Goal: Task Accomplishment & Management: Manage account settings

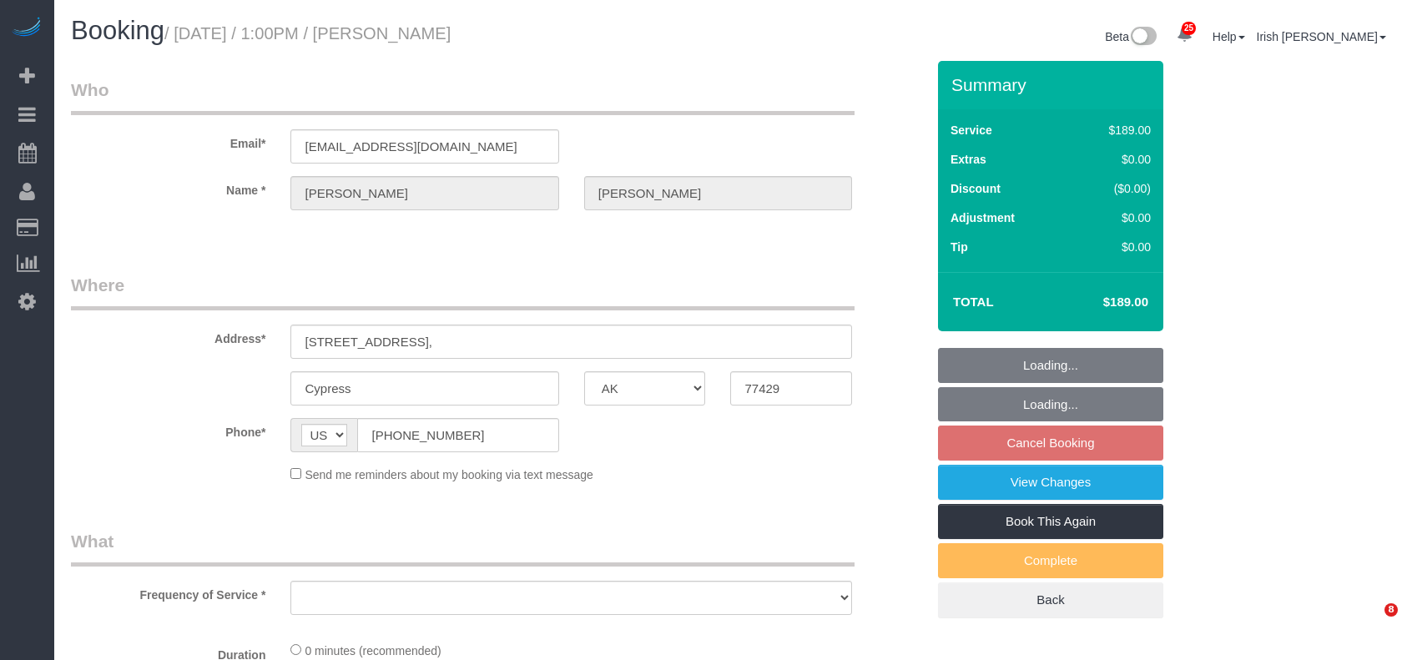
select select "[GEOGRAPHIC_DATA]"
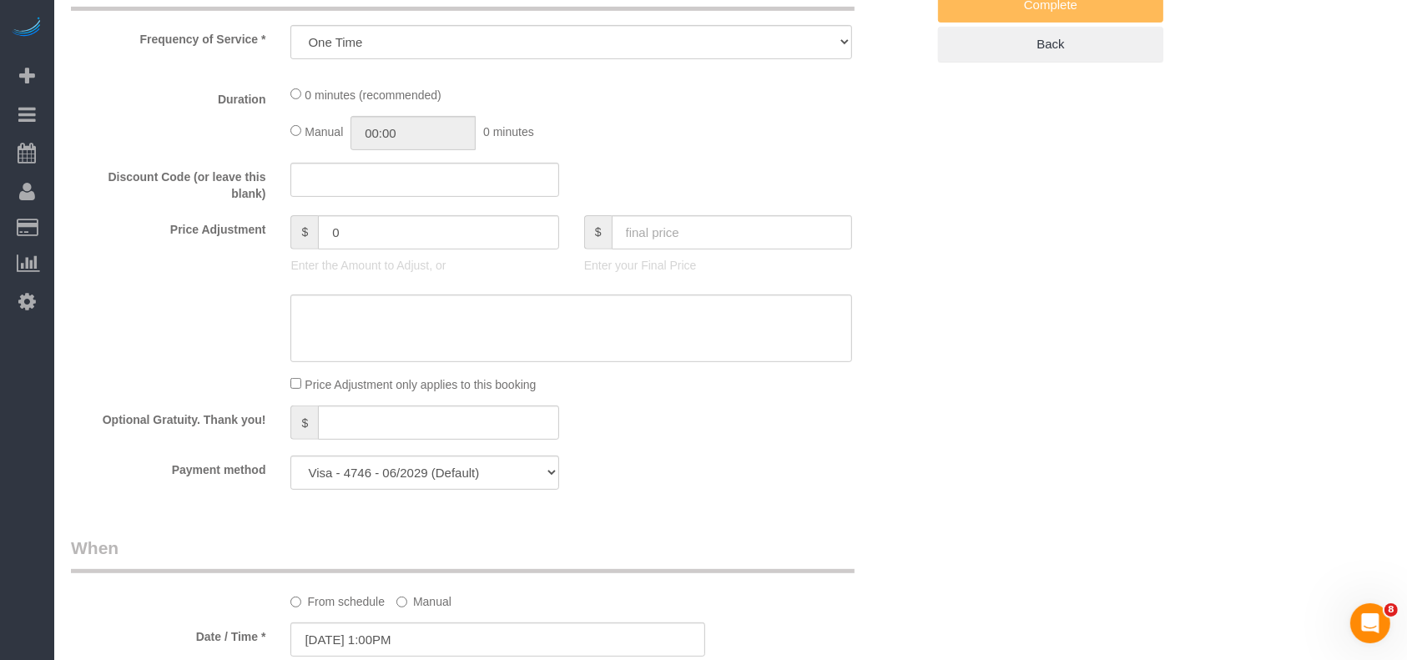
select select "object:2778"
select select "3"
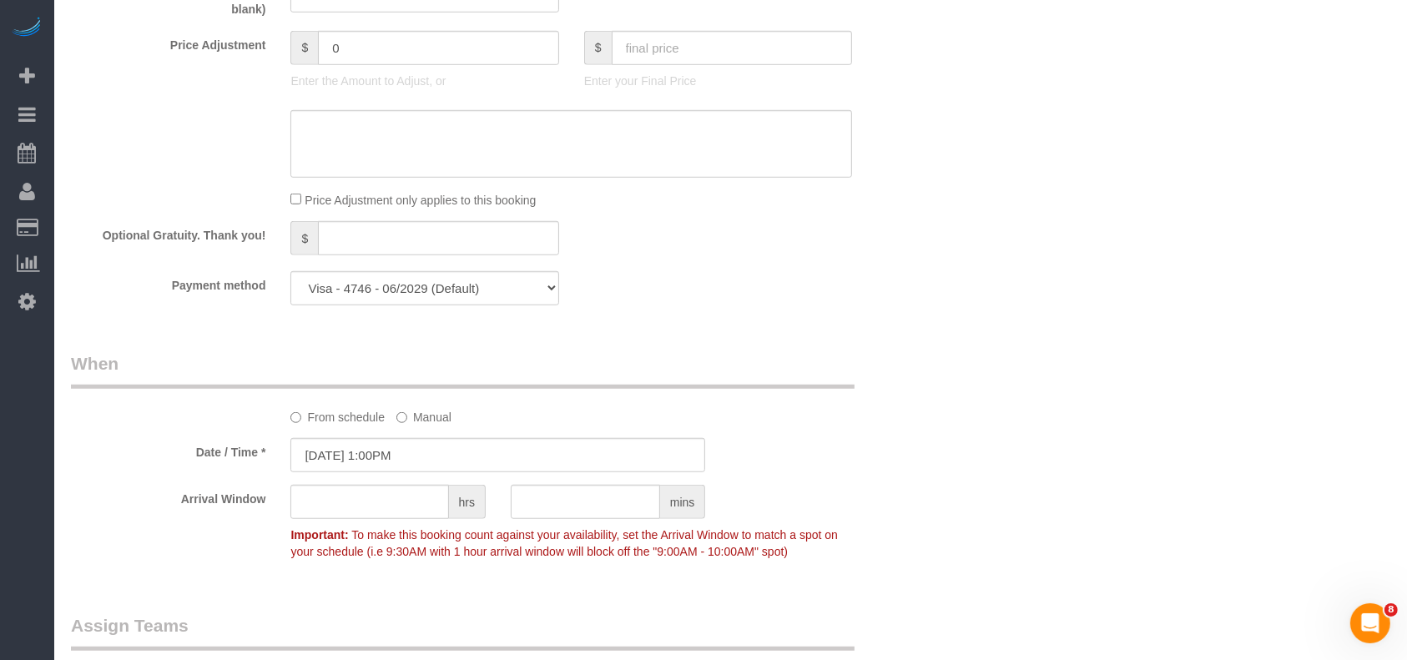
scroll to position [1446, 0]
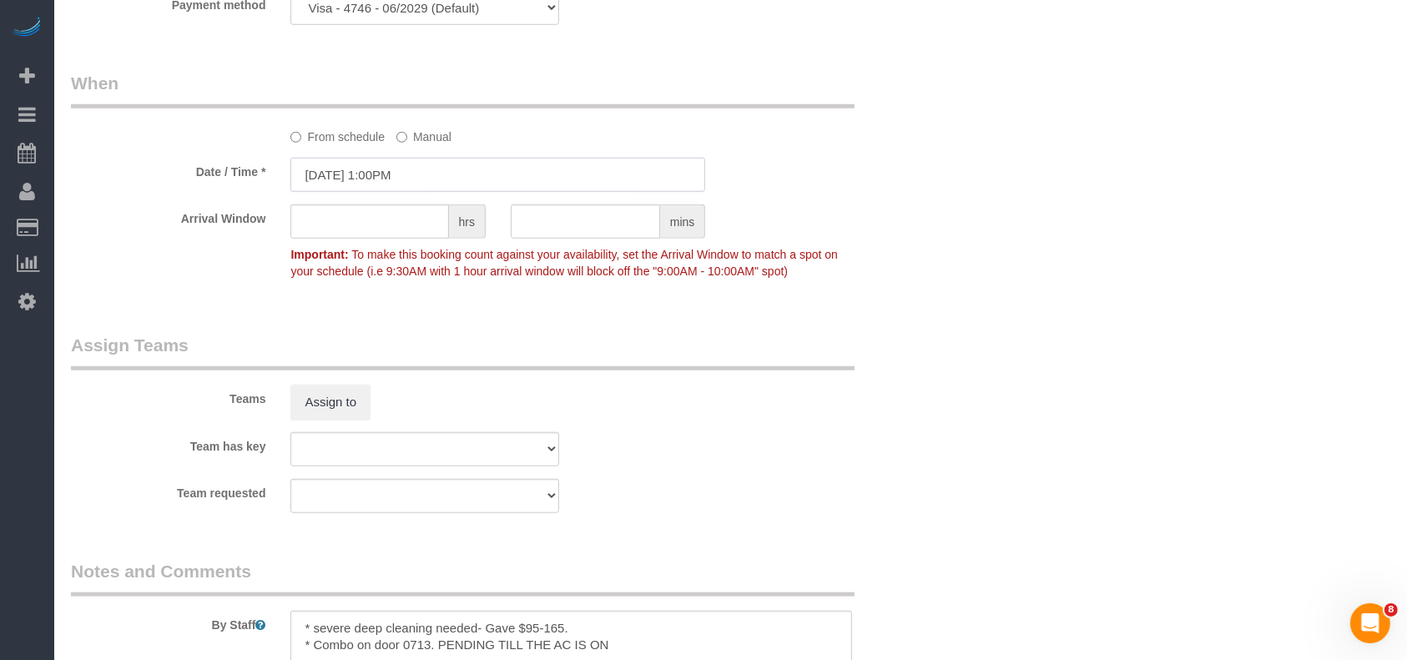
click at [367, 182] on input "[DATE] 1:00PM" at bounding box center [497, 175] width 415 height 34
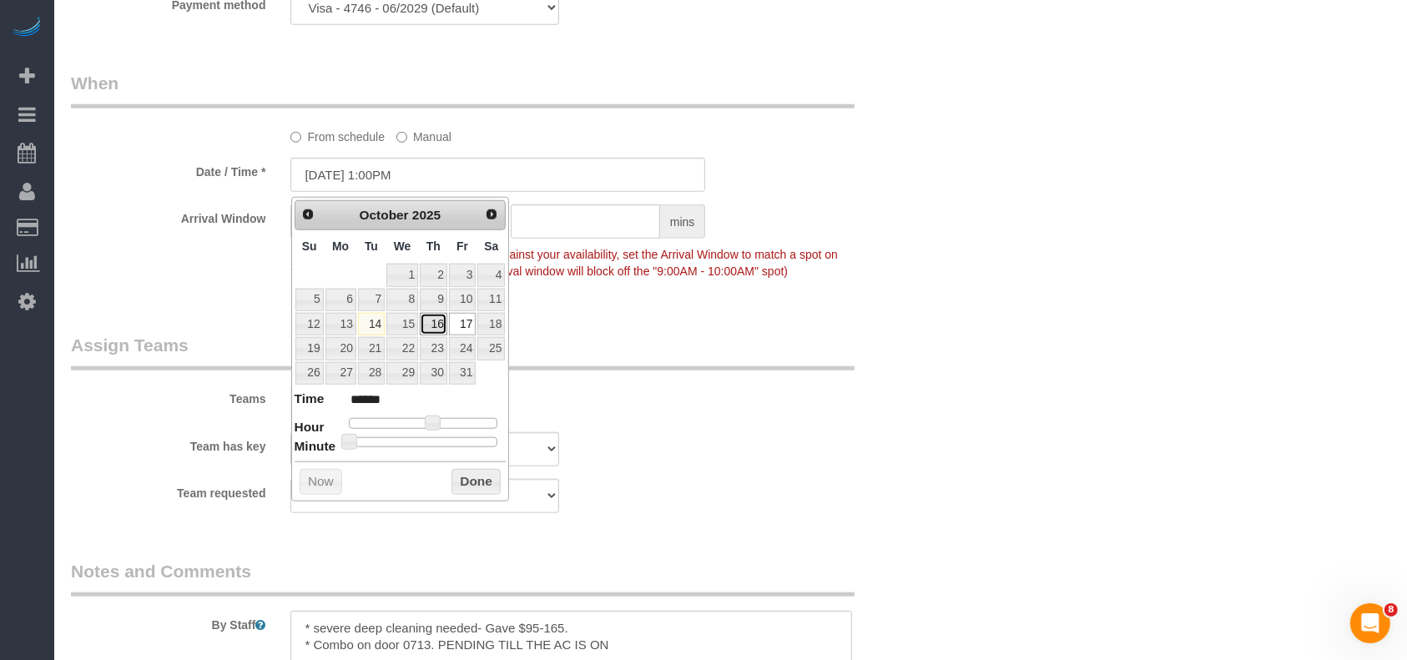
click at [437, 319] on link "16" at bounding box center [434, 324] width 28 height 23
type input "[DATE] 1:00PM"
click at [460, 477] on button "Done" at bounding box center [475, 482] width 49 height 27
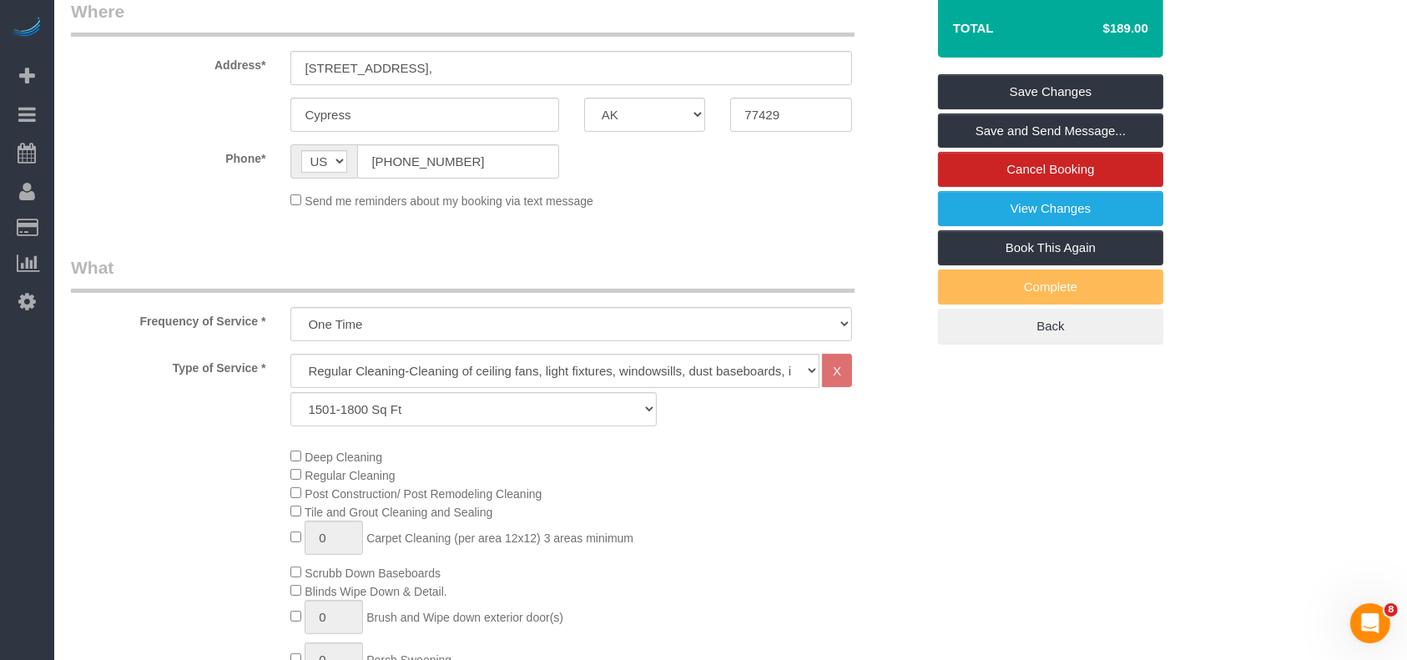
scroll to position [111, 0]
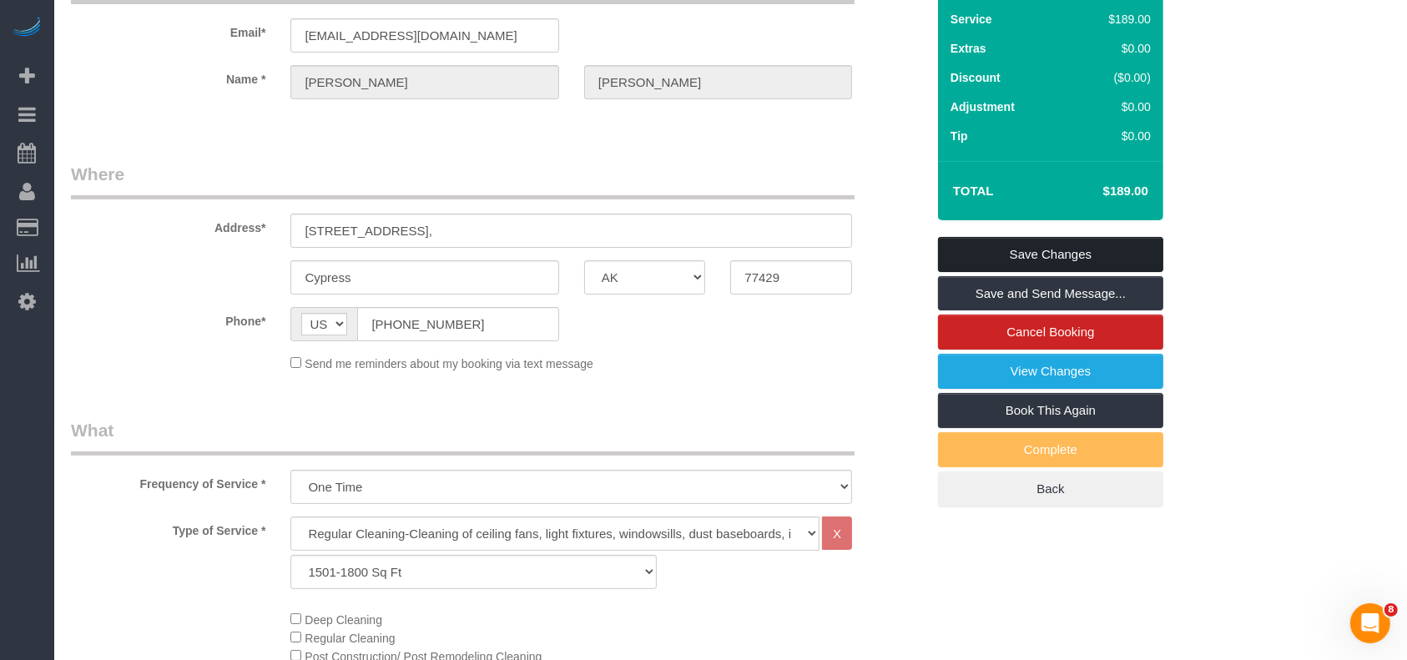
click at [1037, 250] on link "Save Changes" at bounding box center [1050, 254] width 225 height 35
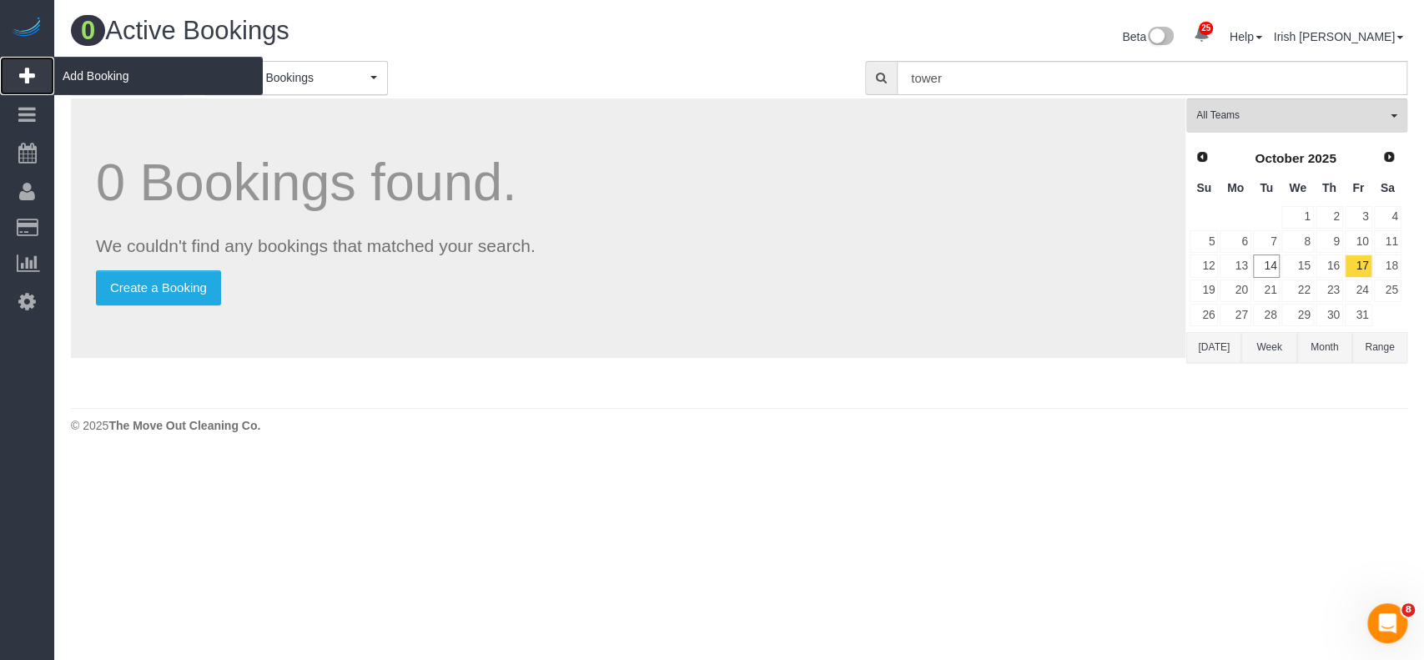
click at [123, 68] on span "Add Booking" at bounding box center [158, 76] width 209 height 38
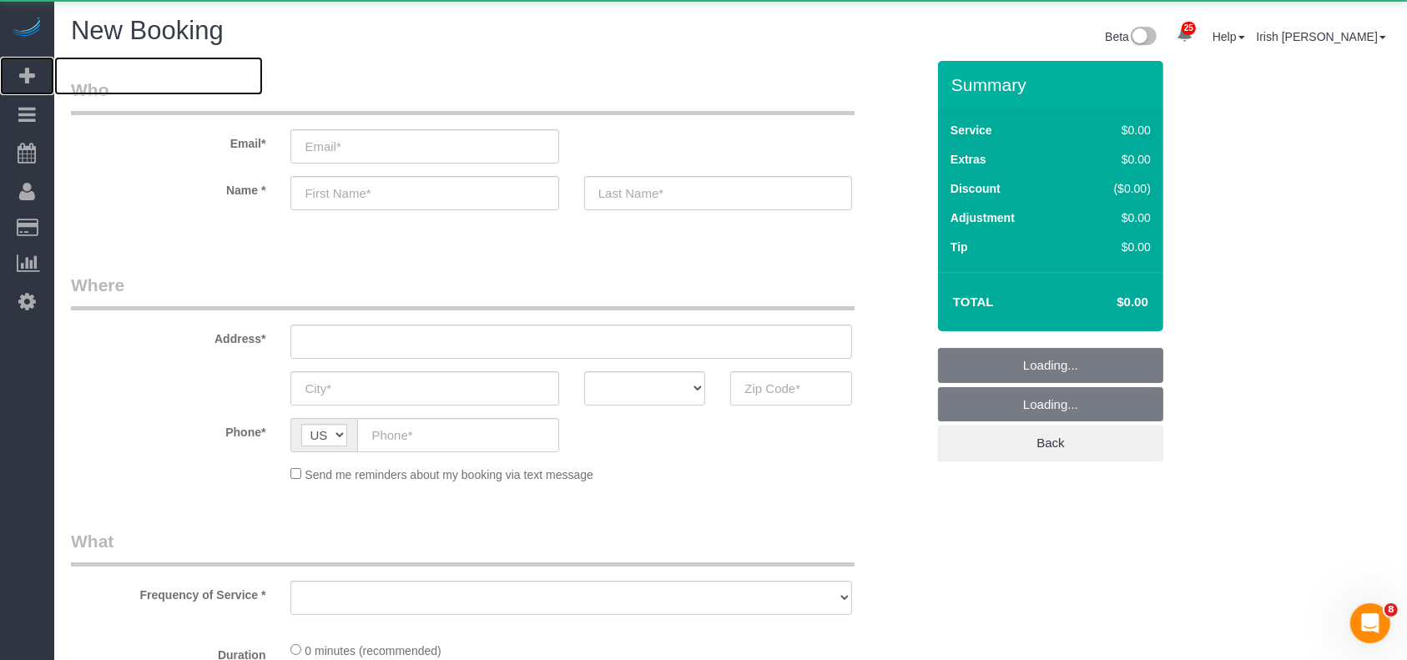
select select "object:3115"
select select "3"
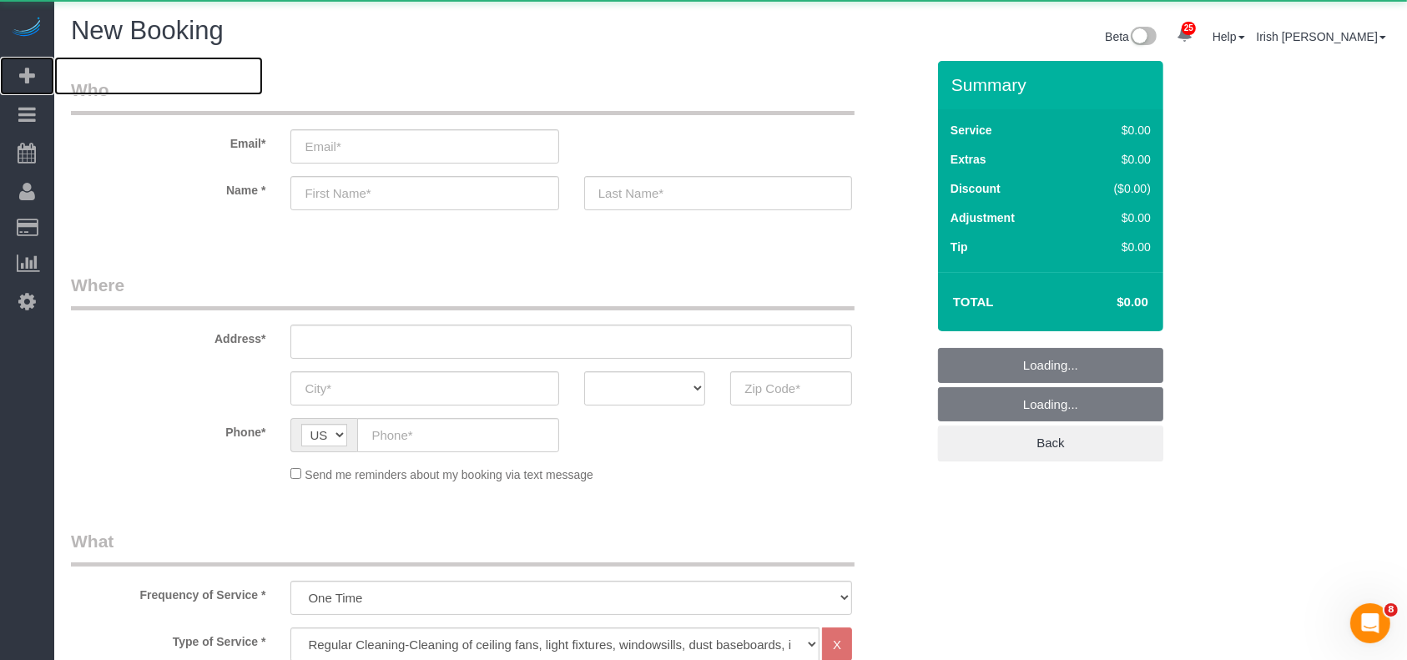
select select "object:3185"
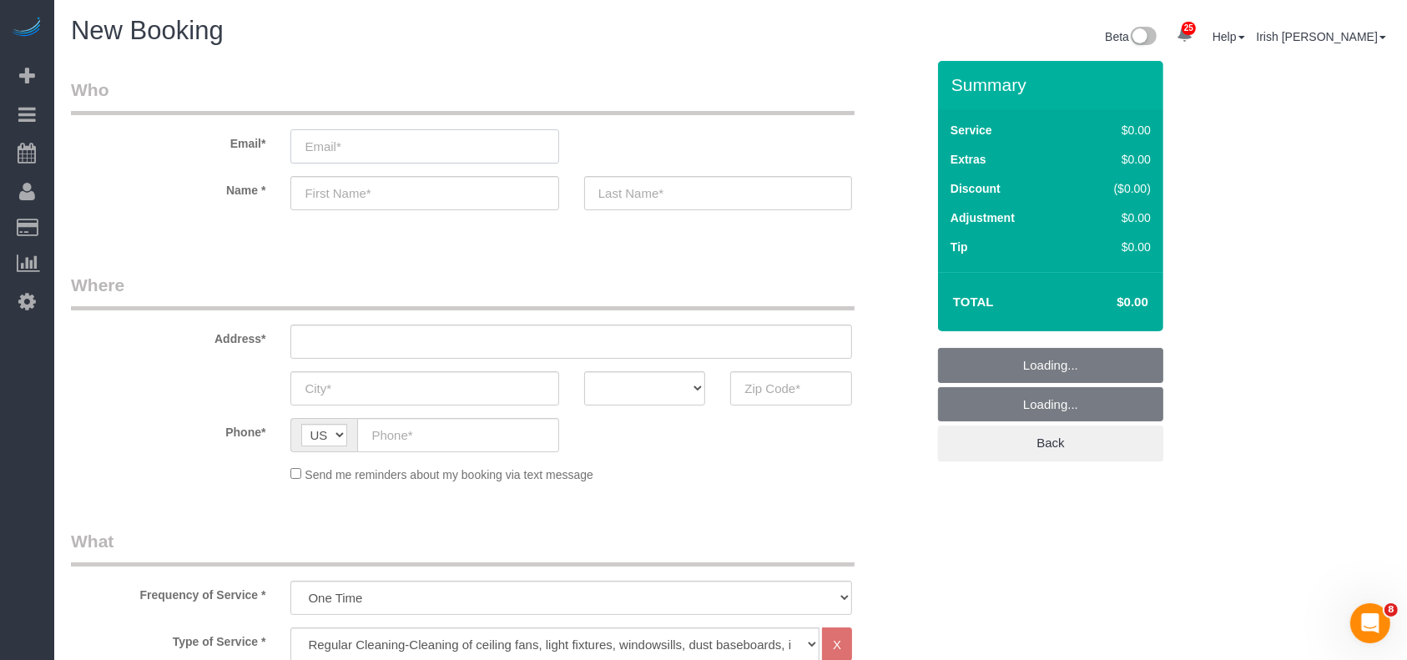
click at [494, 139] on input "email" at bounding box center [424, 146] width 268 height 34
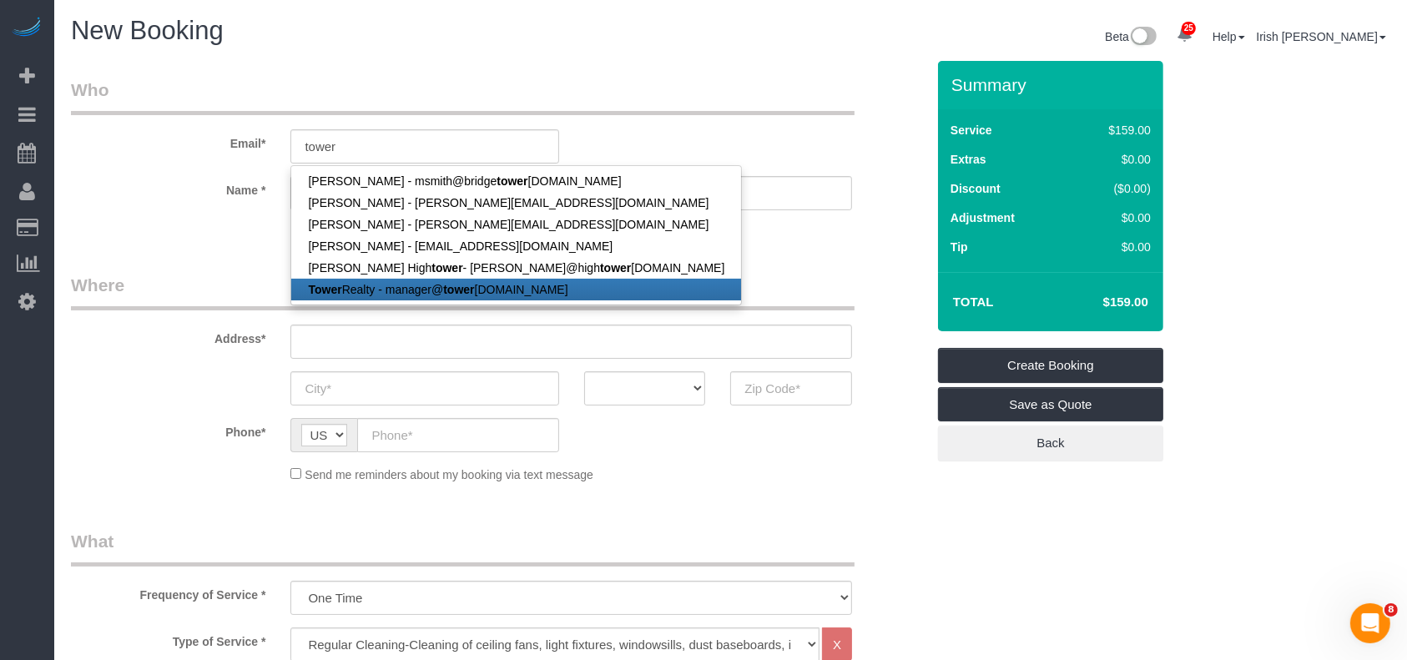
click at [385, 282] on link "Tower Realty - manager@ tower [DOMAIN_NAME]" at bounding box center [516, 290] width 450 height 22
type input "[EMAIL_ADDRESS][DOMAIN_NAME]"
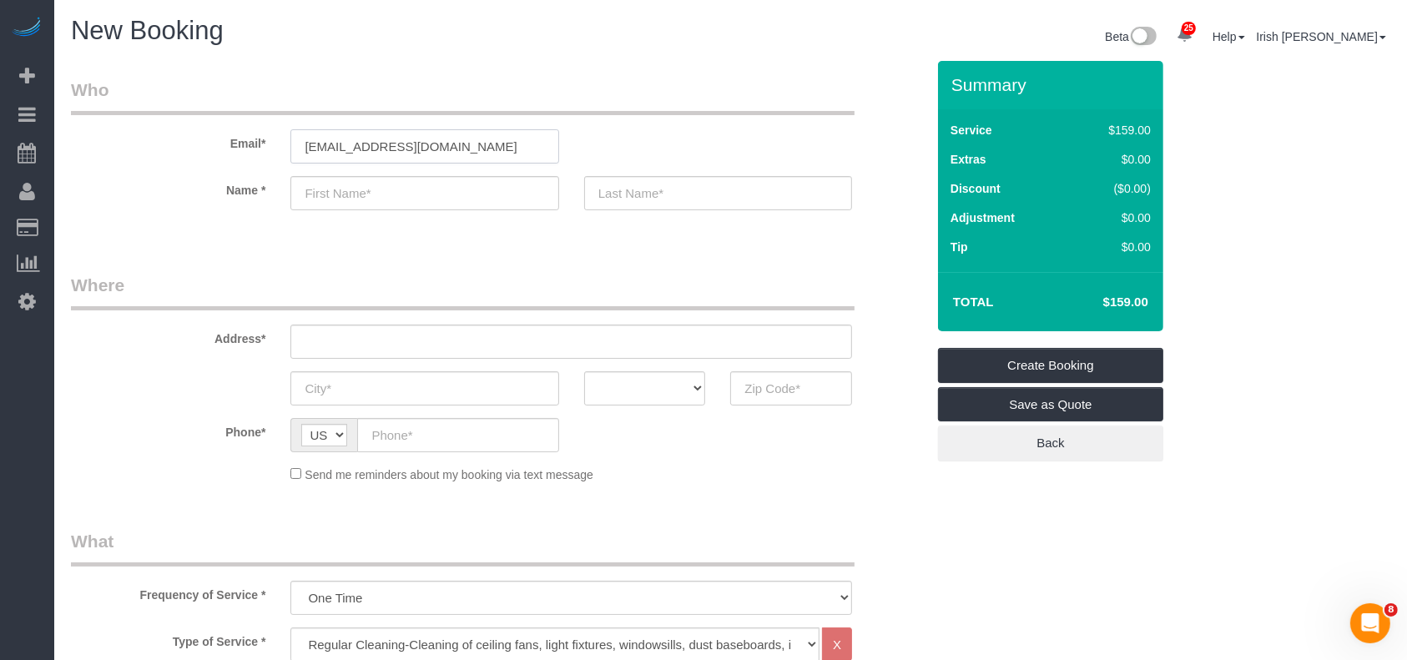
type input "Tower"
type input "Realty"
type input "[PHONE_NUMBER]"
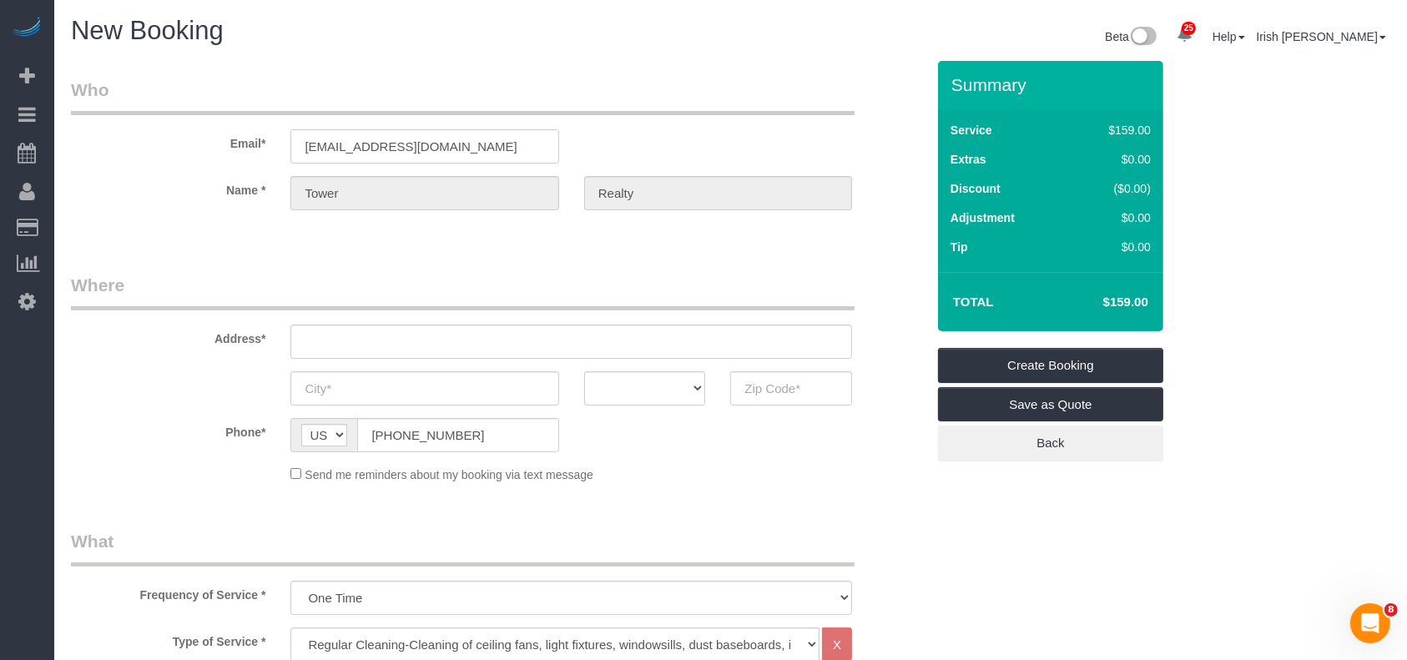
type input "[STREET_ADDRESS][PERSON_NAME]"
type input "Austin"
select select "[GEOGRAPHIC_DATA]"
type input "78741"
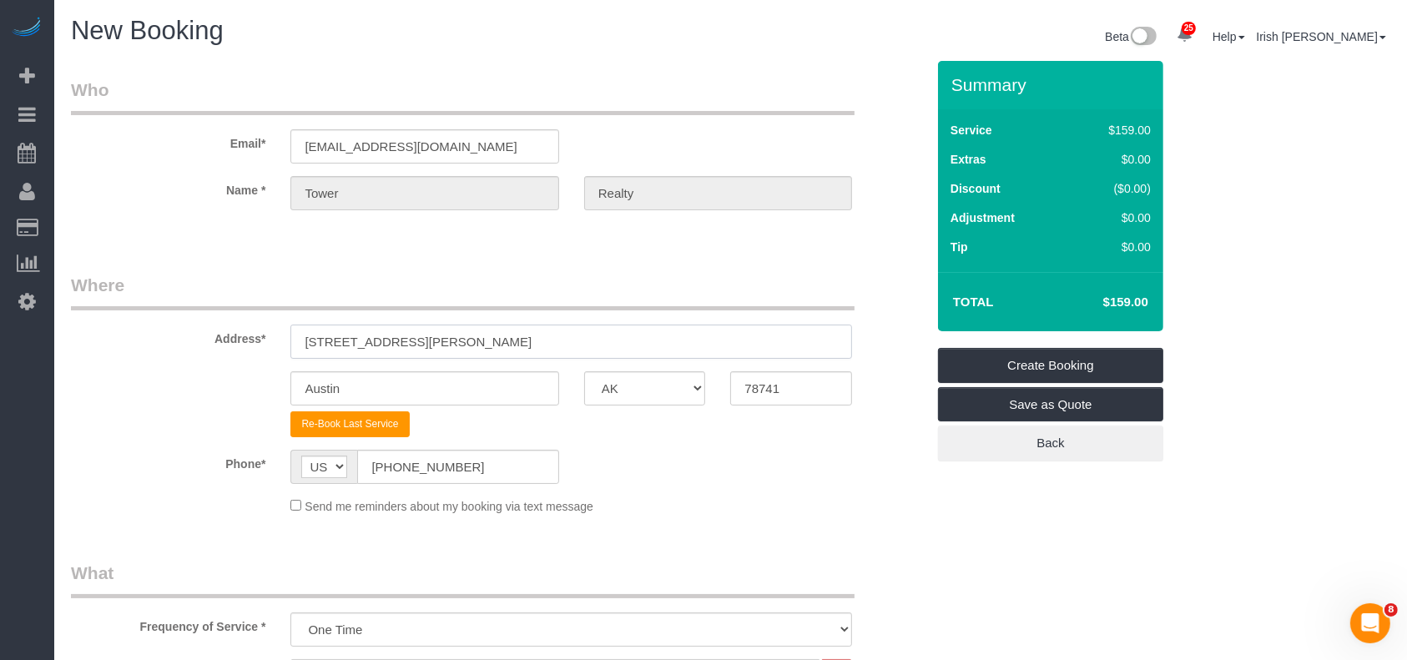
drag, startPoint x: 528, startPoint y: 352, endPoint x: 107, endPoint y: 370, distance: 421.7
click at [107, 370] on sui-booking-address "Address* [STREET_ADDRESS][PERSON_NAME] [GEOGRAPHIC_DATA] AK AL AR AZ CA CO CT D…" at bounding box center [498, 355] width 854 height 164
paste input "[STREET_ADDRESS]"
click at [511, 332] on input "[STREET_ADDRESS]" at bounding box center [570, 342] width 561 height 34
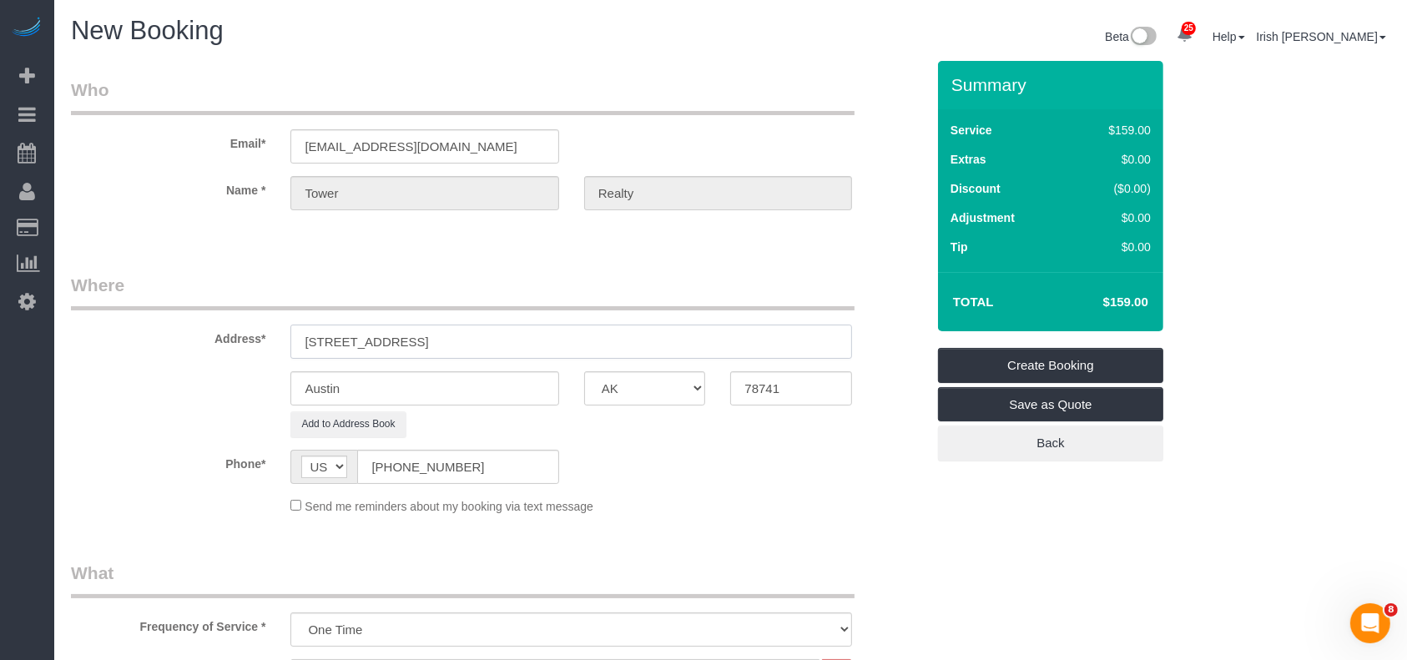
type input "[STREET_ADDRESS]"
drag, startPoint x: 798, startPoint y: 377, endPoint x: 707, endPoint y: 397, distance: 93.1
click at [707, 397] on div "Austin AK AL AR AZ CA CO CT DC DE [GEOGRAPHIC_DATA] [GEOGRAPHIC_DATA] HI IA ID …" at bounding box center [497, 388] width 879 height 34
paste input "05"
type input "78705"
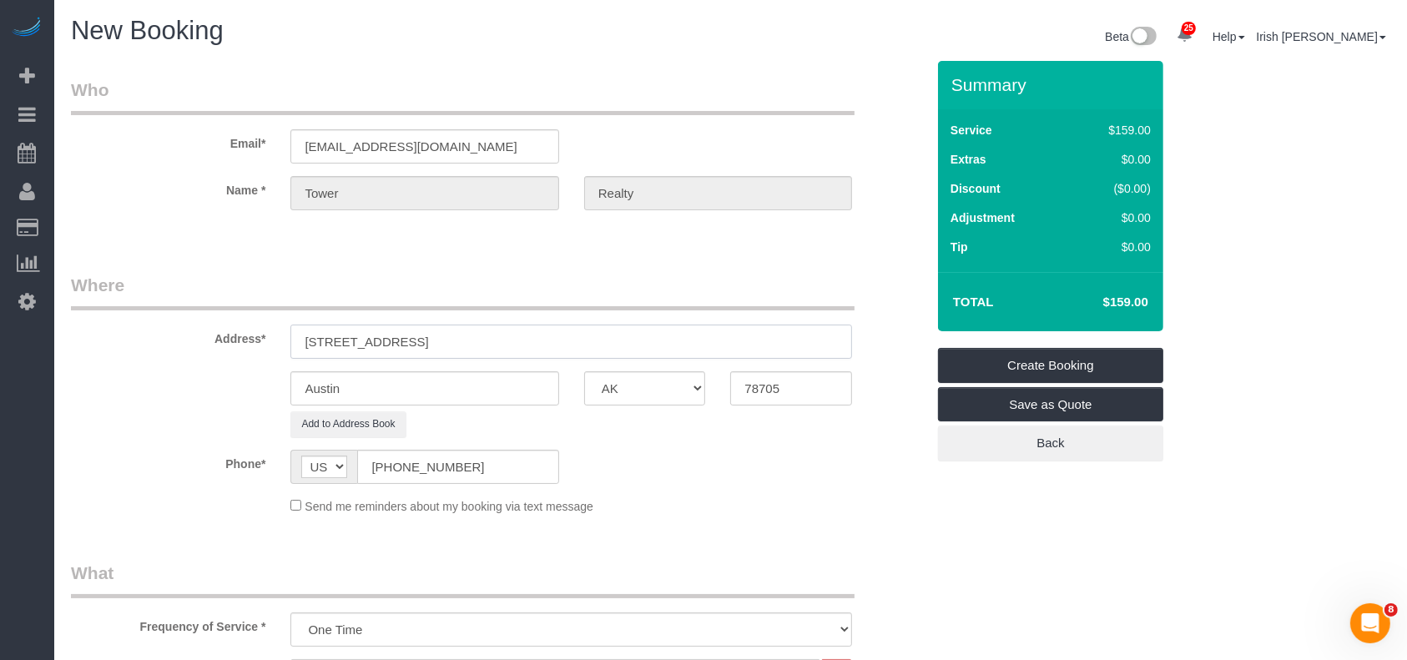
drag, startPoint x: 531, startPoint y: 340, endPoint x: 420, endPoint y: 335, distance: 110.2
click at [420, 335] on input "[STREET_ADDRESS]" at bounding box center [570, 342] width 561 height 34
type input "[STREET_ADDRESS],"
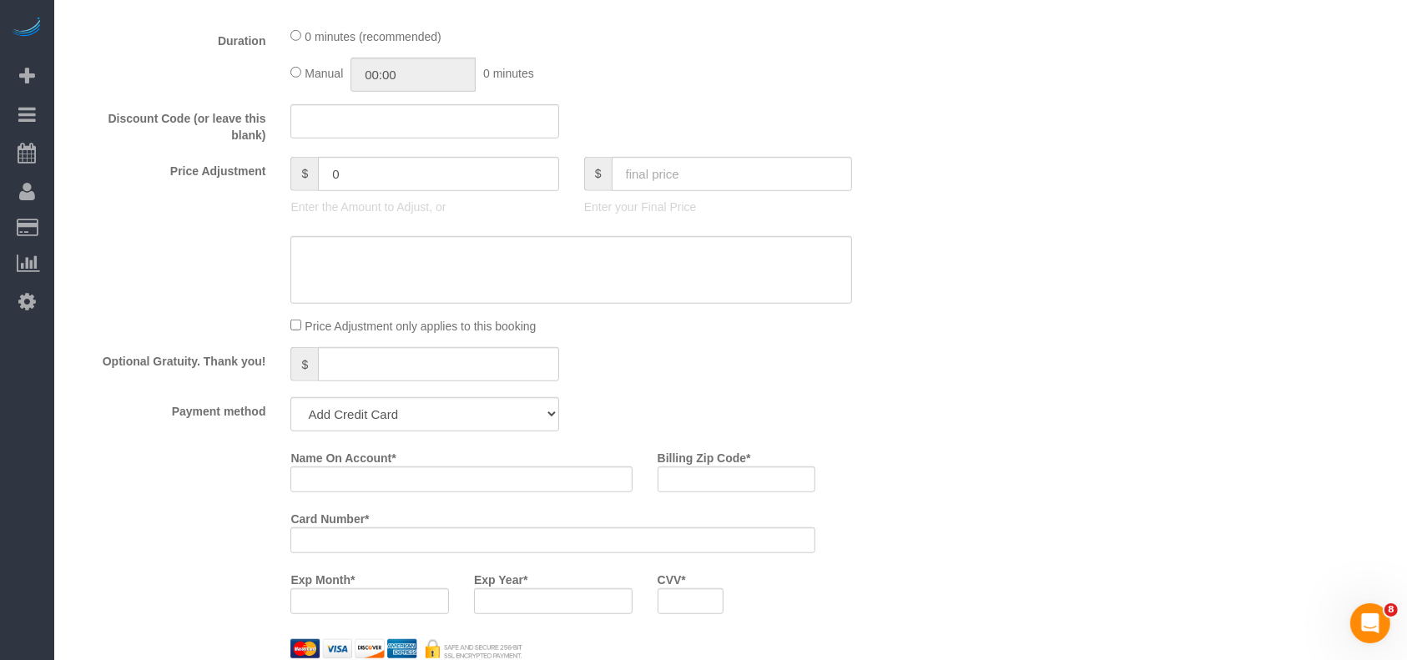
scroll to position [1335, 0]
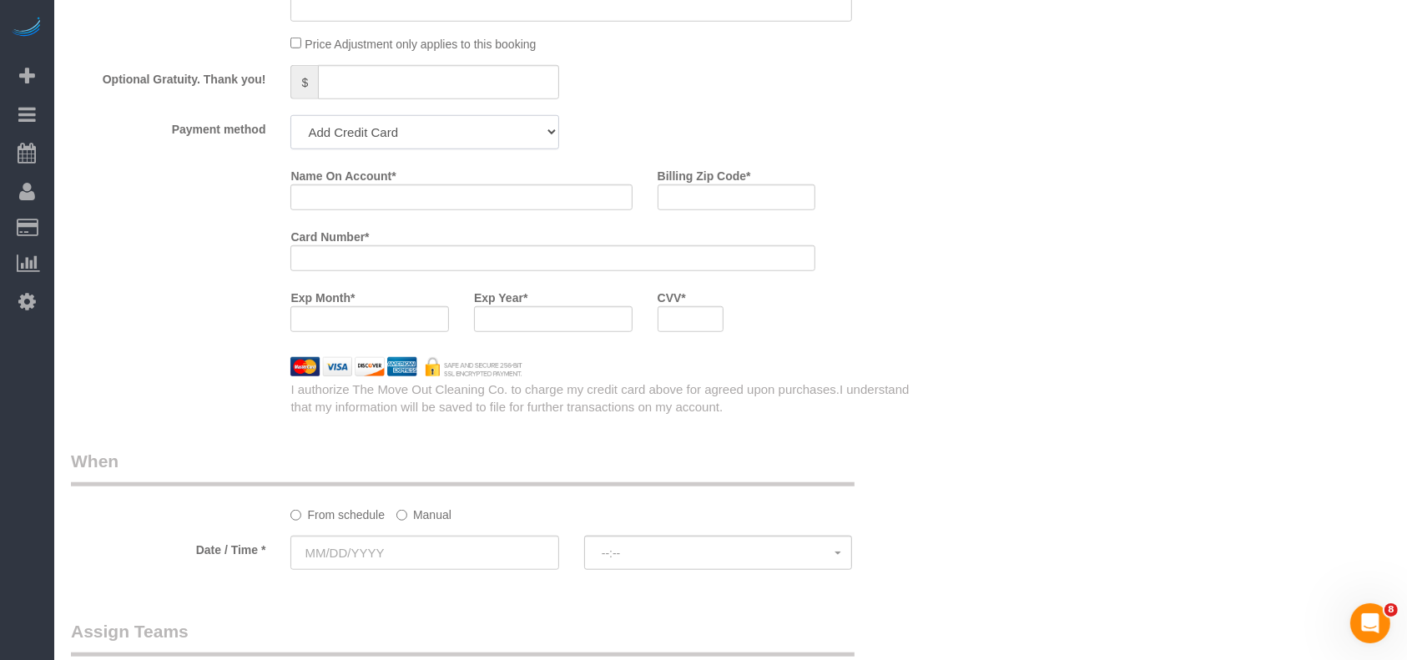
click at [416, 132] on select "Add Credit Card Cash Check Paypal" at bounding box center [424, 132] width 268 height 34
select select "string:check"
click at [290, 119] on select "Add Credit Card Cash Check Paypal" at bounding box center [424, 132] width 268 height 34
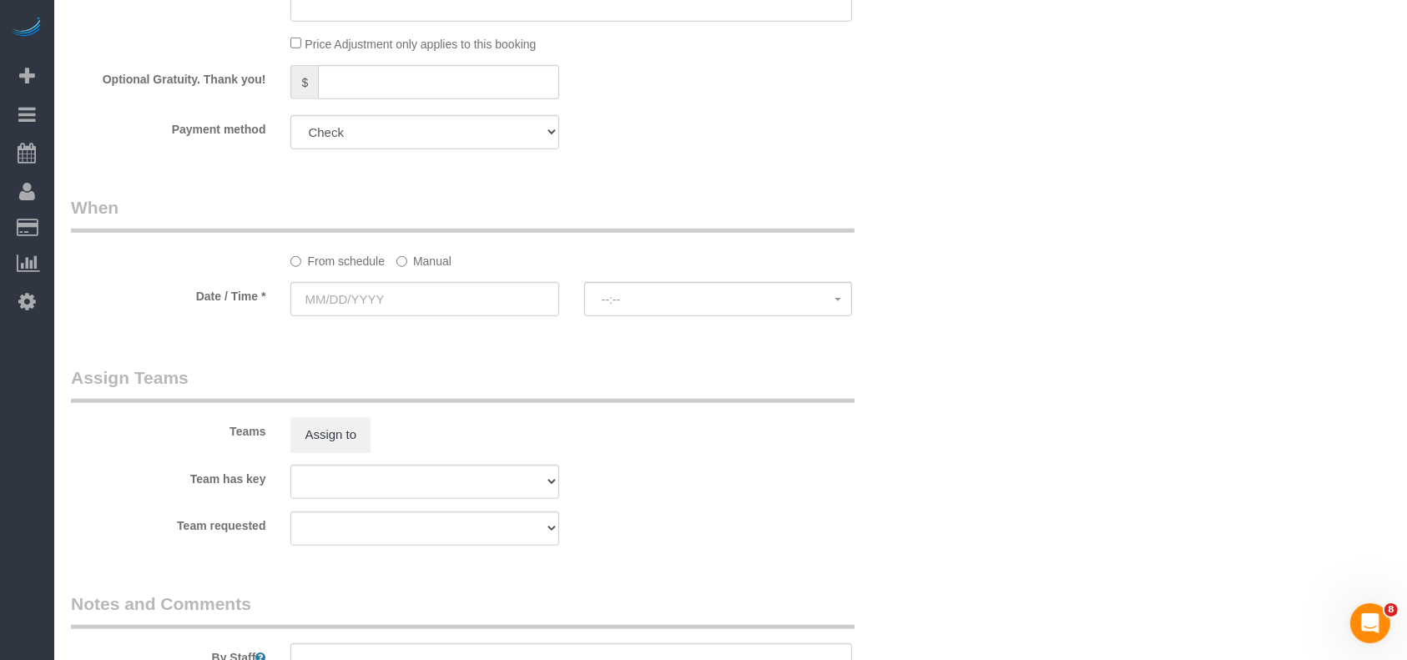
click at [439, 264] on label "Manual" at bounding box center [423, 258] width 55 height 23
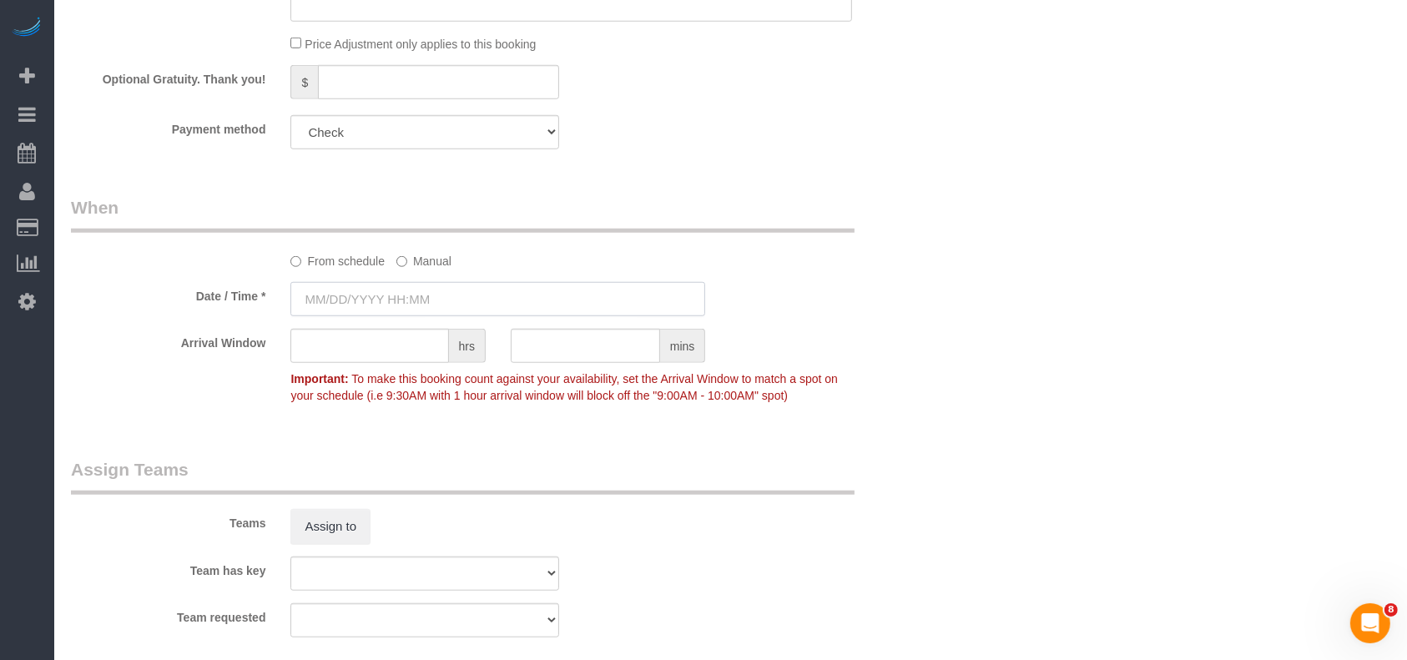
click at [407, 299] on input "text" at bounding box center [497, 299] width 415 height 34
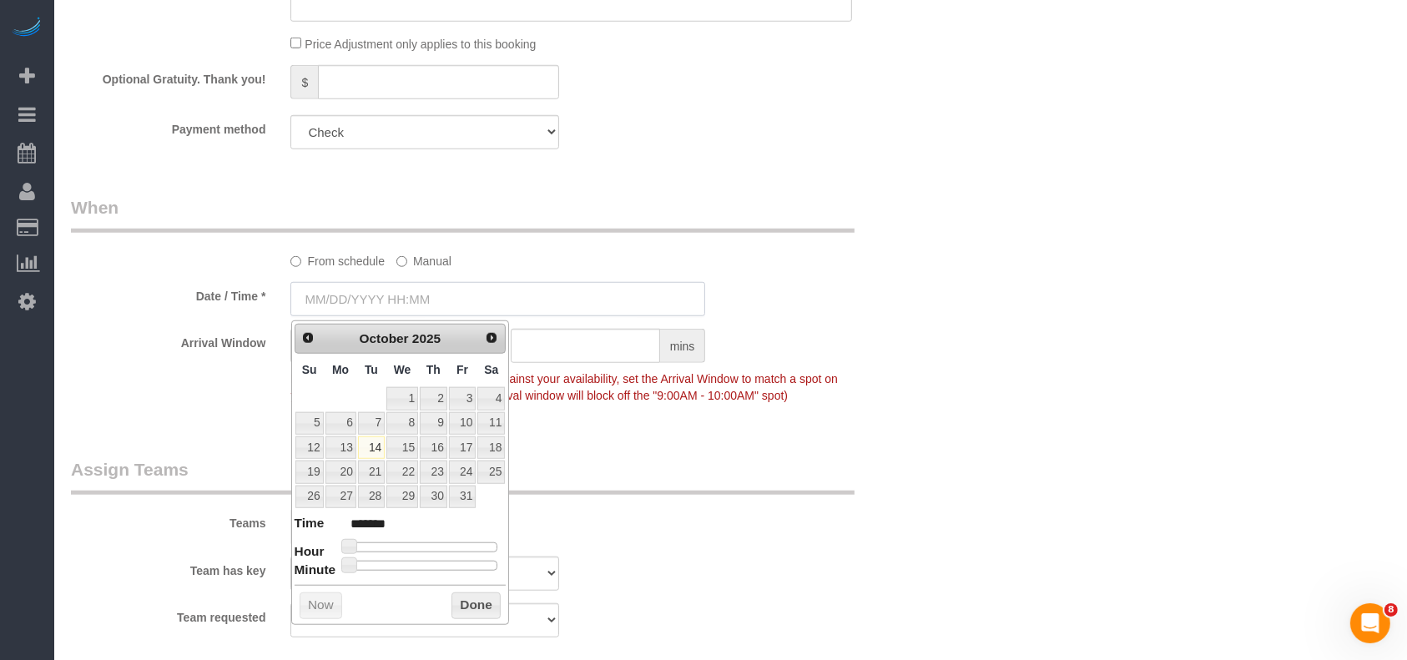
type input "[DATE] 8:00AM"
drag, startPoint x: 367, startPoint y: 444, endPoint x: 424, endPoint y: 511, distance: 87.6
click at [367, 445] on link "14" at bounding box center [371, 447] width 27 height 23
drag, startPoint x: 484, startPoint y: 610, endPoint x: 492, endPoint y: 593, distance: 18.7
click at [483, 610] on button "Done" at bounding box center [475, 605] width 49 height 27
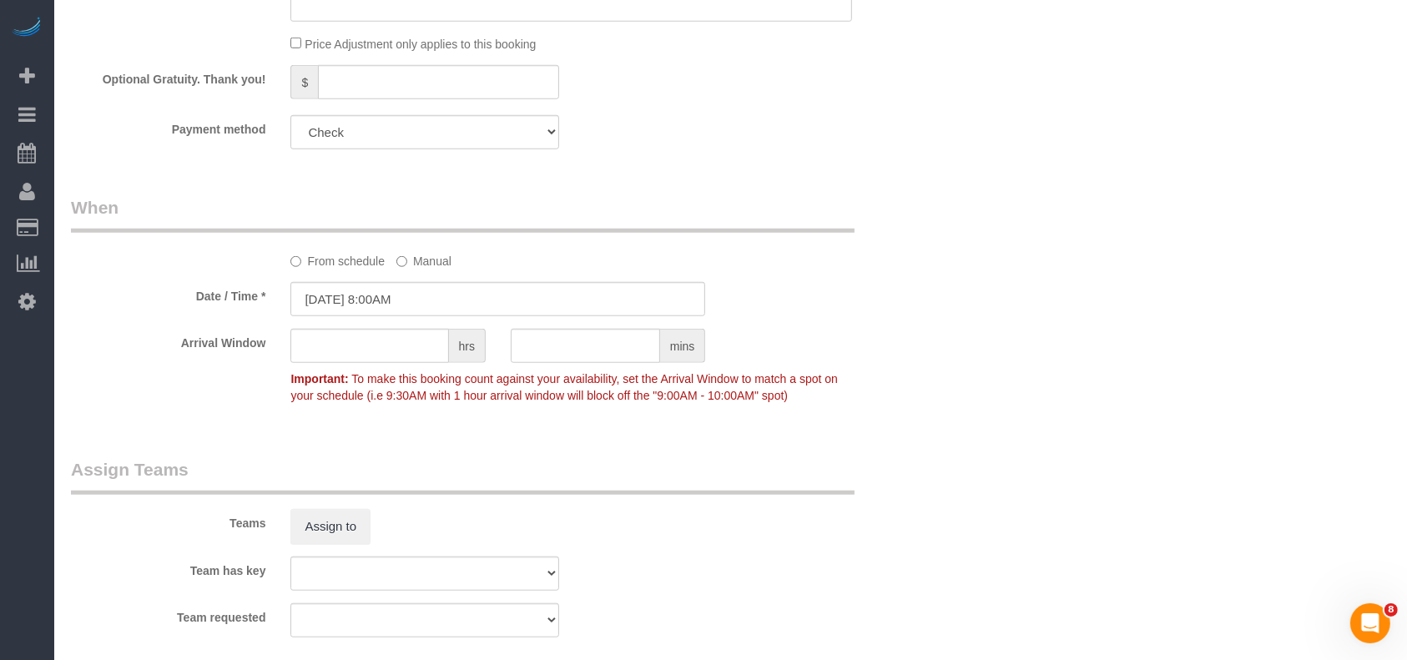
scroll to position [1701, 0]
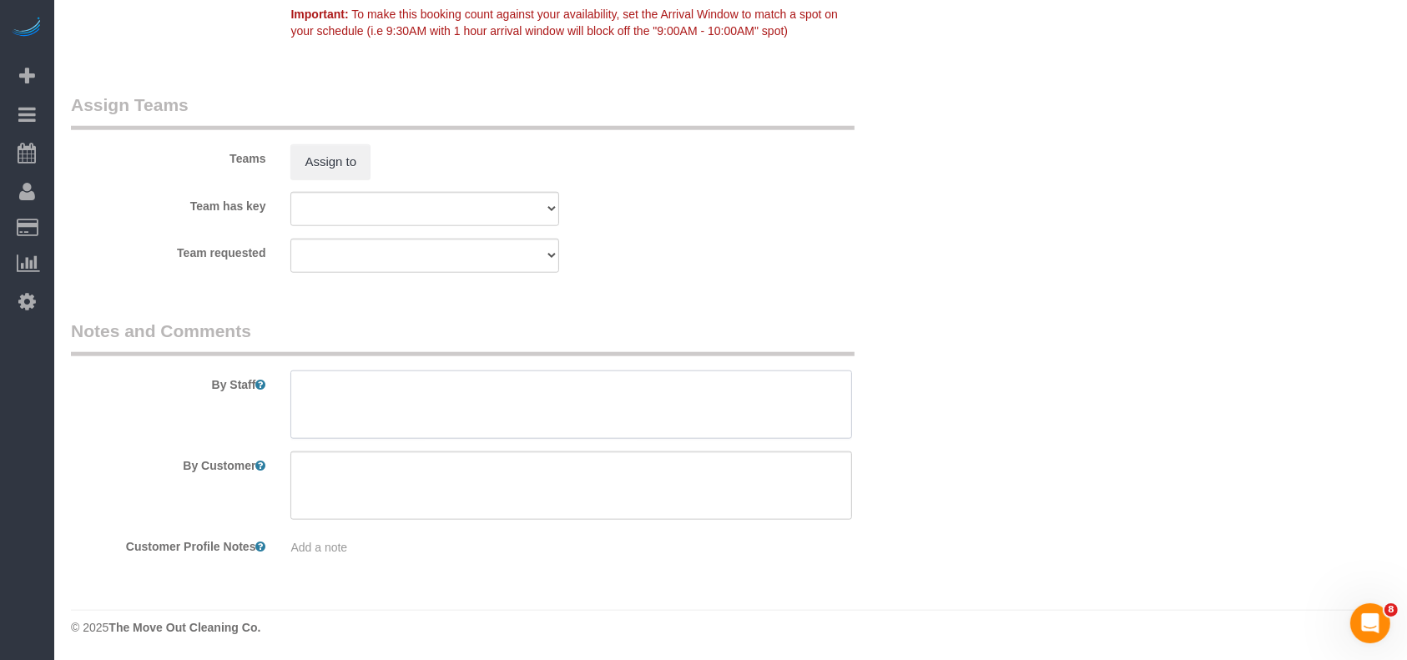
click at [405, 401] on textarea at bounding box center [570, 404] width 561 height 68
paste textarea "Code 1109"
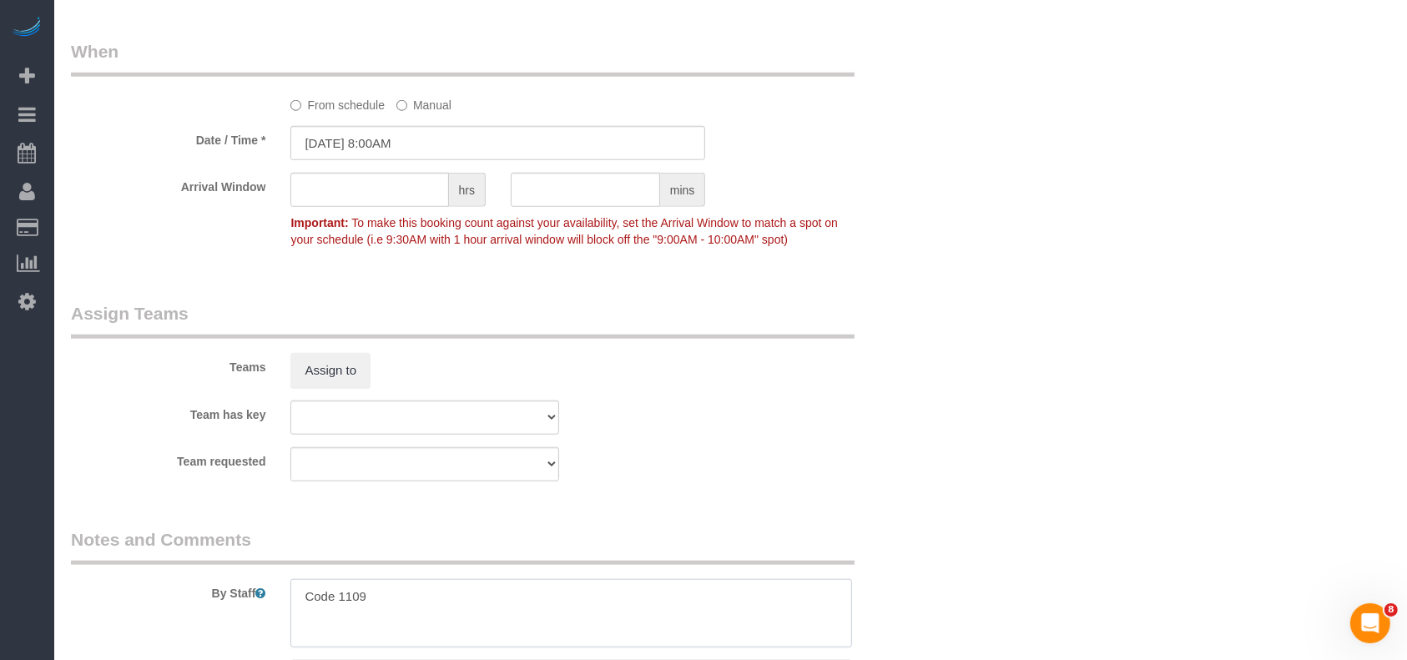
scroll to position [1367, 0]
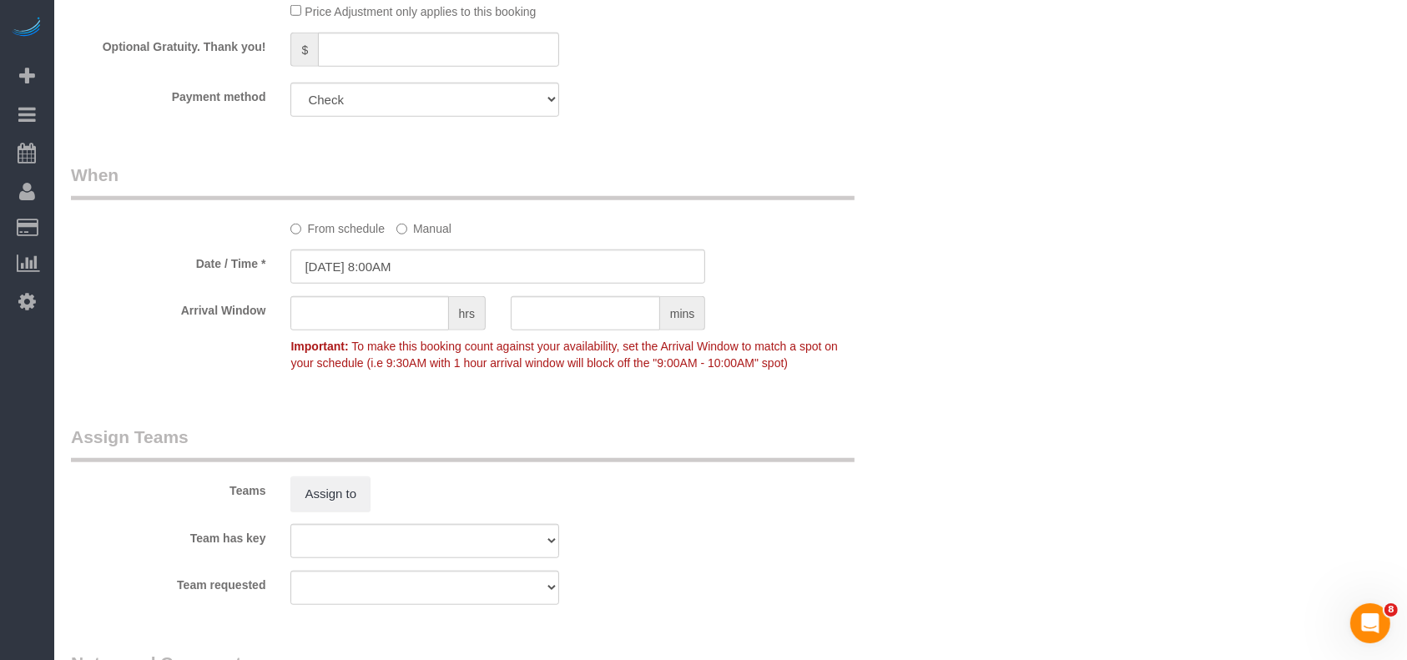
type textarea "Code 1109"
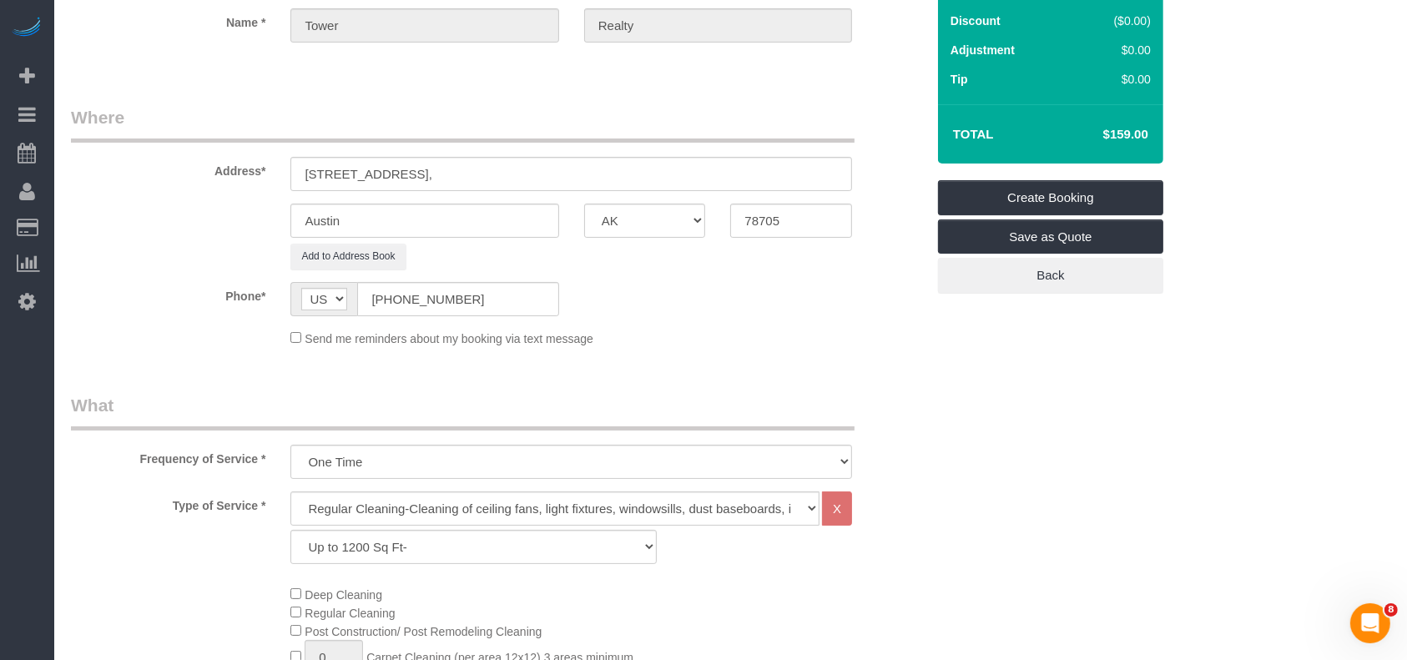
scroll to position [33, 0]
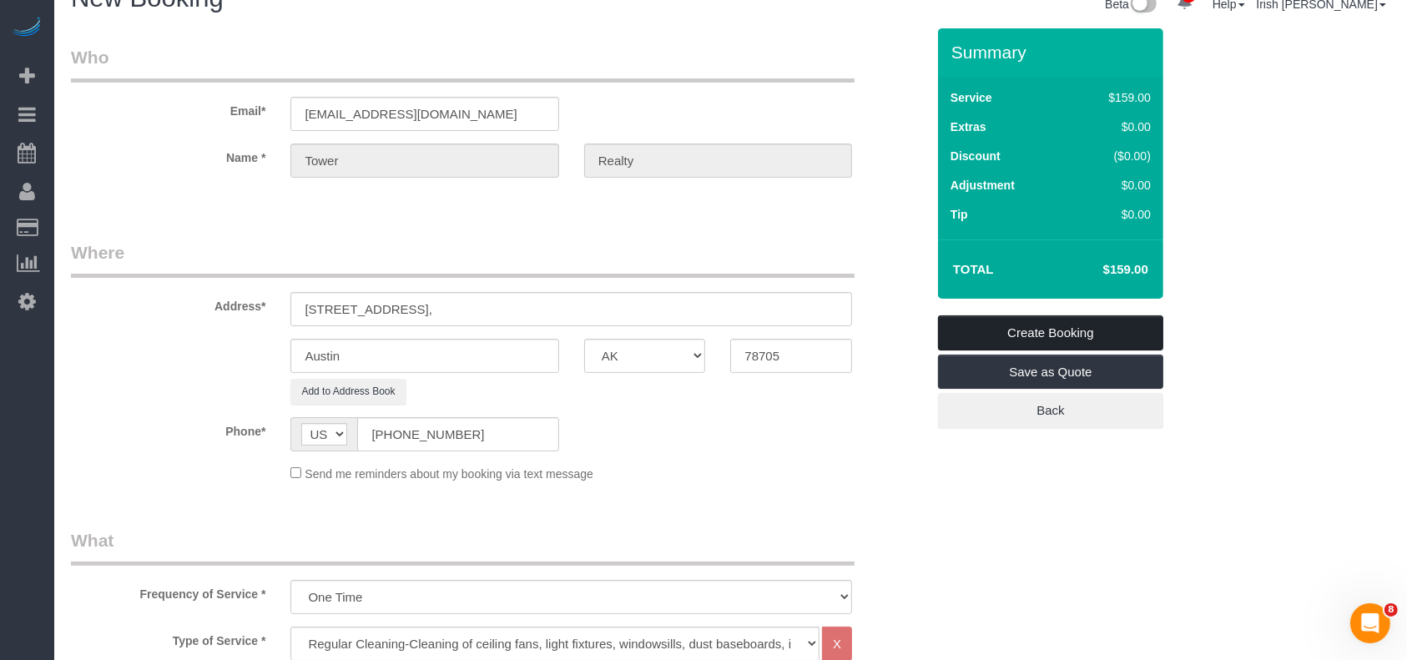
click at [1135, 332] on link "Create Booking" at bounding box center [1050, 332] width 225 height 35
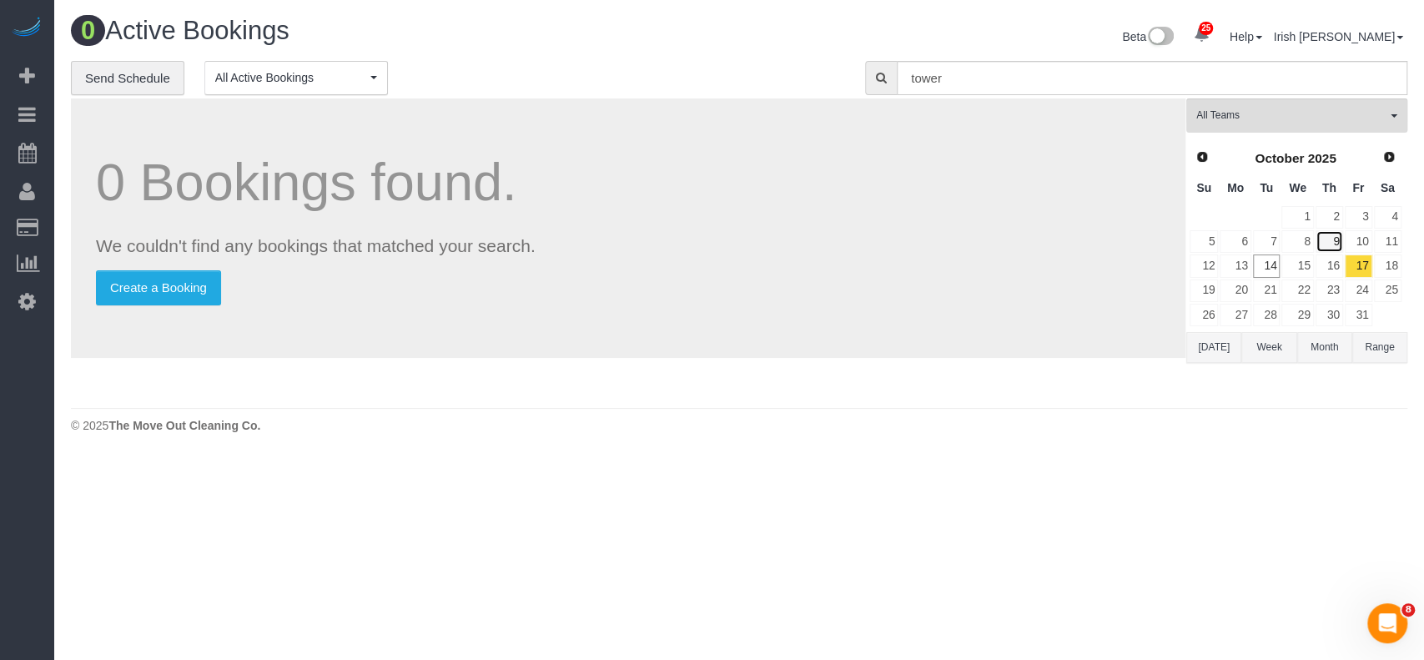
click at [1331, 235] on link "9" at bounding box center [1330, 241] width 28 height 23
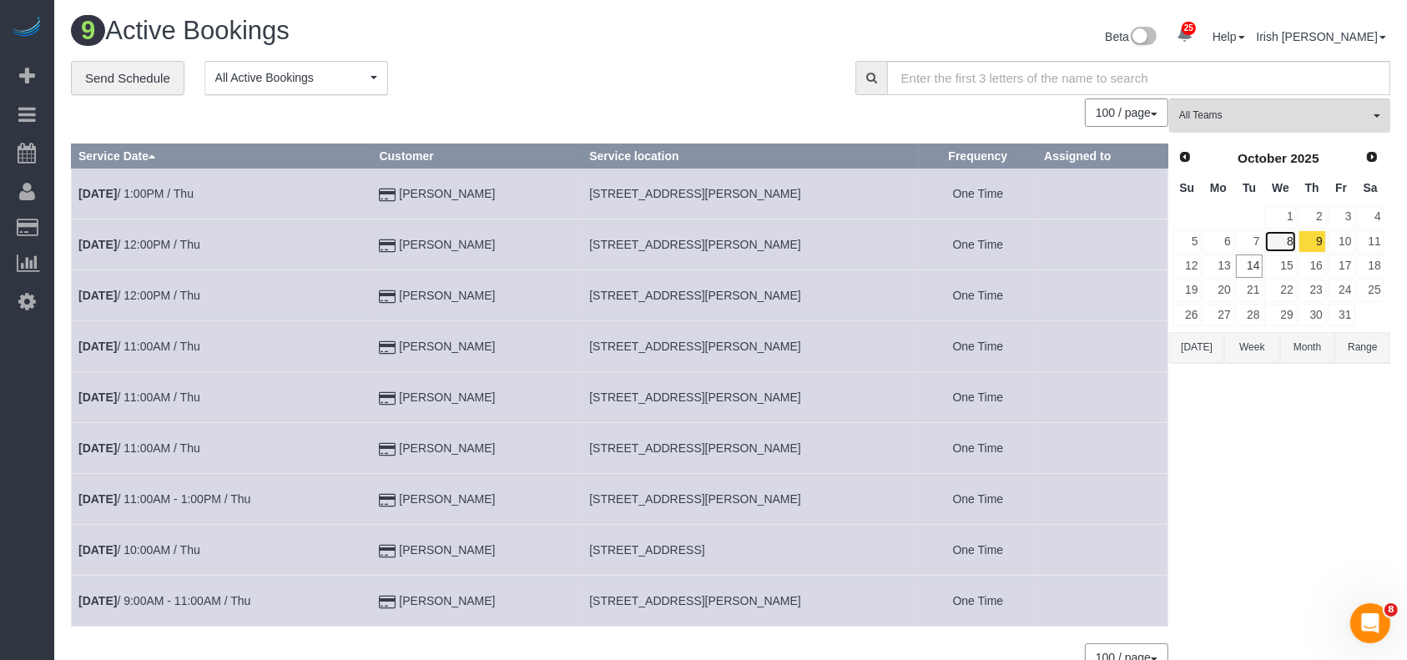
click at [1289, 239] on link "8" at bounding box center [1280, 241] width 32 height 23
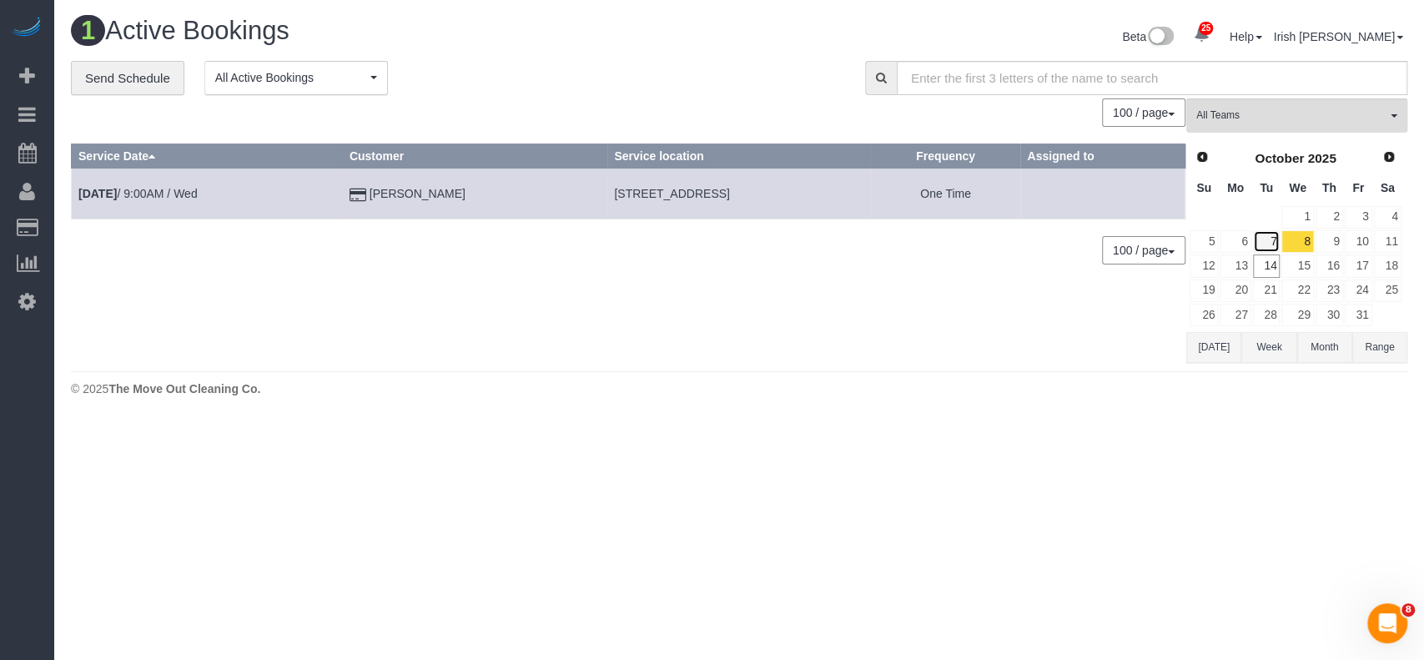
click at [1267, 234] on link "7" at bounding box center [1267, 241] width 28 height 23
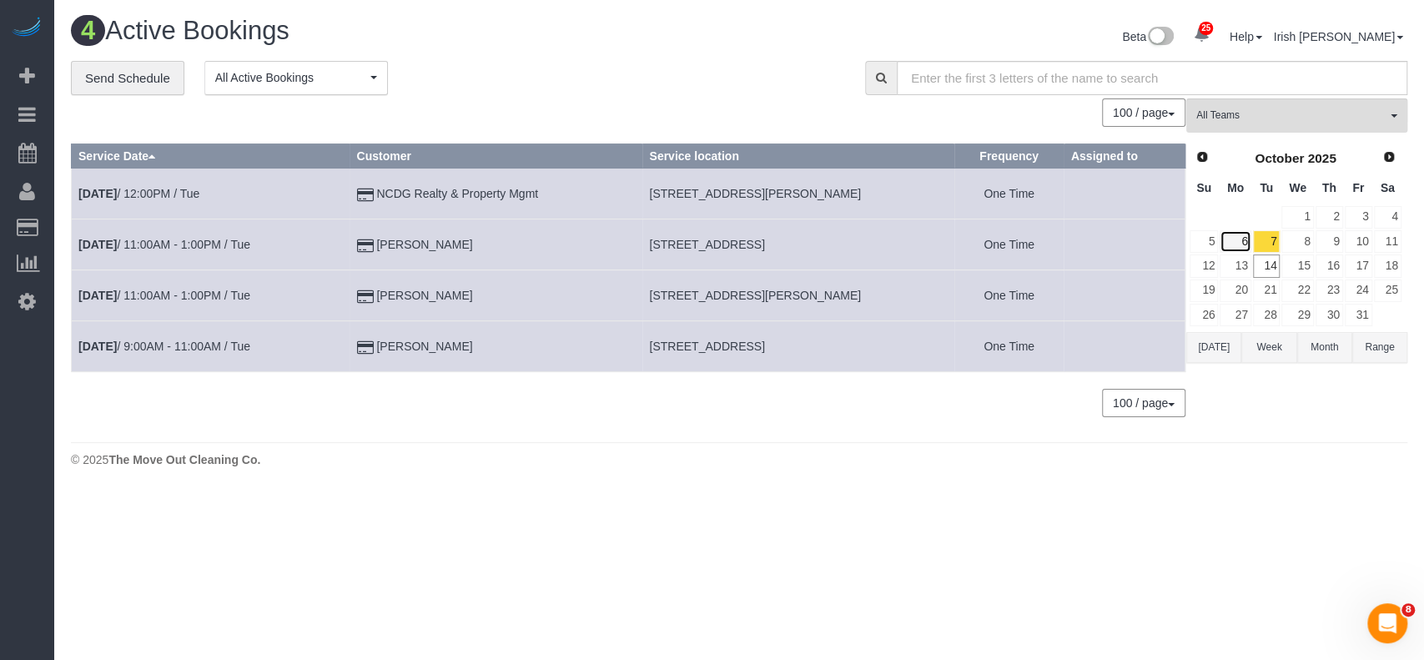
click at [1243, 238] on link "6" at bounding box center [1235, 241] width 31 height 23
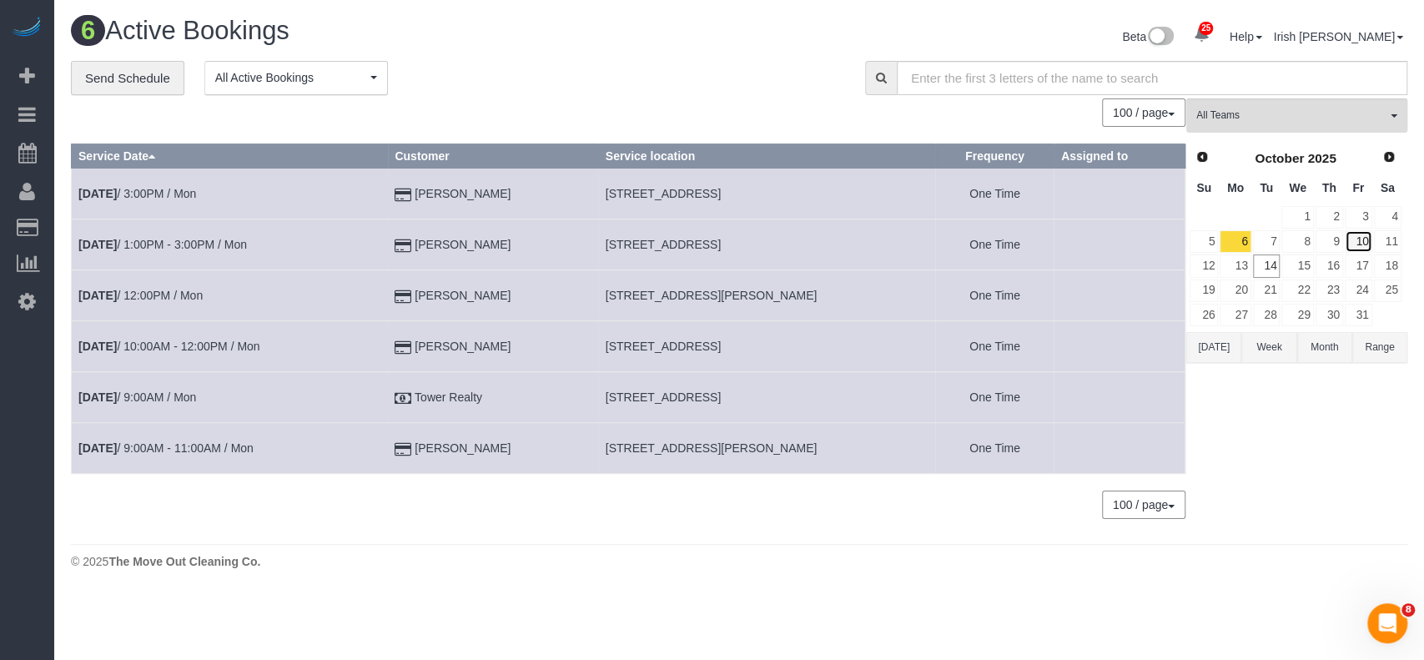
click at [1361, 238] on link "10" at bounding box center [1359, 241] width 28 height 23
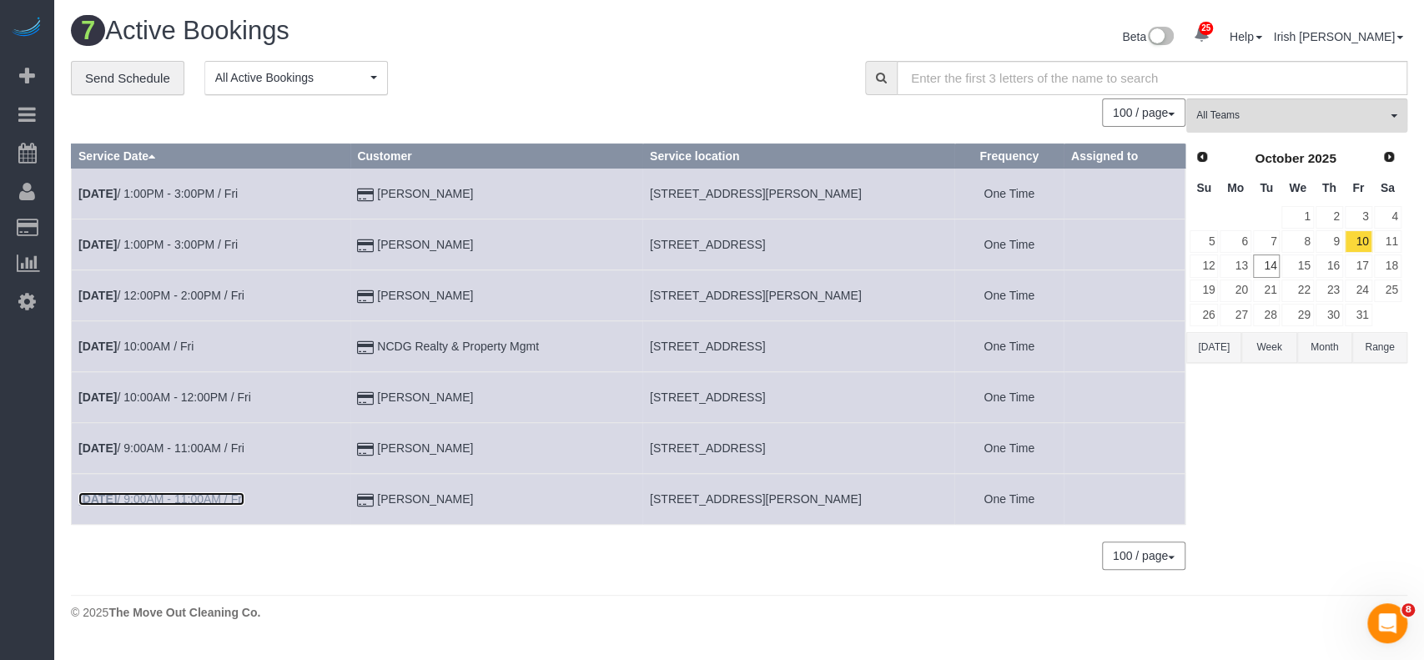
click at [164, 492] on link "[DATE] 9:00AM - 11:00AM / Fri" at bounding box center [161, 498] width 166 height 13
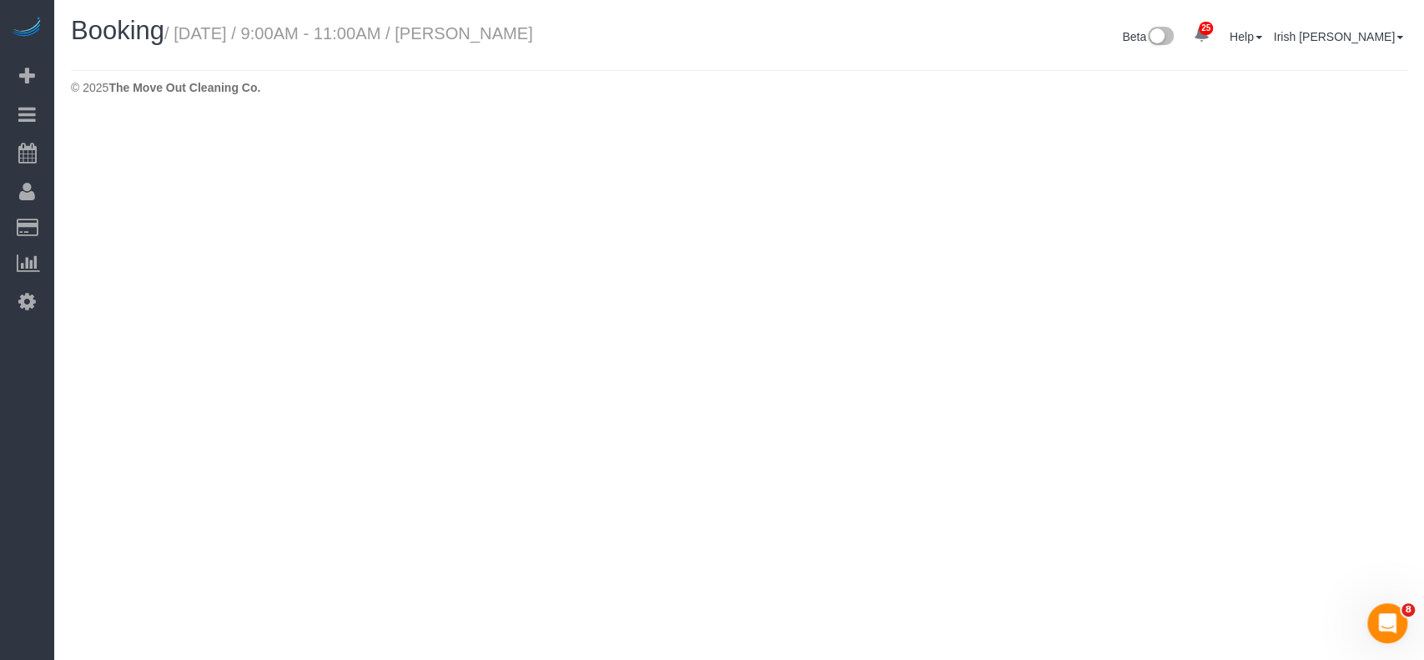
select select "[GEOGRAPHIC_DATA]"
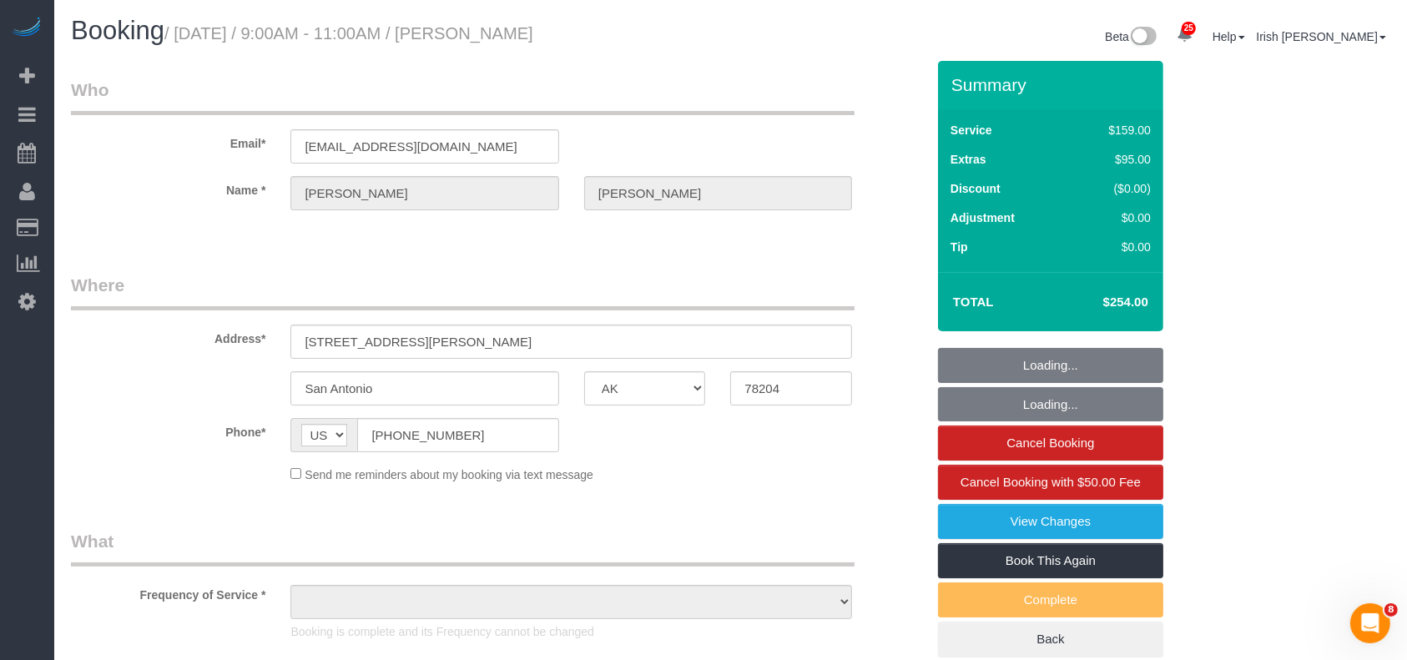
select select "string:fspay-32130e1c-d83b-4a19-a7f5-2461df432fdb"
drag, startPoint x: 306, startPoint y: 140, endPoint x: 146, endPoint y: 61, distance: 178.7
click at [159, 120] on div "Email* [EMAIL_ADDRESS][DOMAIN_NAME]" at bounding box center [497, 121] width 879 height 86
select select "object:3922"
select select "3"
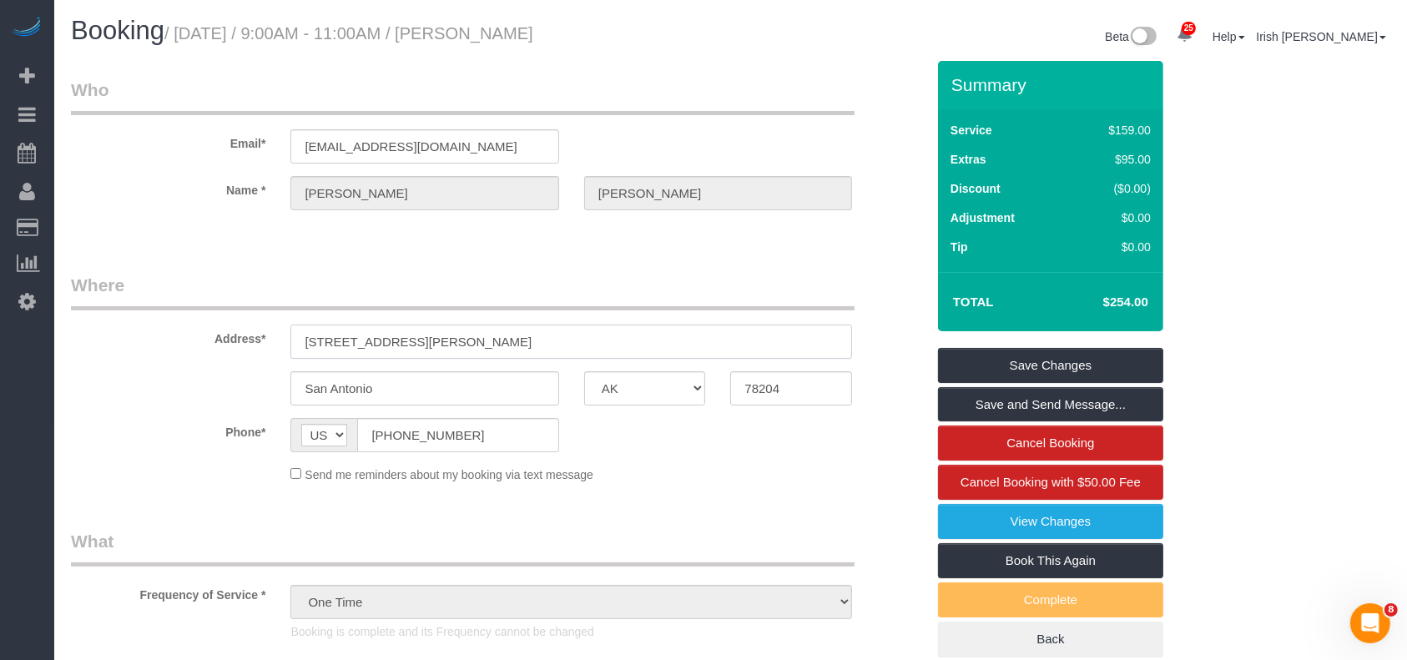
drag, startPoint x: 379, startPoint y: 344, endPoint x: 84, endPoint y: 337, distance: 294.6
click at [84, 337] on div "Address* [STREET_ADDRESS][PERSON_NAME]" at bounding box center [497, 316] width 879 height 86
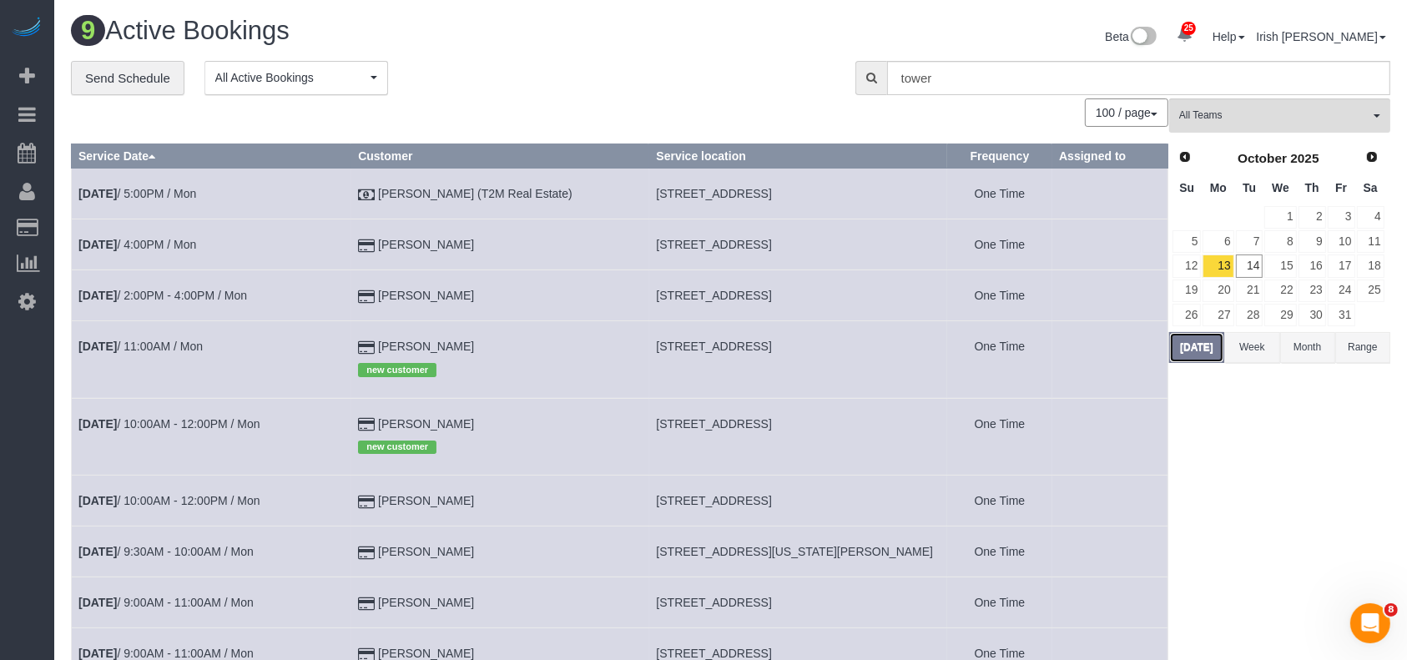
click at [1208, 343] on button "[DATE]" at bounding box center [1196, 347] width 55 height 31
click at [229, 290] on link "[DATE] 2:00PM - 4:00PM / Mon" at bounding box center [162, 295] width 169 height 13
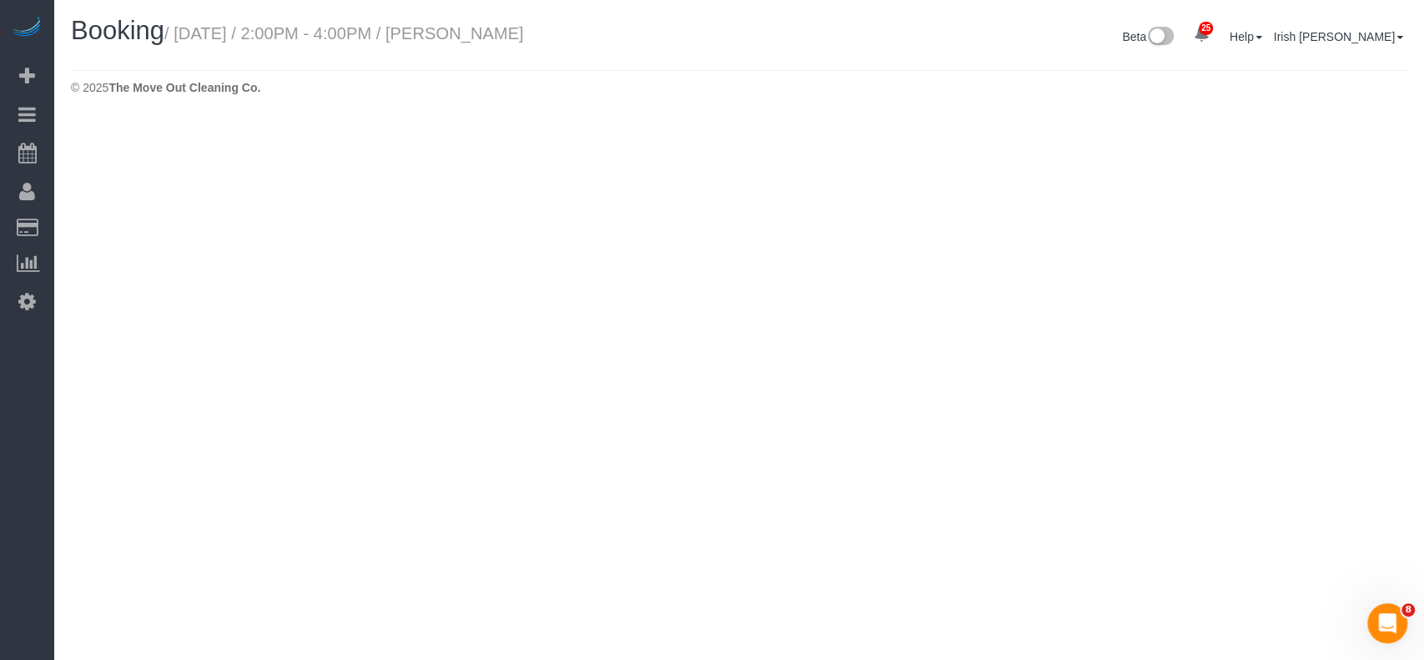
select select "[GEOGRAPHIC_DATA]"
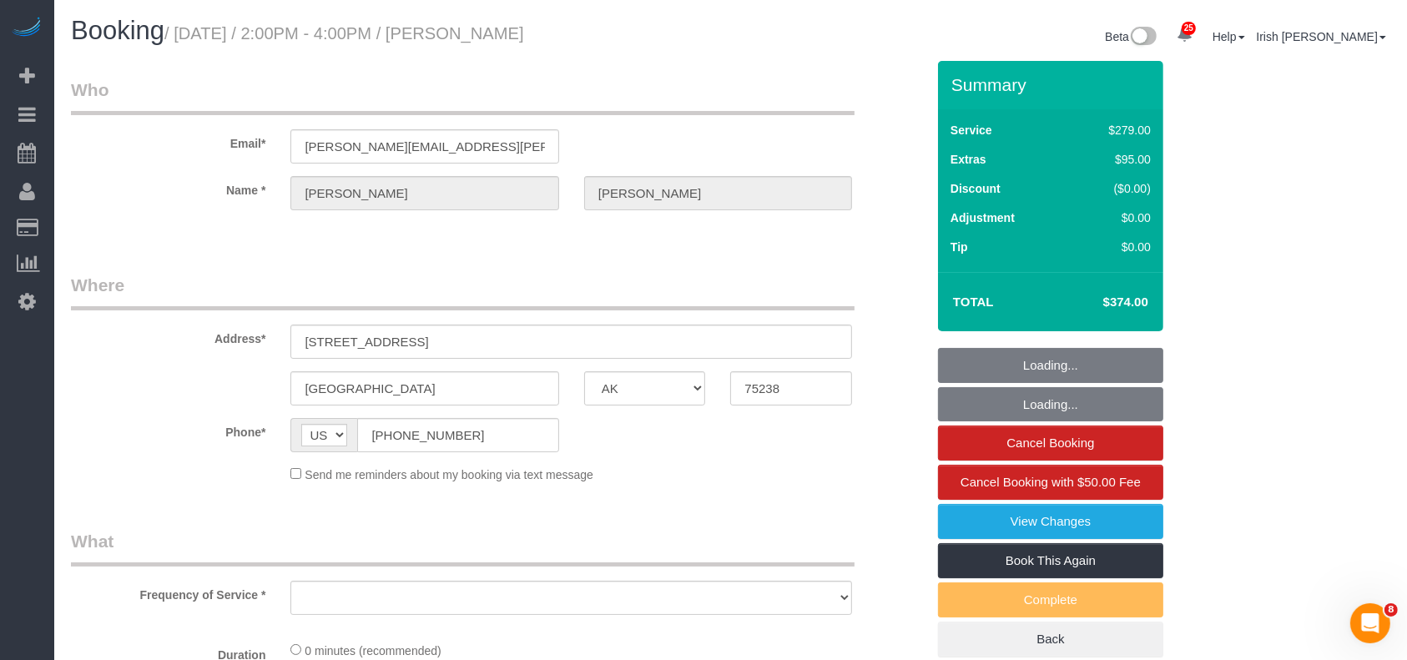
select select "string:fspay-520f8c28-585f-465e-b524-026d8e7e7dd8"
select select "spot60"
select select "object:4584"
select select "3"
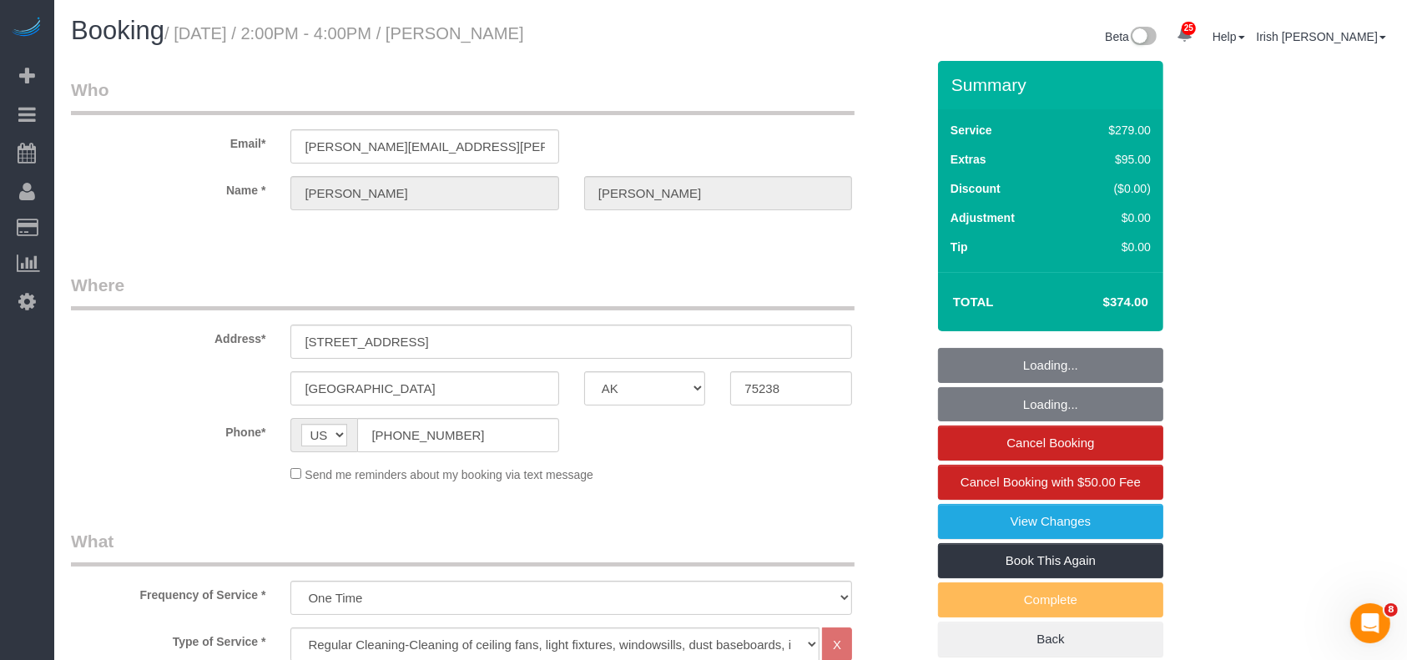
select select "object:4646"
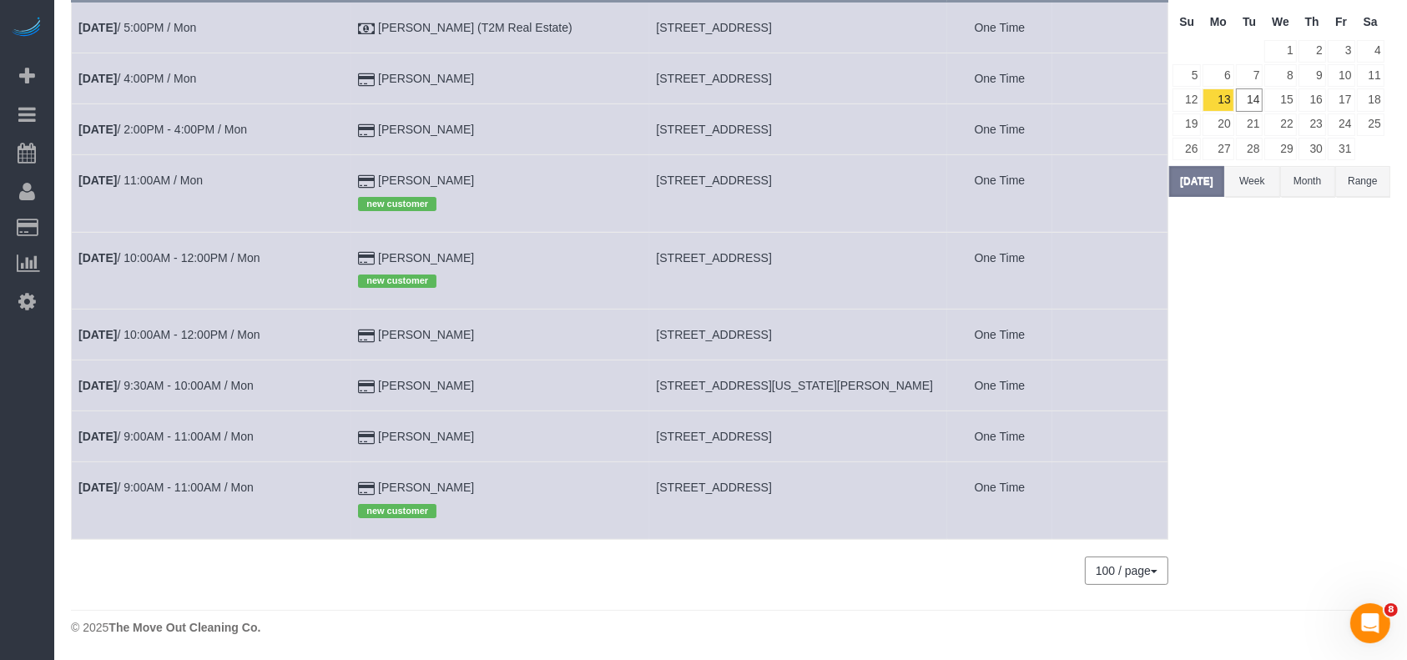
scroll to position [55, 0]
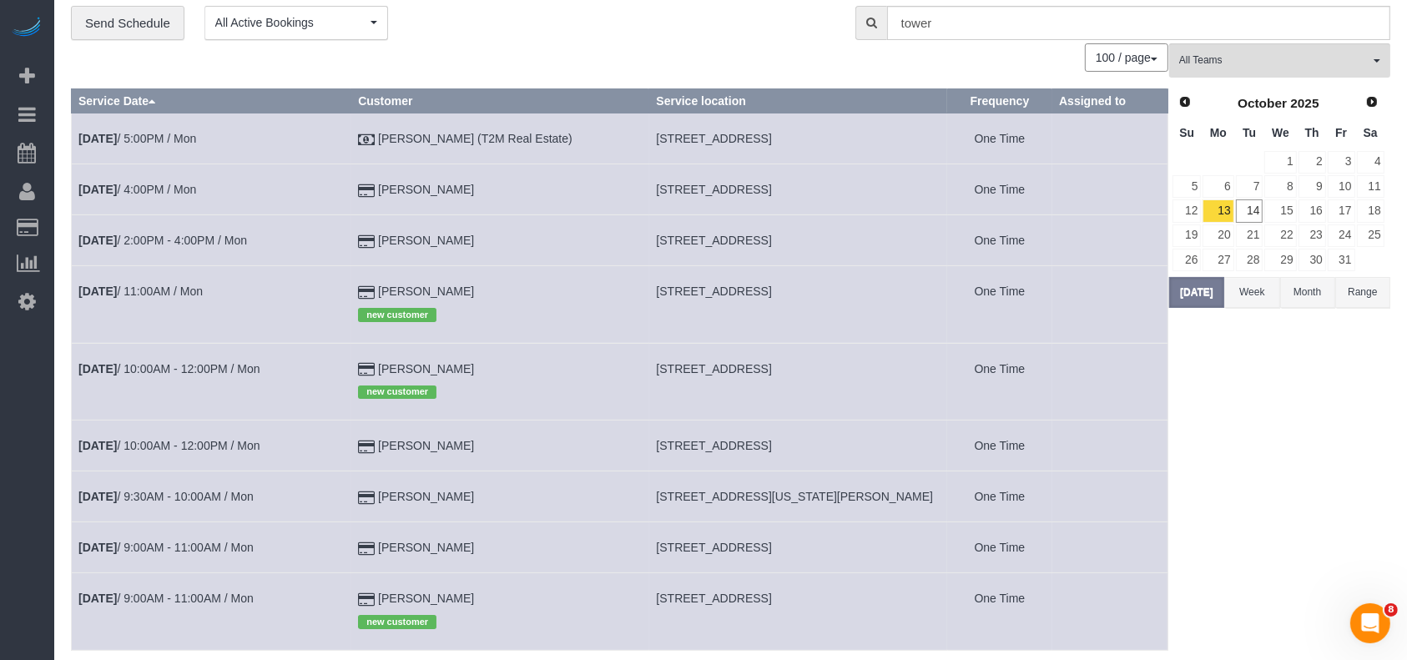
click at [210, 188] on td "[DATE] 4:00PM / Mon" at bounding box center [211, 189] width 279 height 51
click at [195, 189] on link "[DATE] 4:00PM / Mon" at bounding box center [137, 189] width 118 height 13
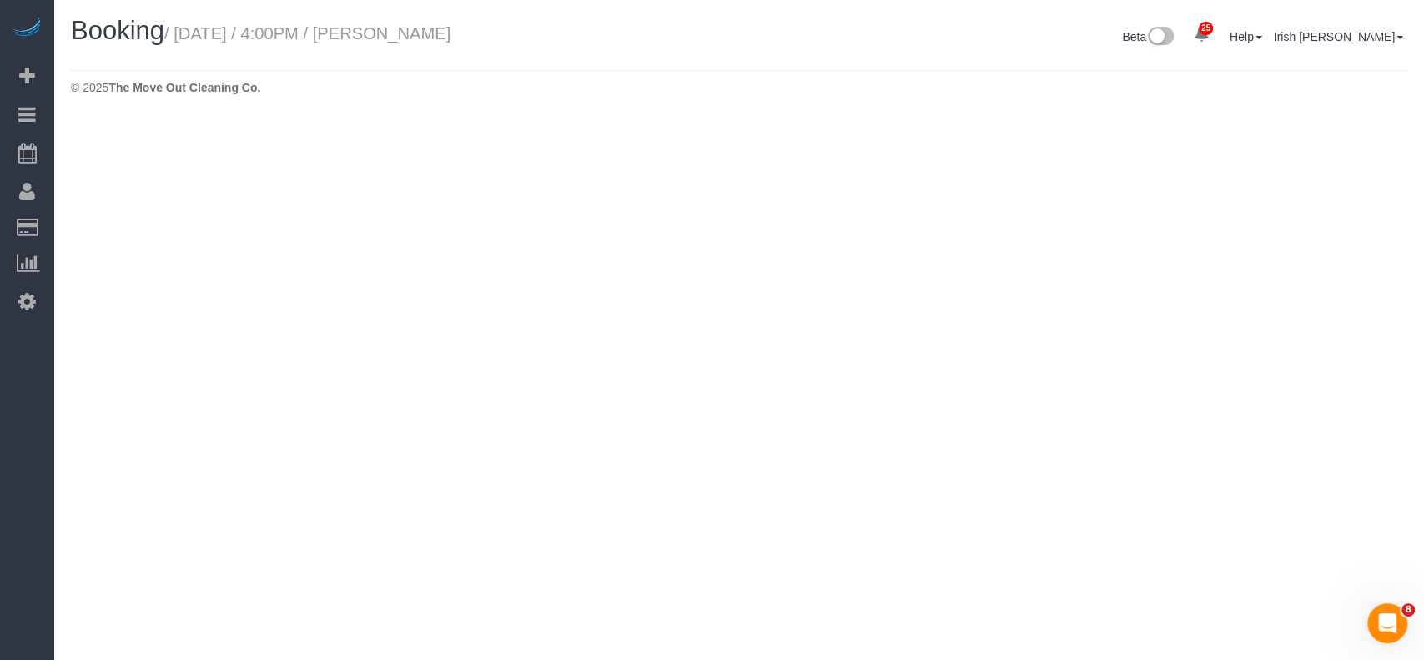
select select "[GEOGRAPHIC_DATA]"
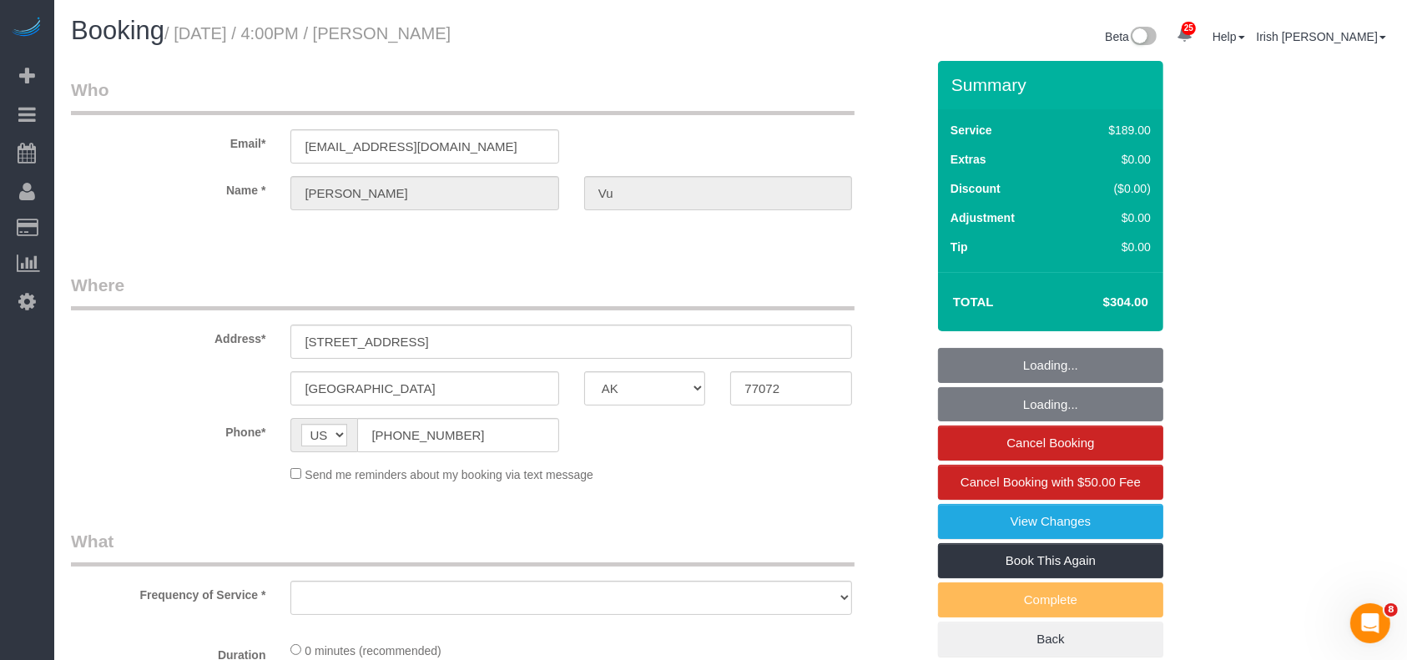
select select "string:fspay-33bb6296-7f5e-4153-975e-7f53f73b1e0c"
select select "object:5167"
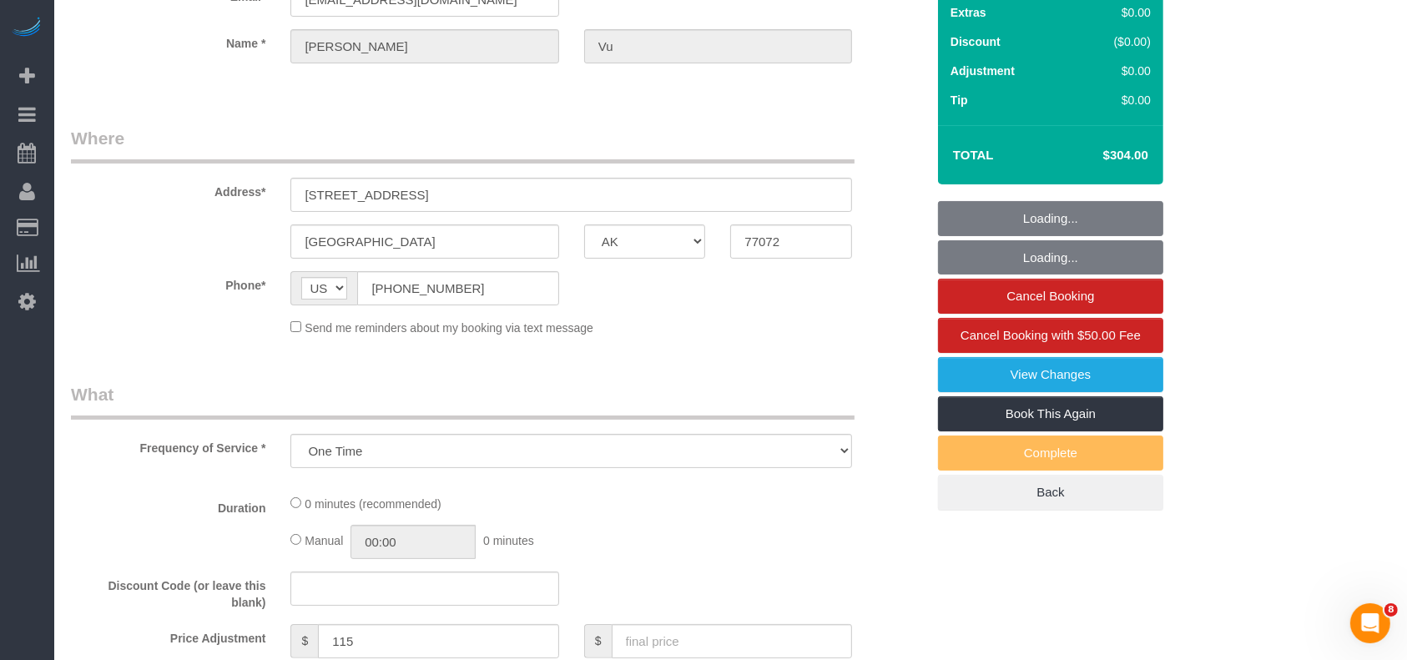
select select "3"
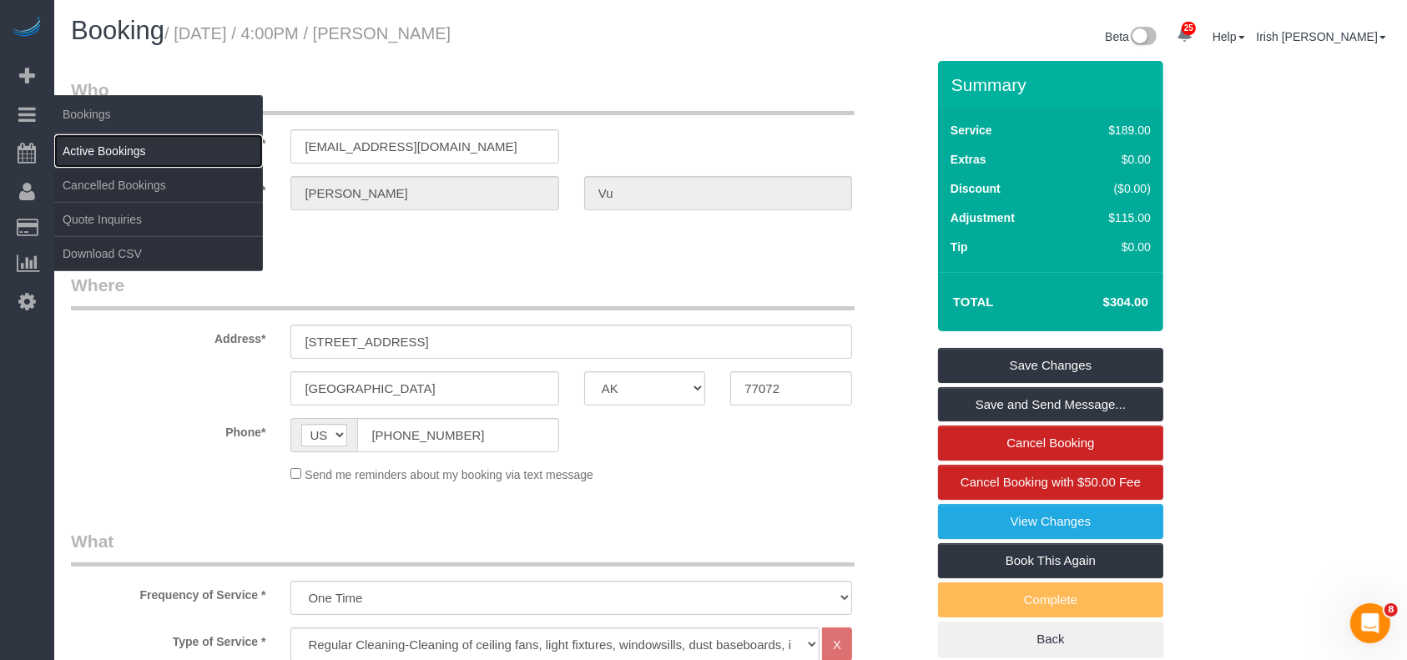
click at [107, 150] on link "Active Bookings" at bounding box center [158, 150] width 209 height 33
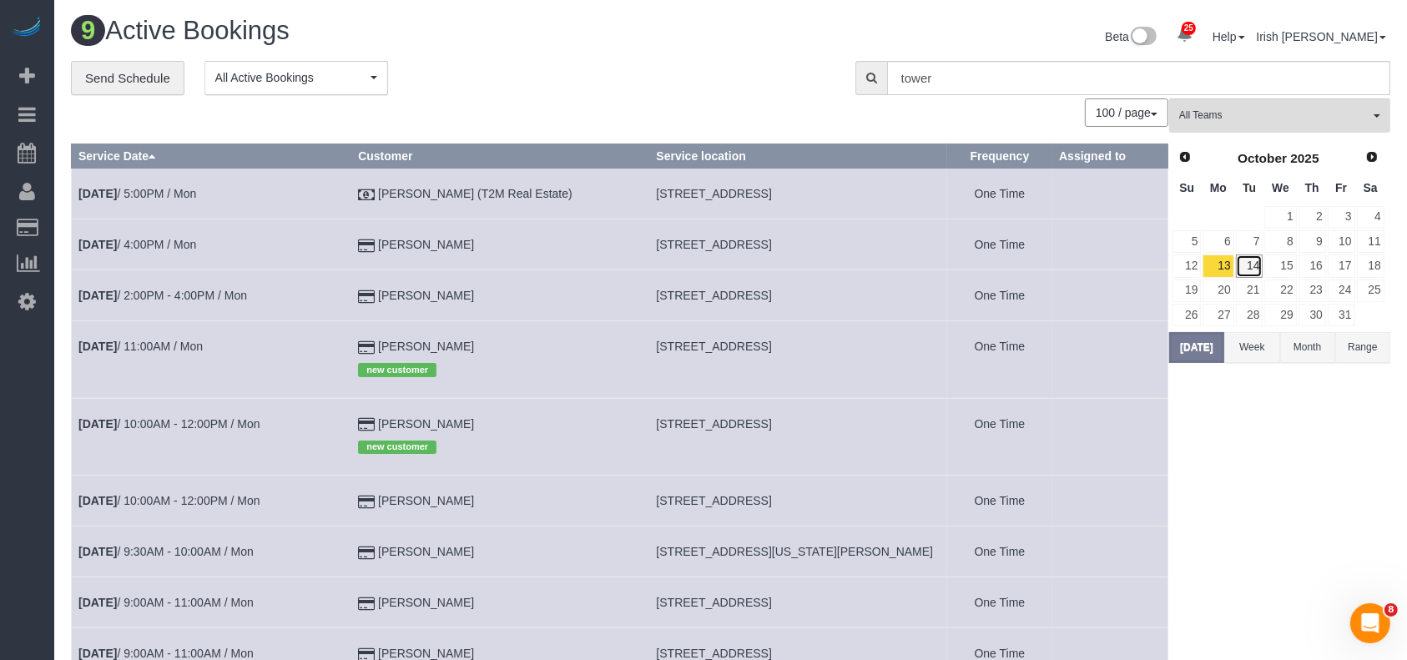
click at [1255, 259] on link "14" at bounding box center [1250, 265] width 28 height 23
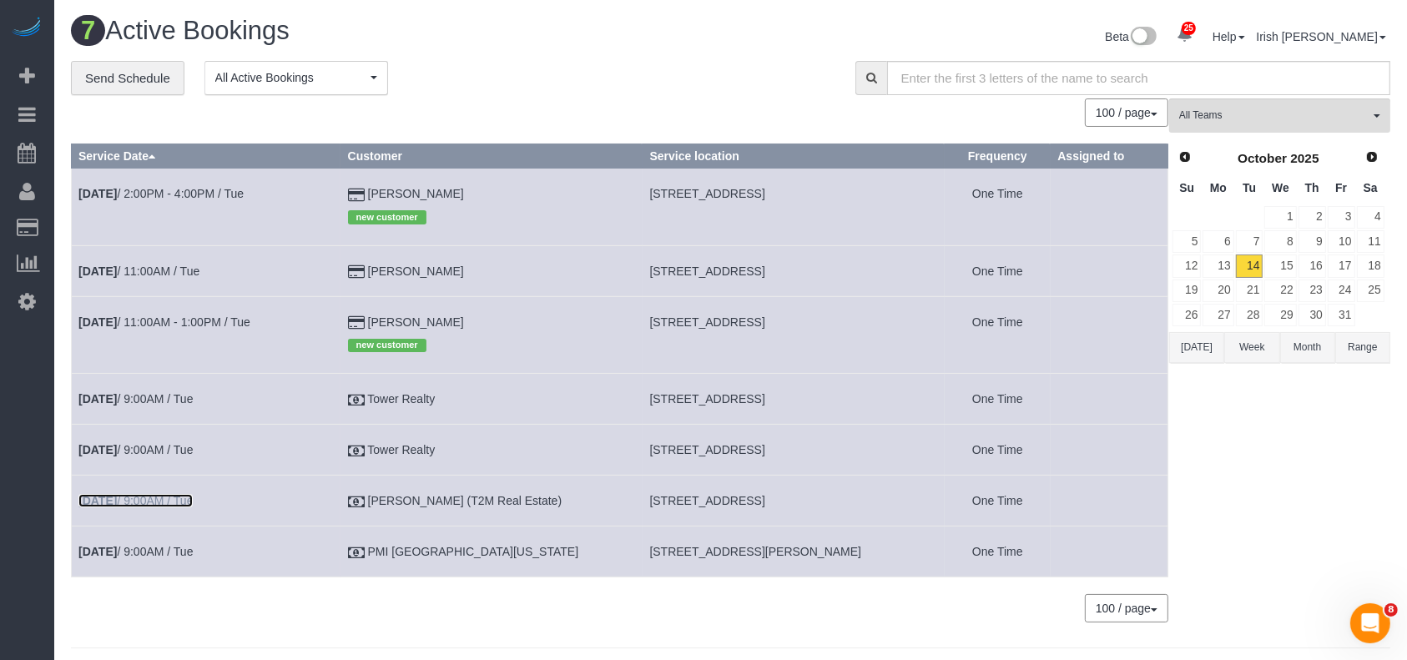
click at [179, 499] on link "[DATE] 9:00AM / Tue" at bounding box center [135, 500] width 114 height 13
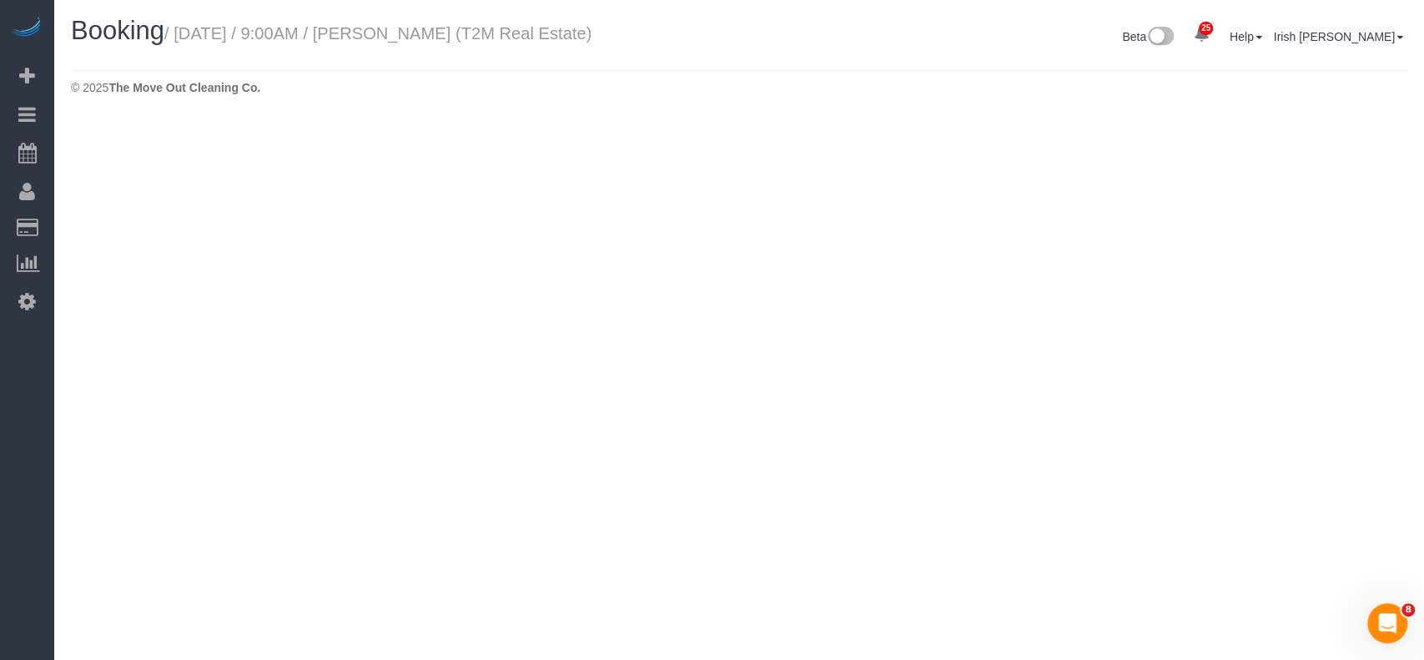
select select "[GEOGRAPHIC_DATA]"
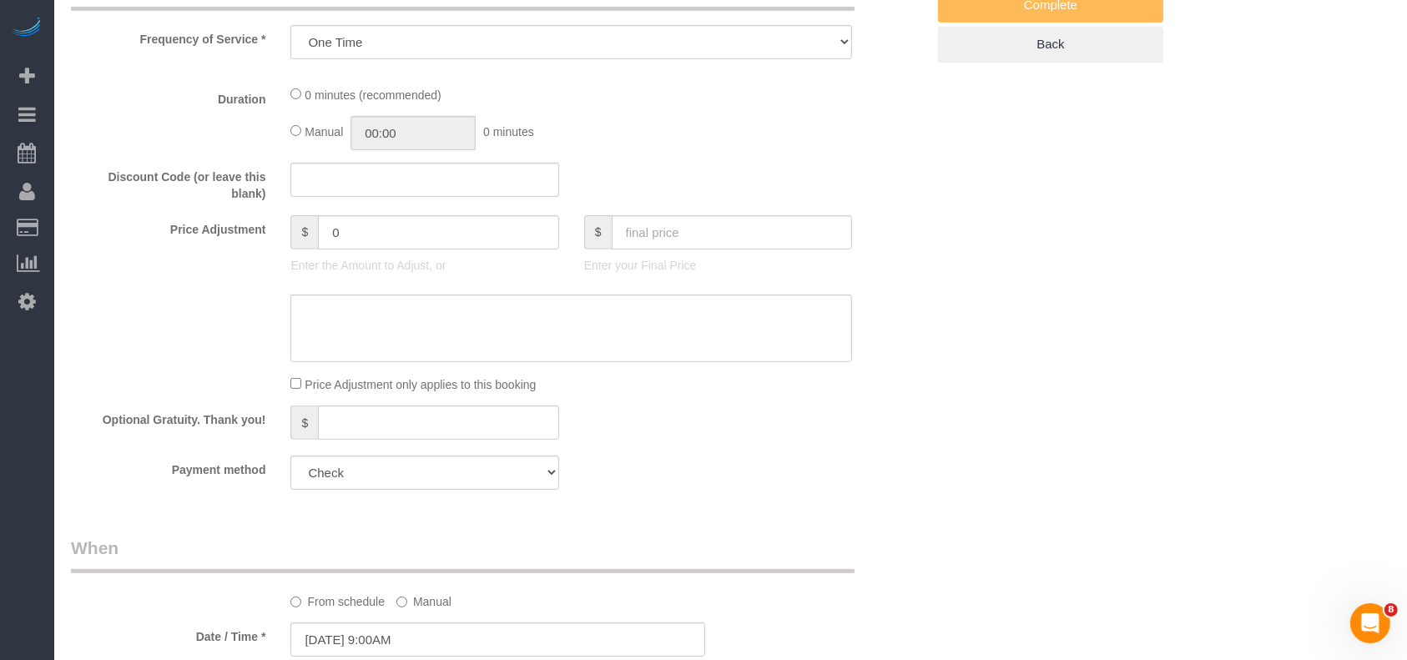
select select "object:6058"
select select "3"
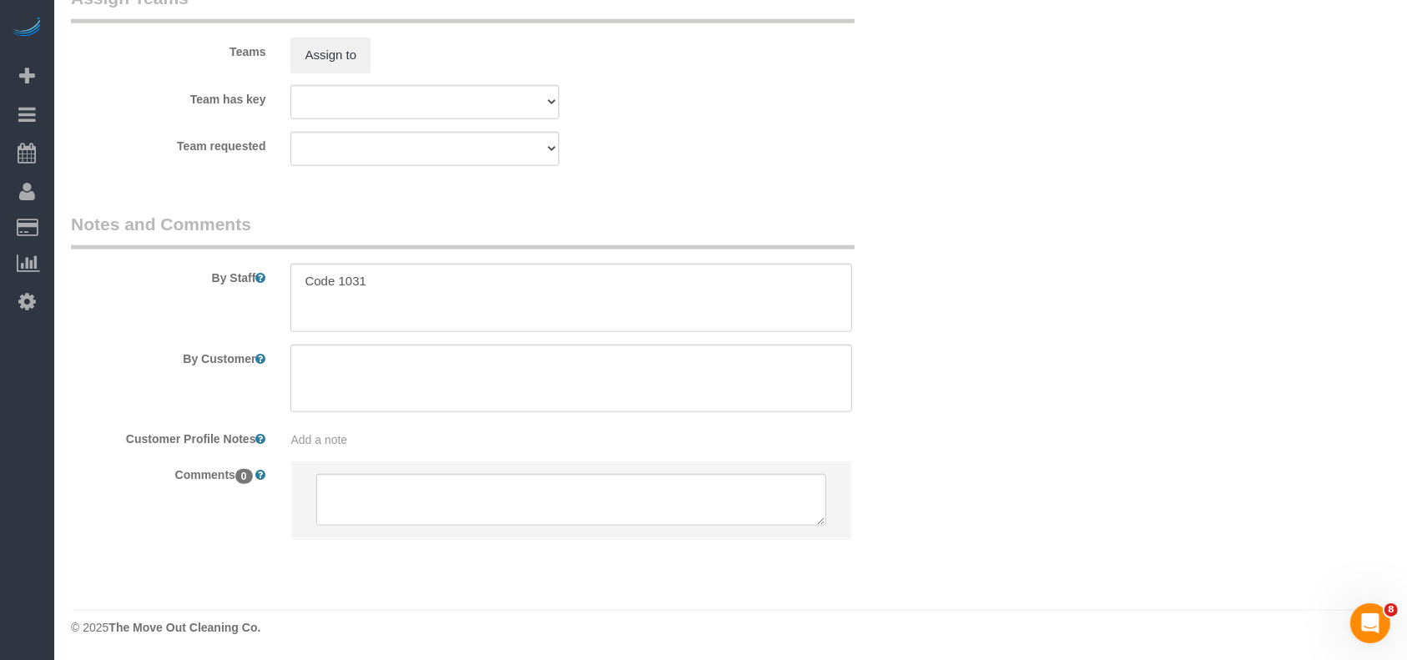
select select "object:6131"
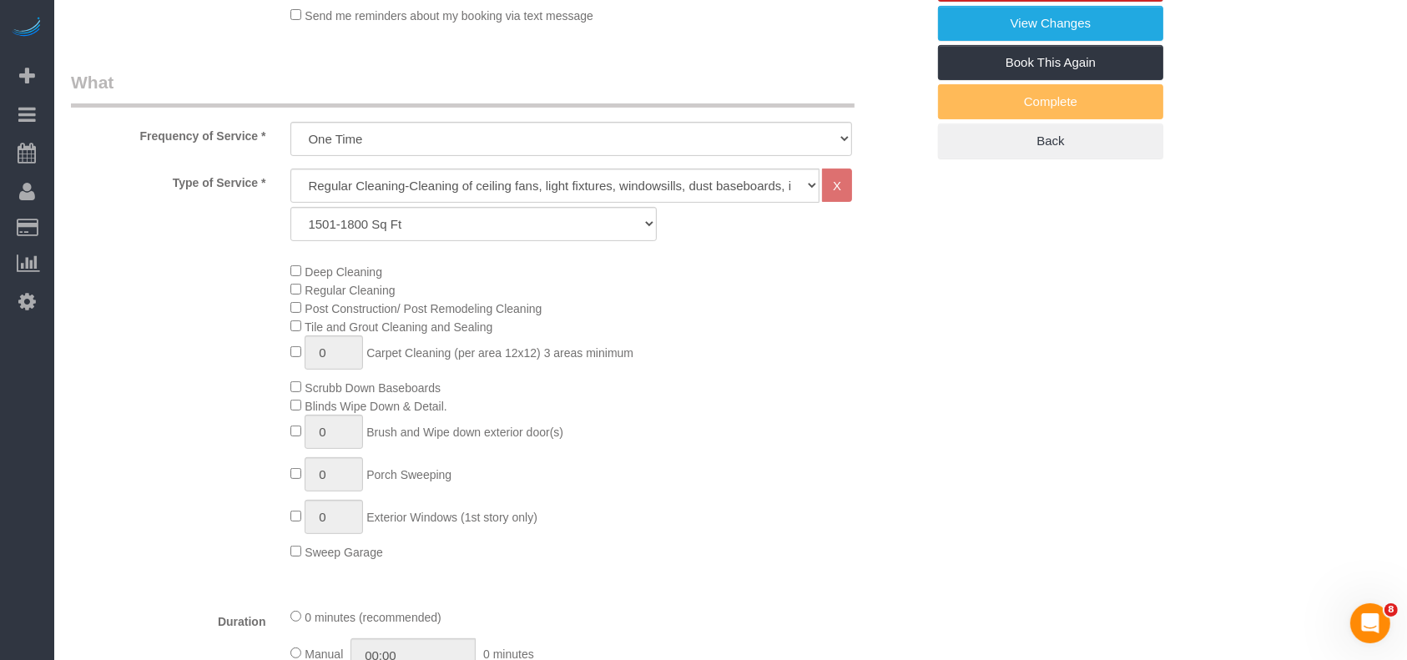
scroll to position [350, 0]
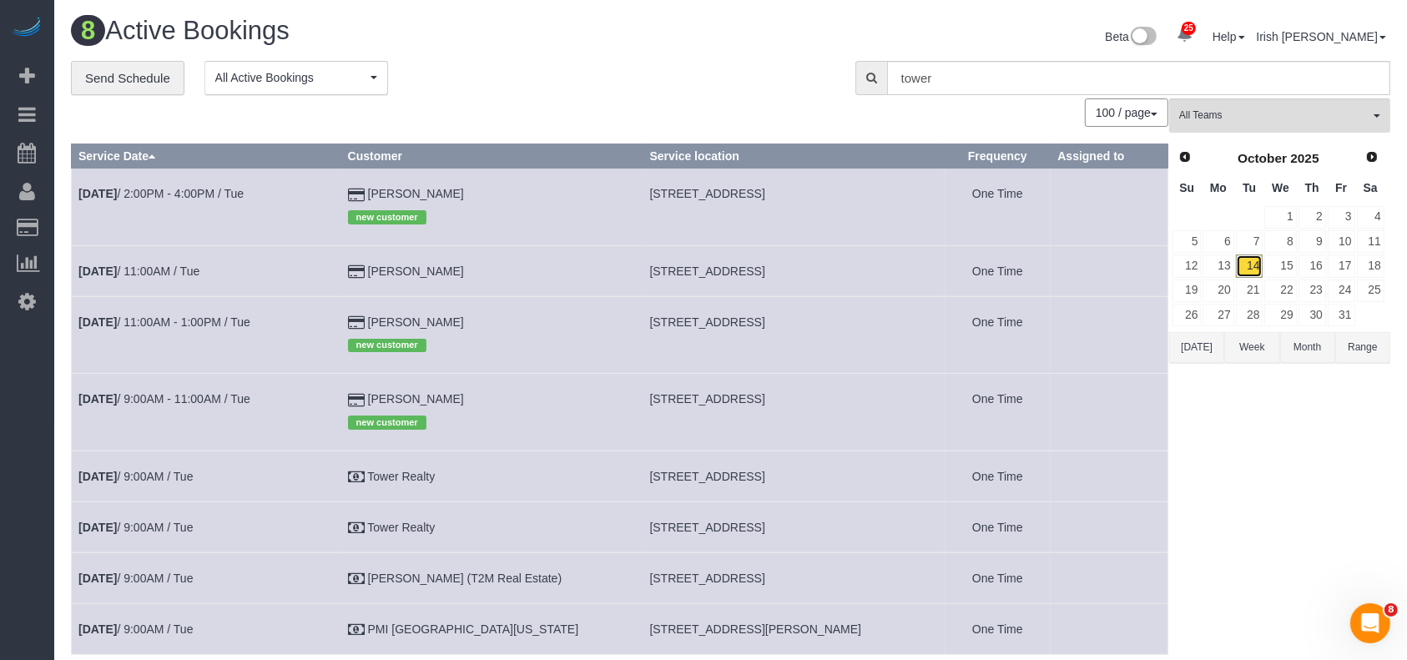
click at [1251, 264] on link "14" at bounding box center [1250, 265] width 28 height 23
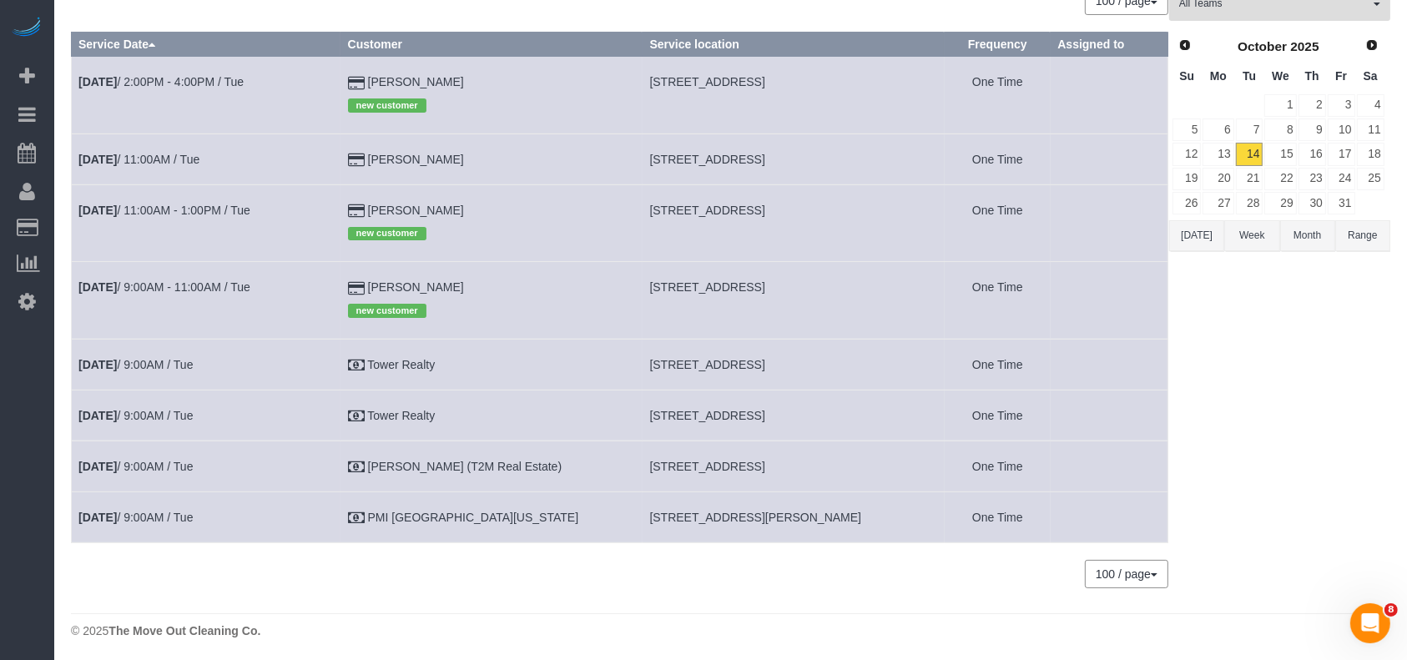
scroll to position [116, 0]
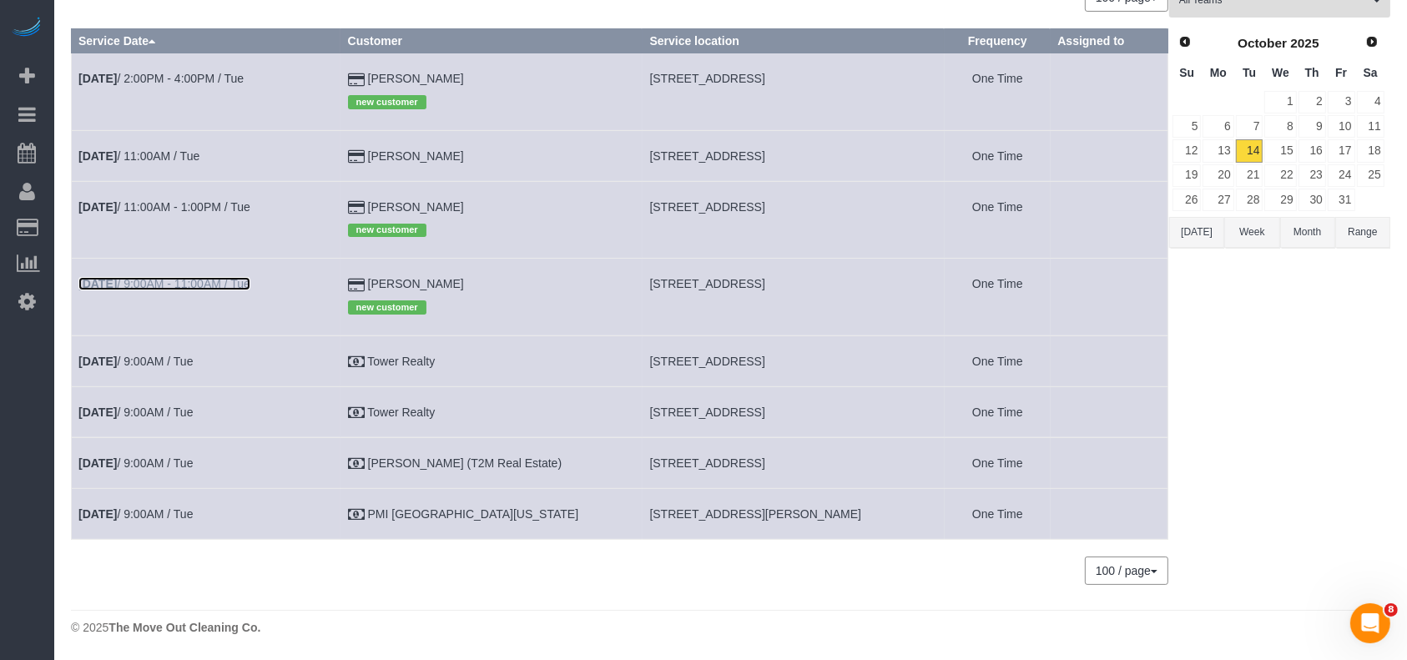
click at [171, 278] on link "[DATE] 9:00AM - 11:00AM / Tue" at bounding box center [164, 283] width 172 height 13
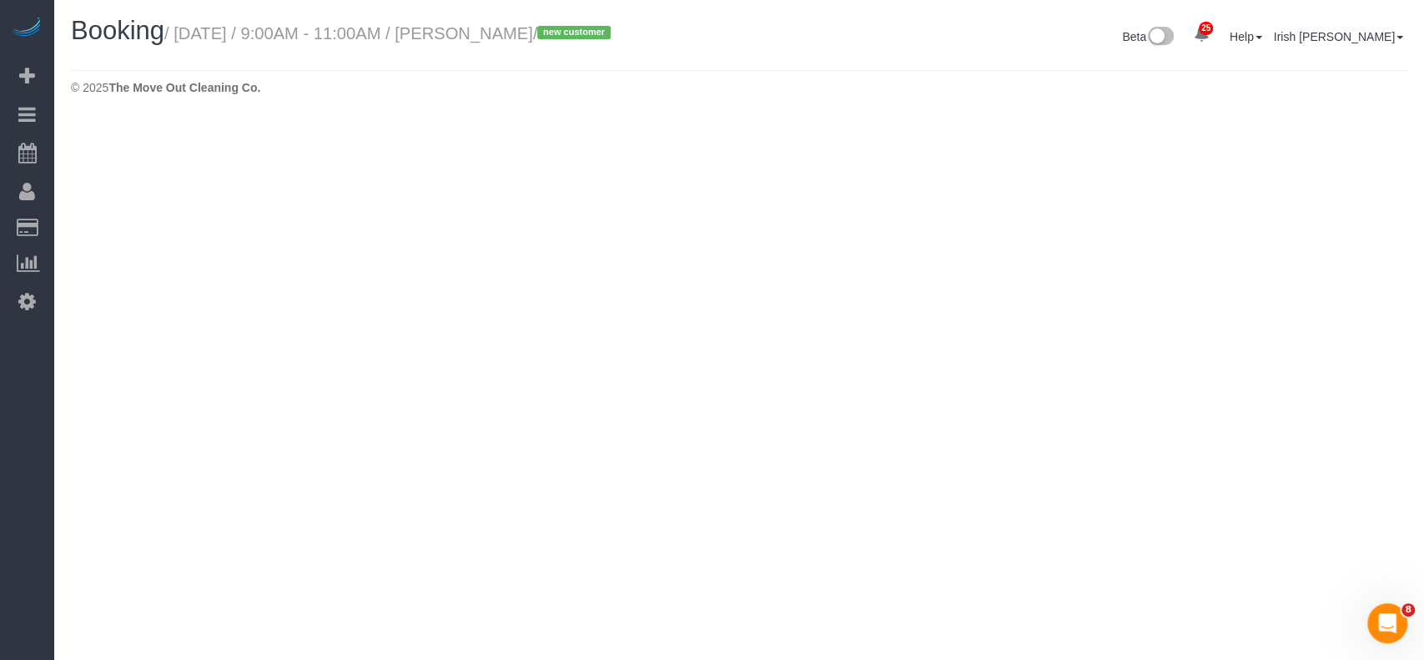
select select "[GEOGRAPHIC_DATA]"
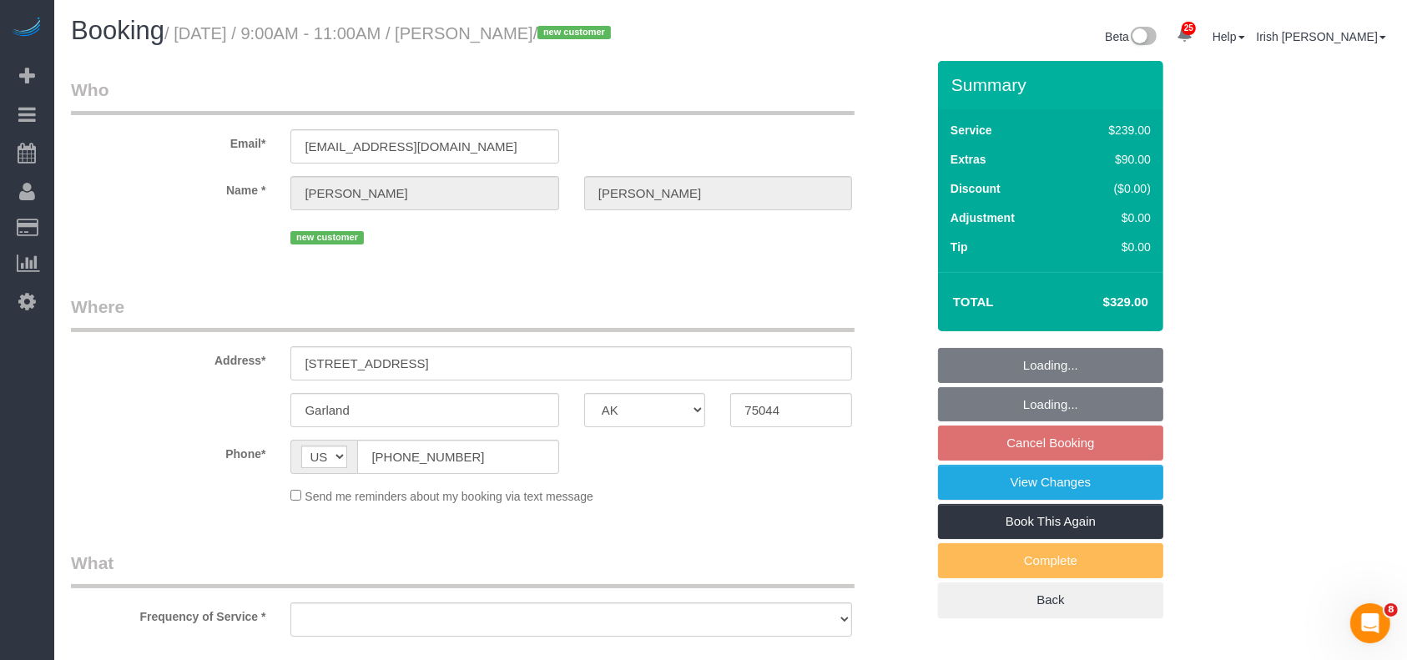
select select "string:fspay-691c319d-5fc9-4cfd-a36e-16c3630de5c4"
select select "object:6724"
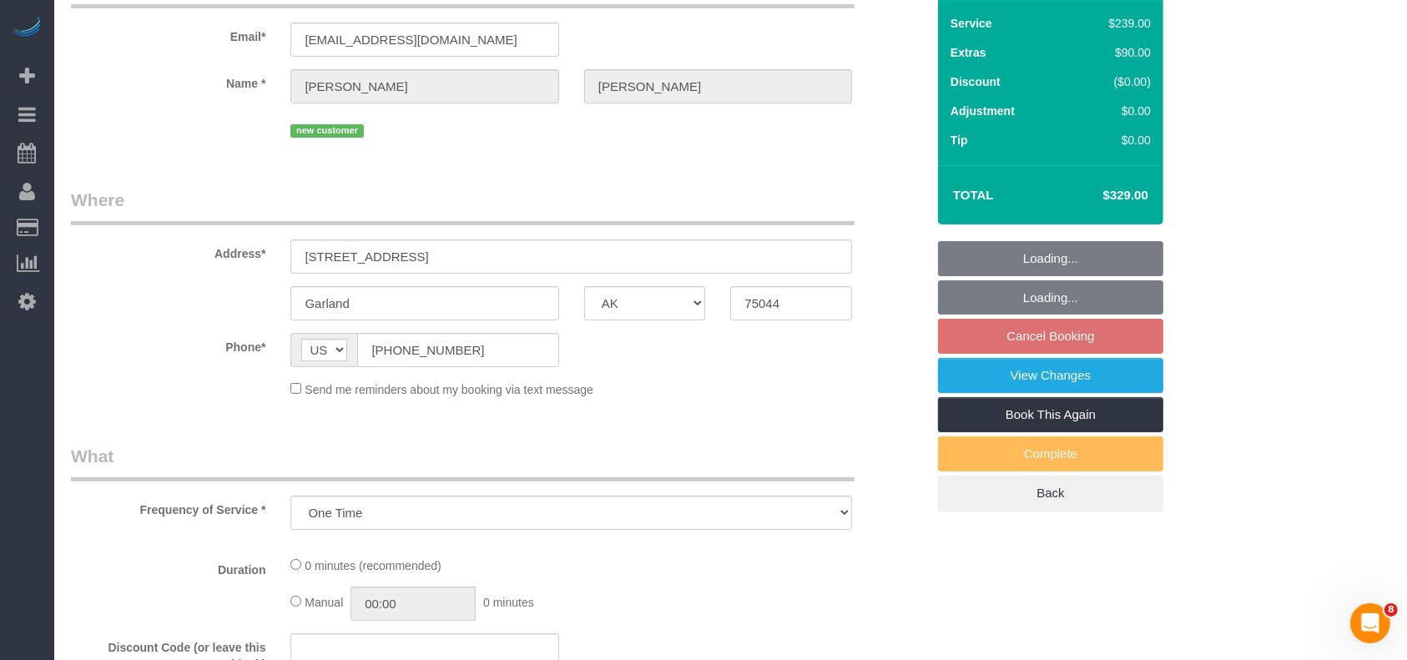
select select "3"
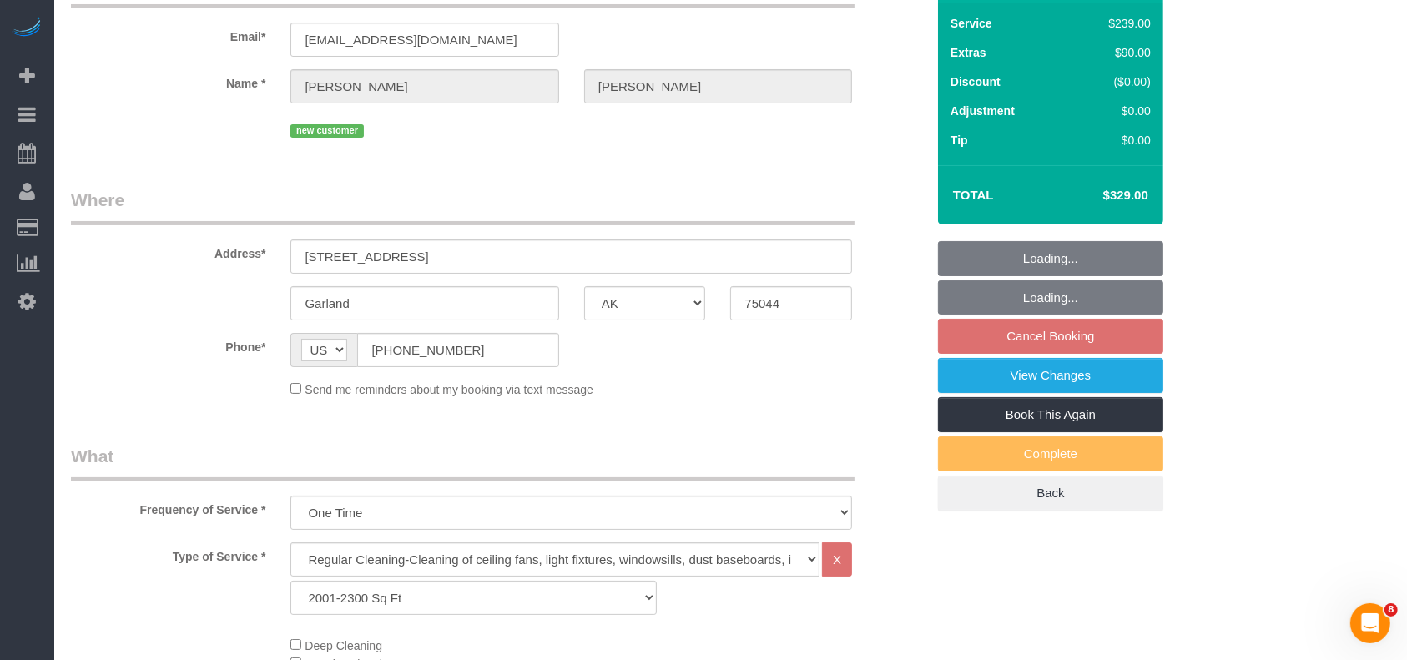
select select "object:6786"
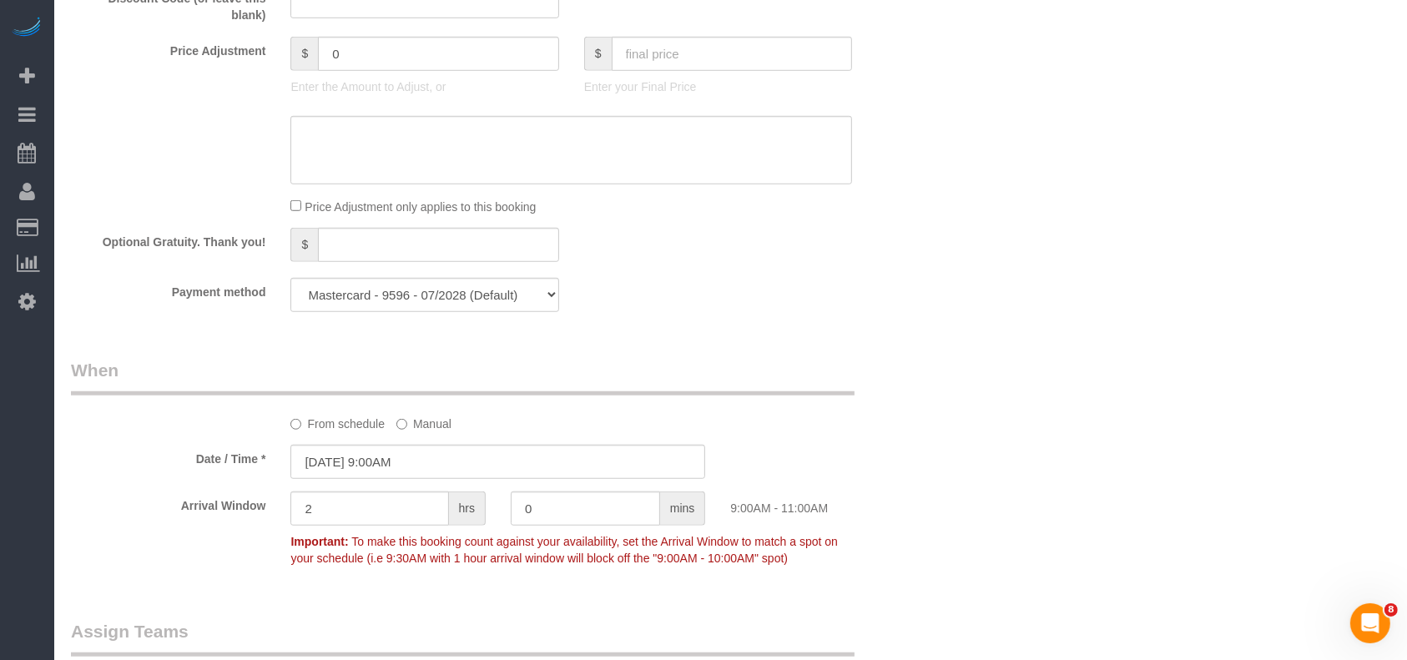
scroll to position [1223, 0]
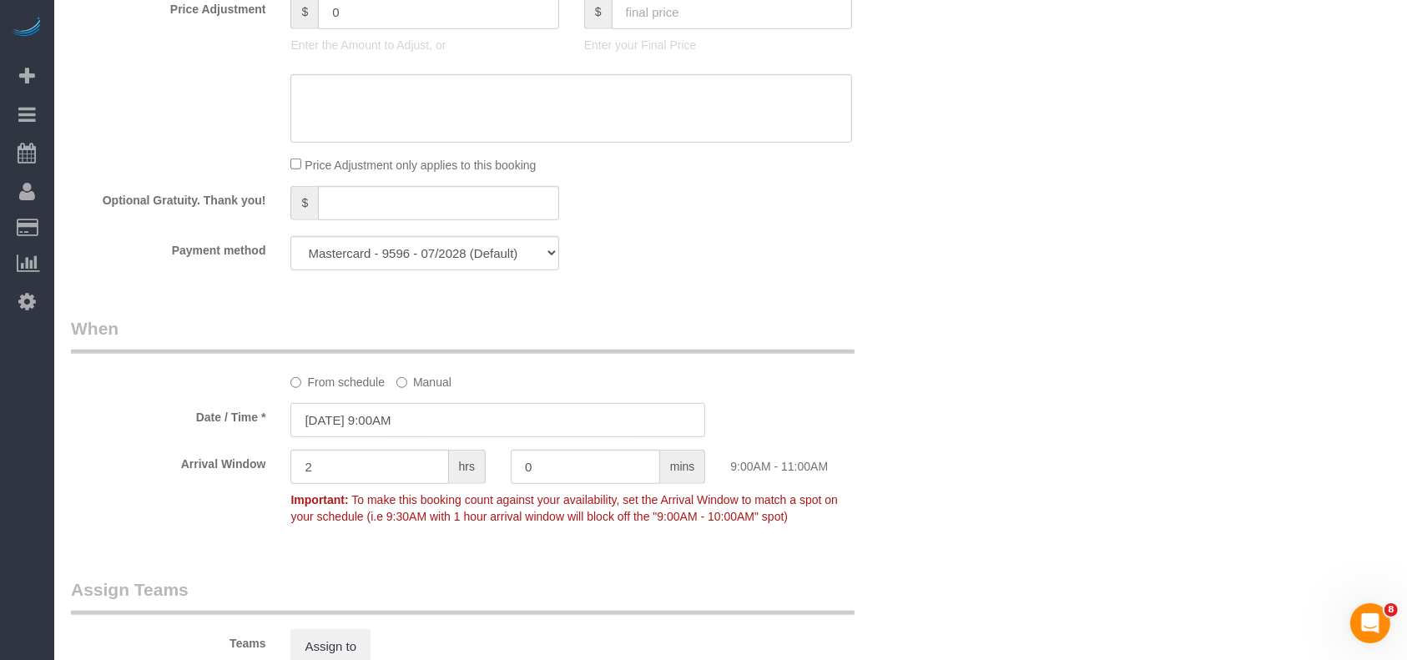
click at [387, 430] on input "[DATE] 9:00AM" at bounding box center [497, 420] width 415 height 34
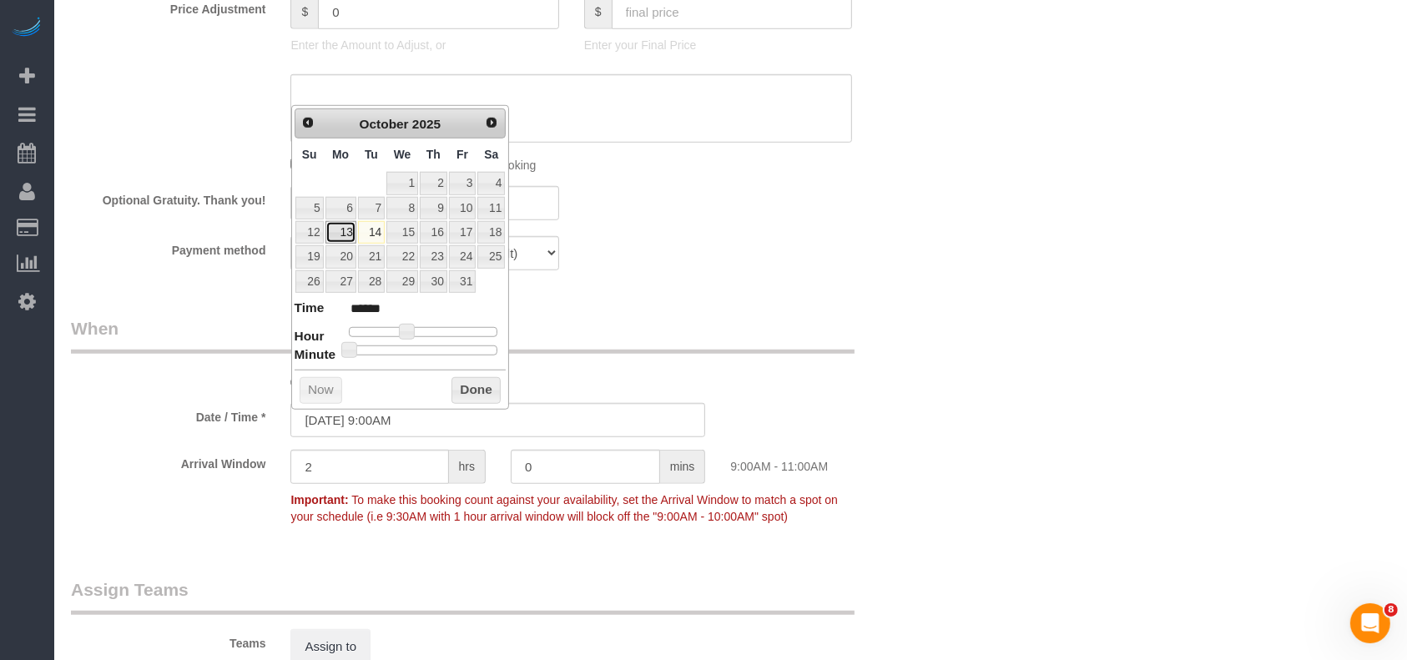
click at [345, 226] on link "13" at bounding box center [340, 232] width 31 height 23
type input "[DATE] 10:00AM"
type input "*******"
type input "[DATE] 2:00PM"
type input "******"
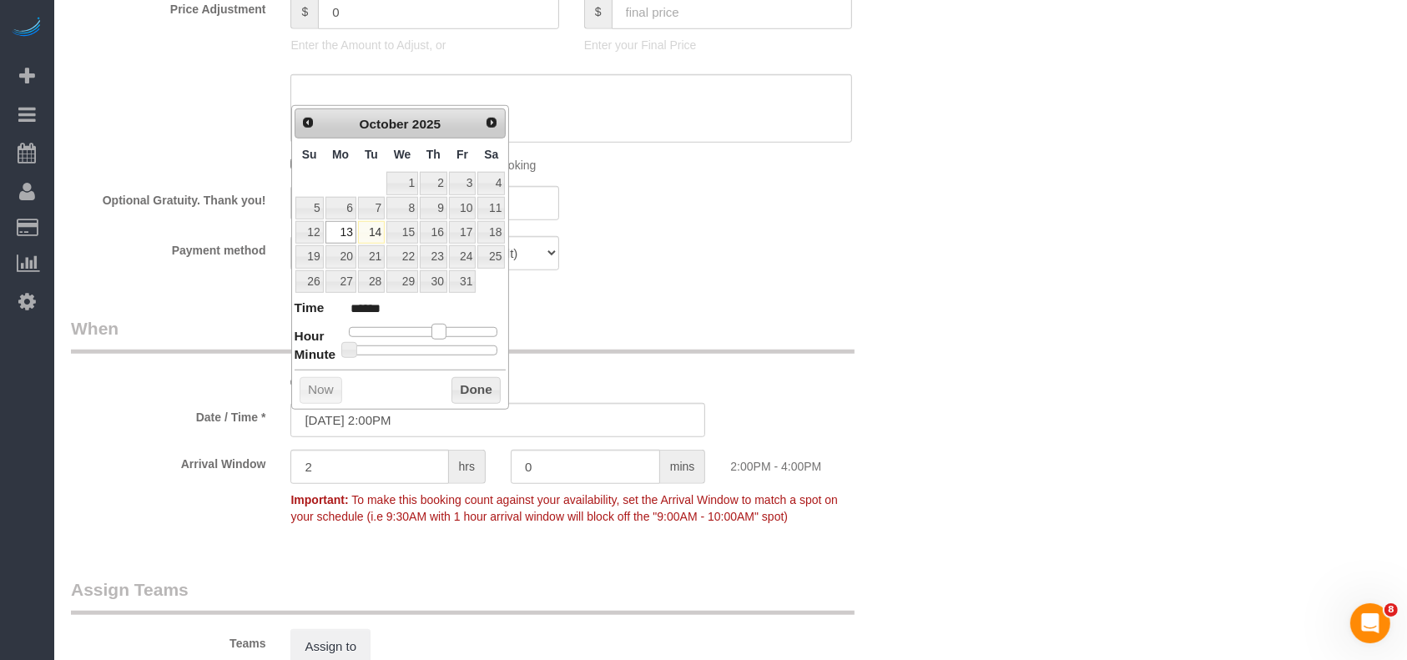
type input "[DATE] 3:00PM"
type input "******"
type input "[DATE] 4:00PM"
type input "******"
drag, startPoint x: 403, startPoint y: 327, endPoint x: 457, endPoint y: 364, distance: 65.5
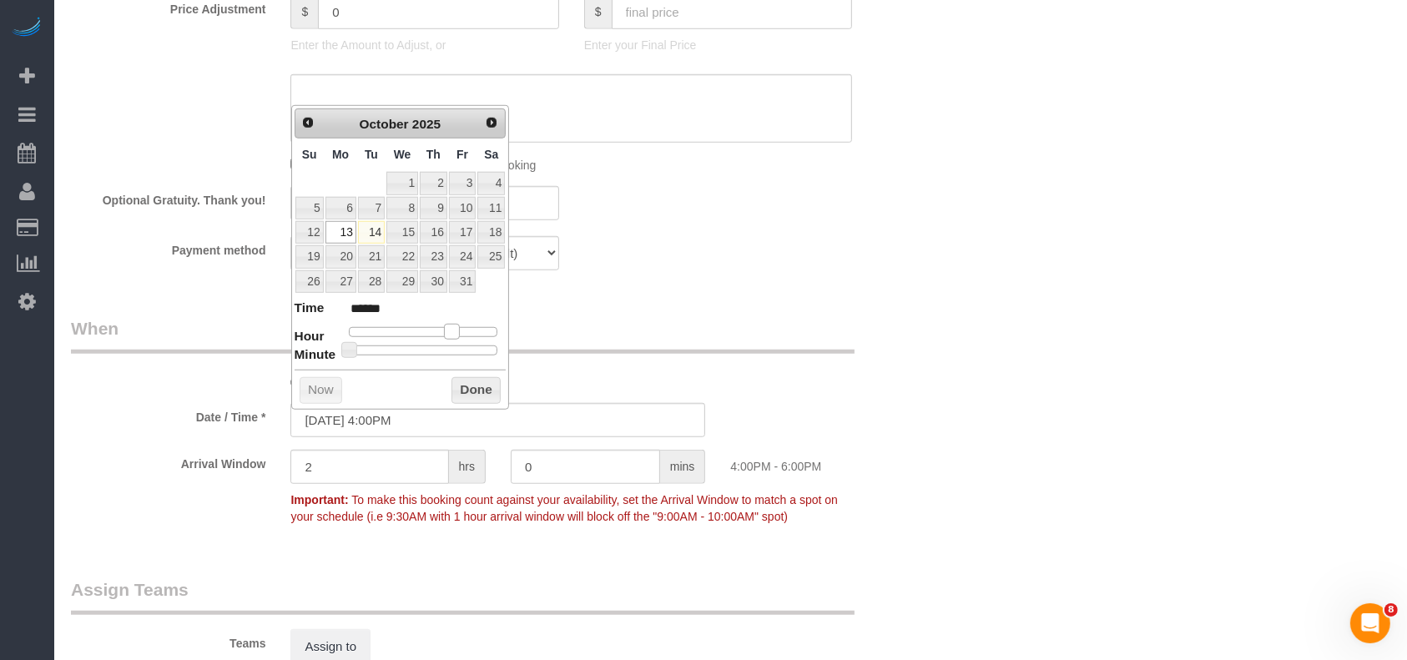
click at [449, 333] on span at bounding box center [451, 331] width 15 height 15
click at [454, 384] on button "Done" at bounding box center [475, 390] width 49 height 27
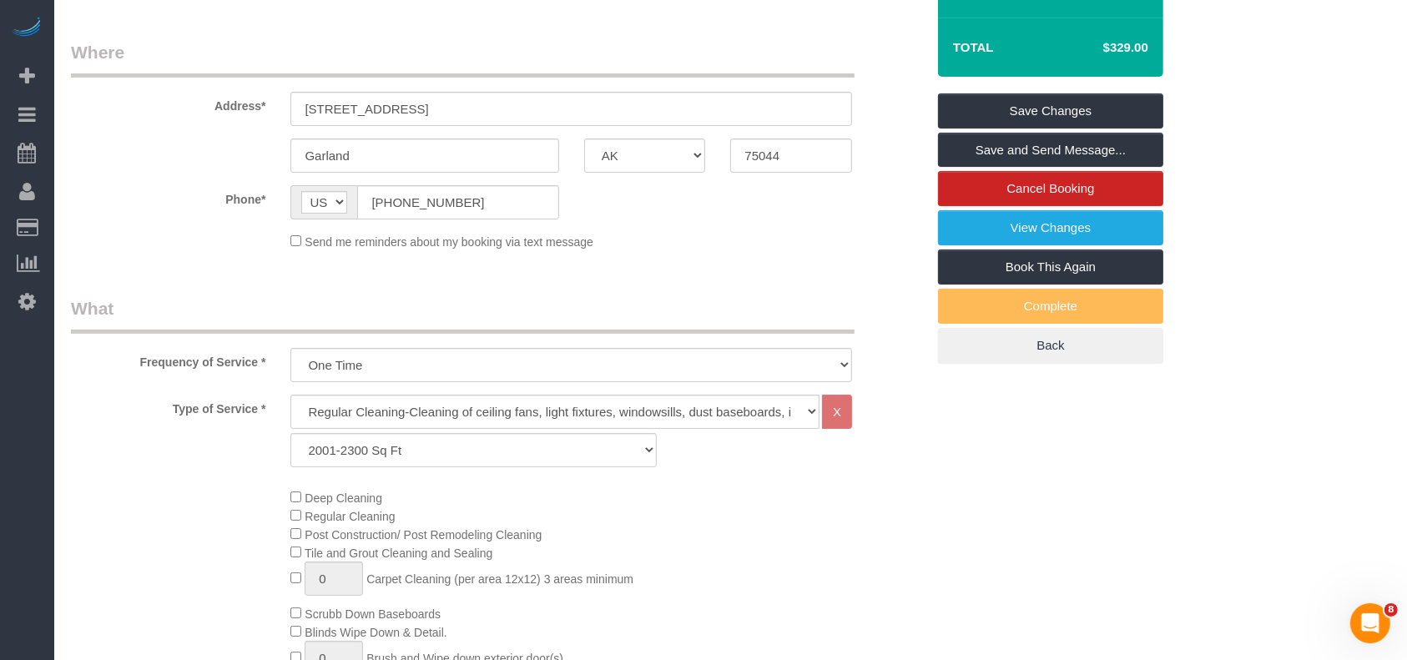
scroll to position [111, 0]
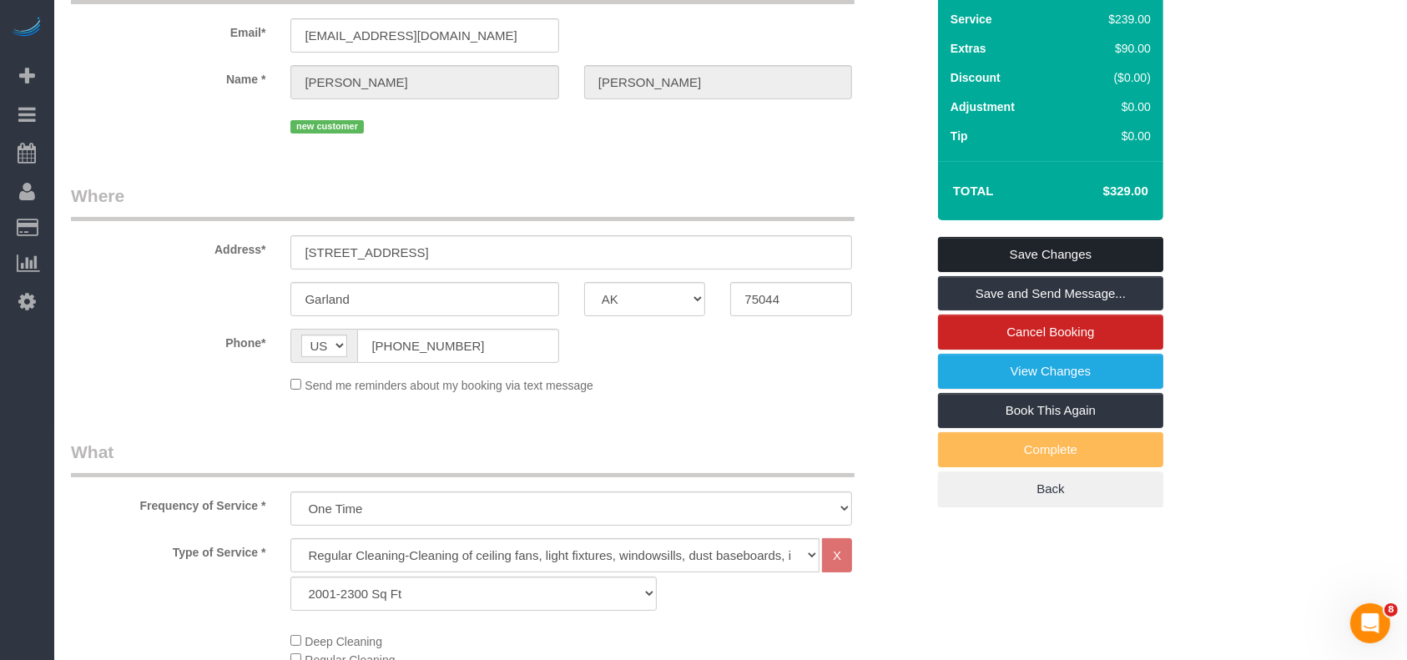
drag, startPoint x: 1029, startPoint y: 247, endPoint x: 903, endPoint y: 399, distance: 197.3
click at [1027, 248] on link "Save Changes" at bounding box center [1050, 254] width 225 height 35
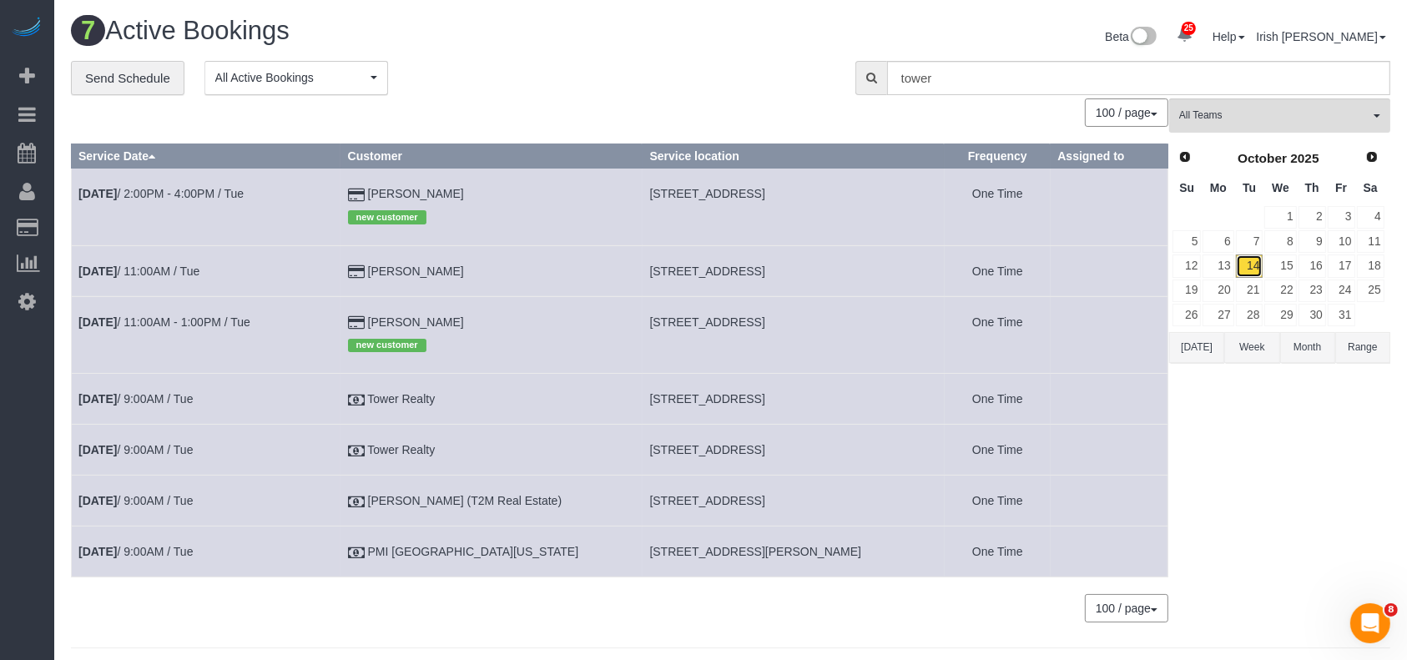
click at [1250, 263] on link "14" at bounding box center [1250, 265] width 28 height 23
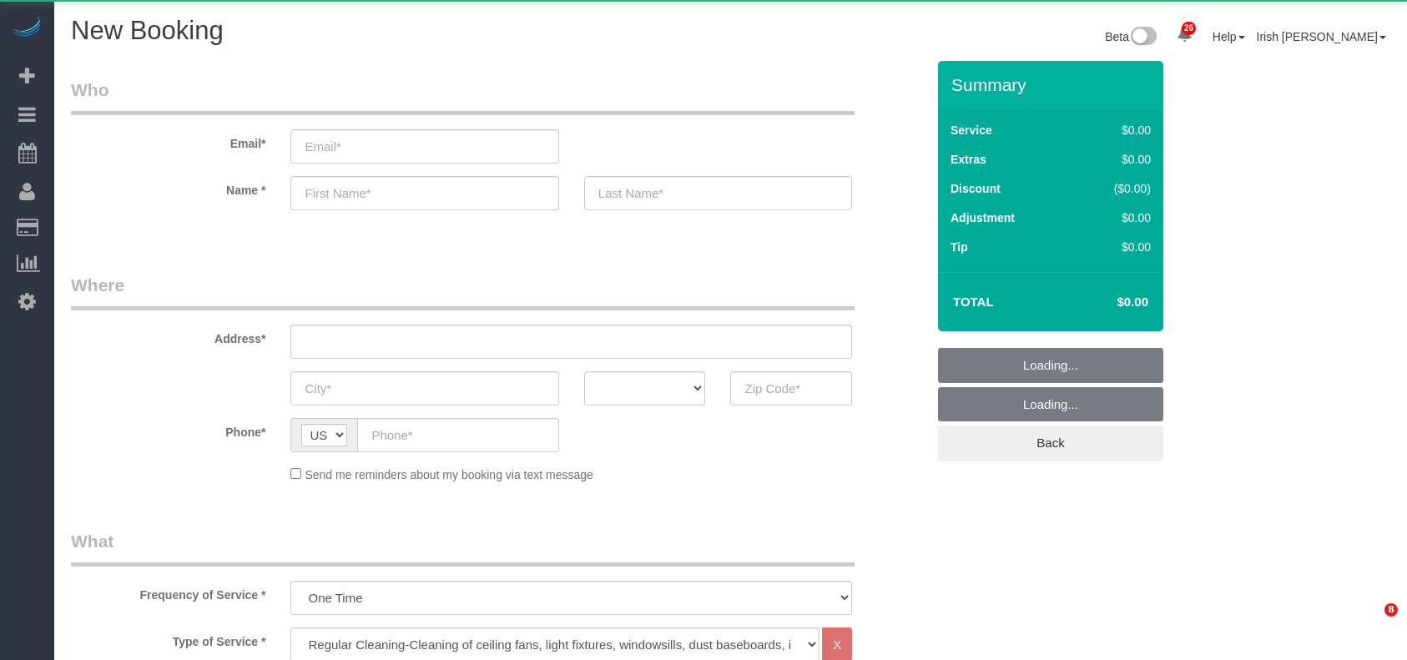
select select "3"
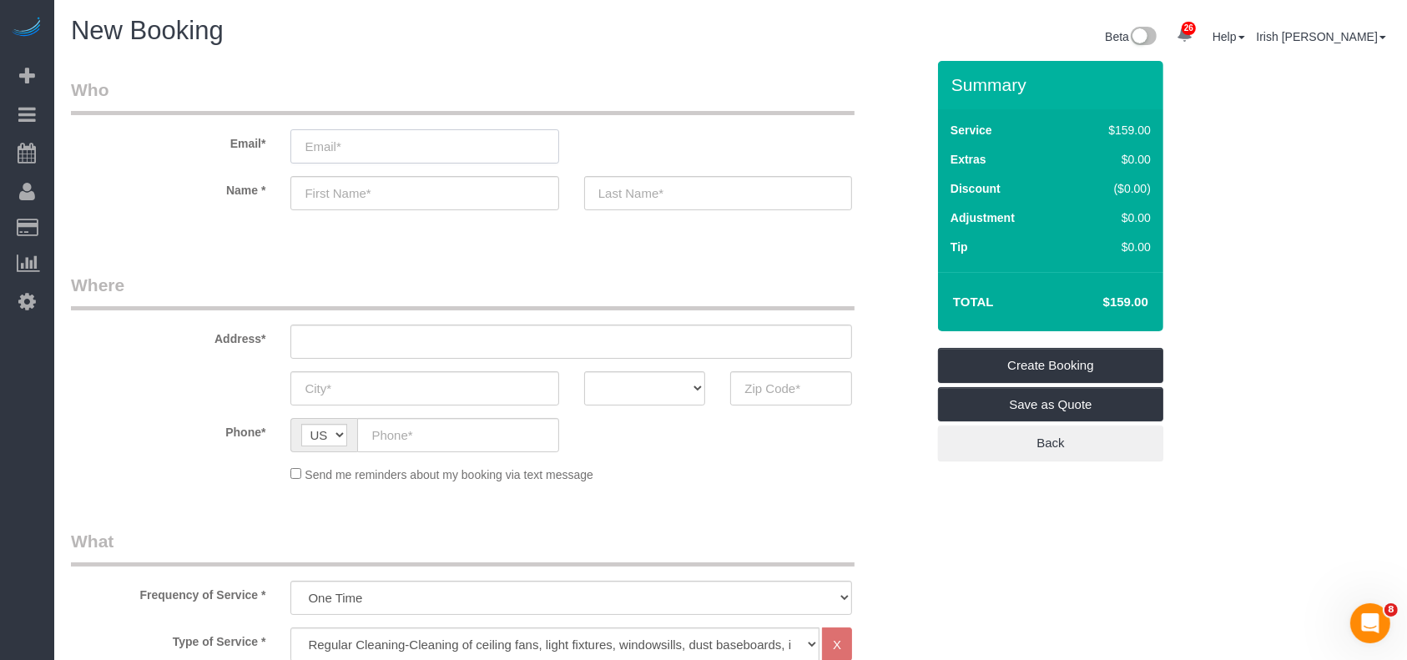
click at [432, 148] on input "email" at bounding box center [424, 146] width 268 height 34
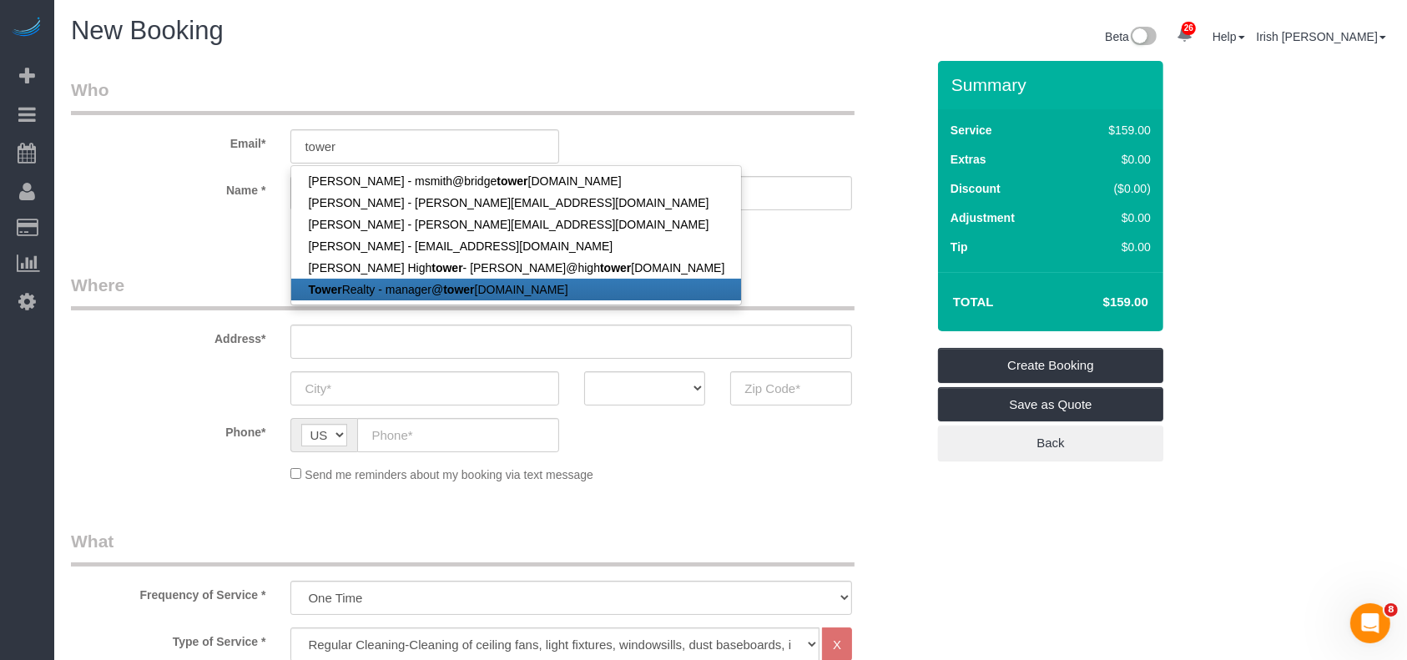
click at [382, 285] on link "Tower Realty - manager@ tower [DOMAIN_NAME]" at bounding box center [516, 290] width 450 height 22
type input "[EMAIL_ADDRESS][DOMAIN_NAME]"
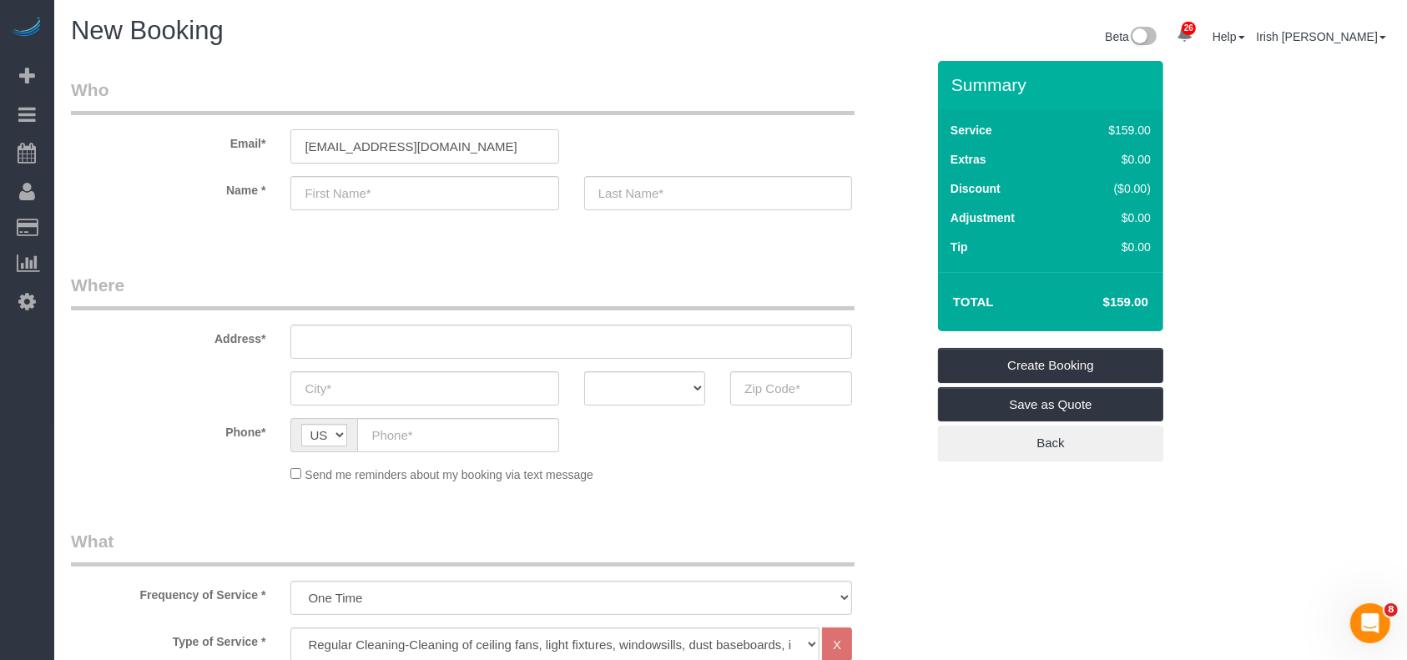
type input "Tower"
type input "Realty"
type input "[PHONE_NUMBER]"
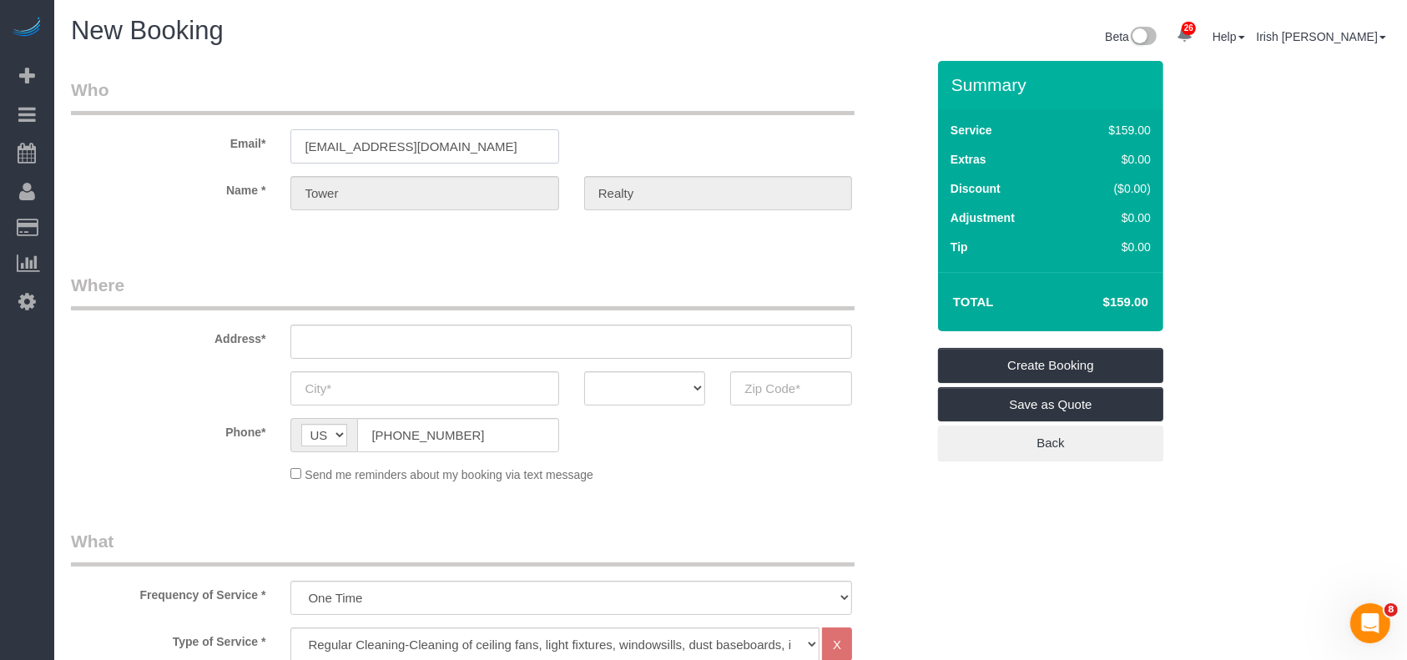
type input "[STREET_ADDRESS][PERSON_NAME]"
type input "Austin"
select select "[GEOGRAPHIC_DATA]"
type input "78741"
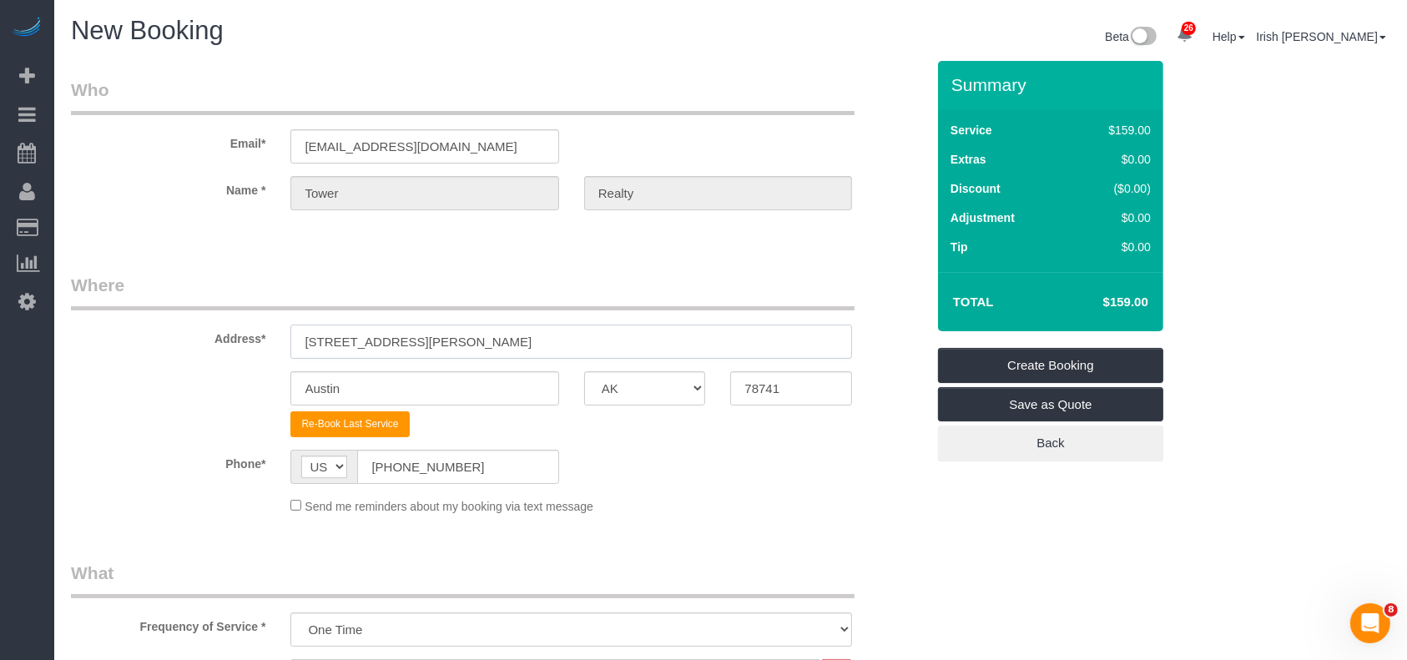
drag, startPoint x: 385, startPoint y: 339, endPoint x: 0, endPoint y: 328, distance: 384.7
paste input "711 W 32nd St #151, Austin, TX 78705"
click at [492, 337] on input "711 W 32nd St #151, Austin, TX 78705" at bounding box center [570, 342] width 561 height 34
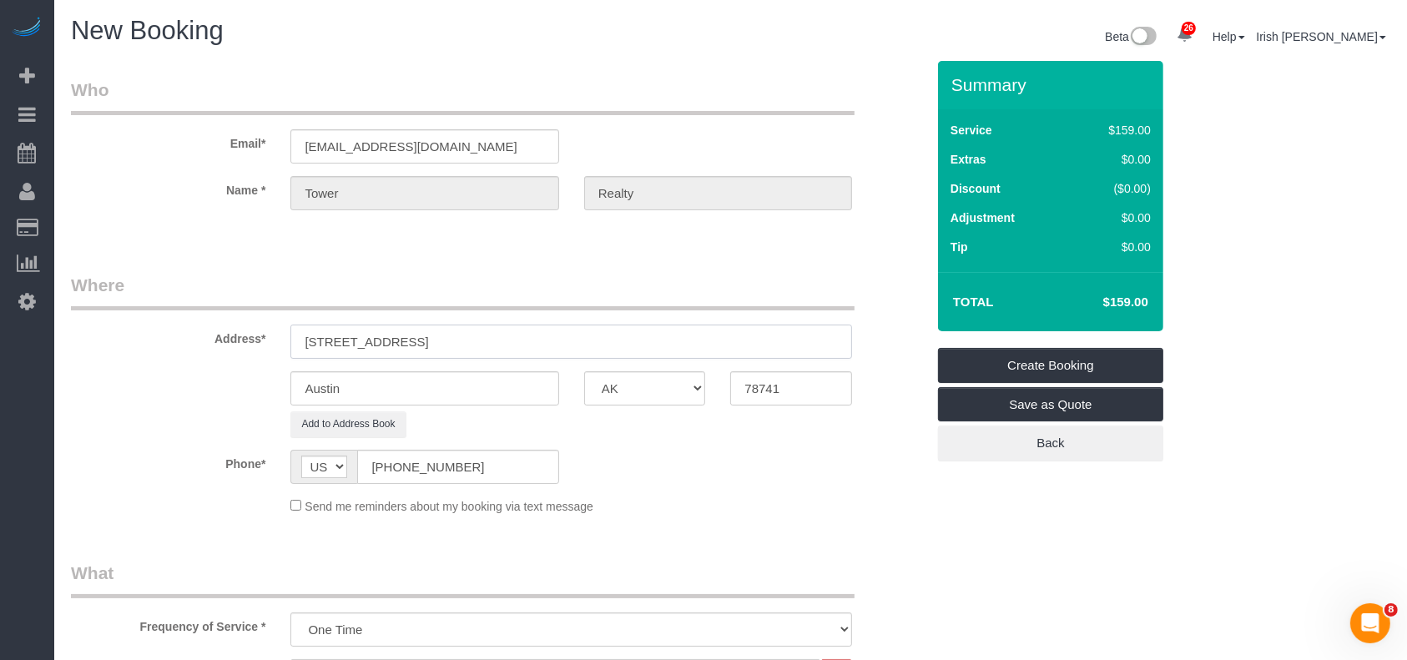
type input "711 W 32nd St #151, Austin, TX 78705"
drag, startPoint x: 799, startPoint y: 393, endPoint x: 650, endPoint y: 377, distance: 150.2
click at [703, 398] on div "Austin AK AL AR AZ CA CO CT DC DE [GEOGRAPHIC_DATA] [GEOGRAPHIC_DATA] HI IA ID …" at bounding box center [497, 388] width 879 height 34
paste input "05"
type input "78705"
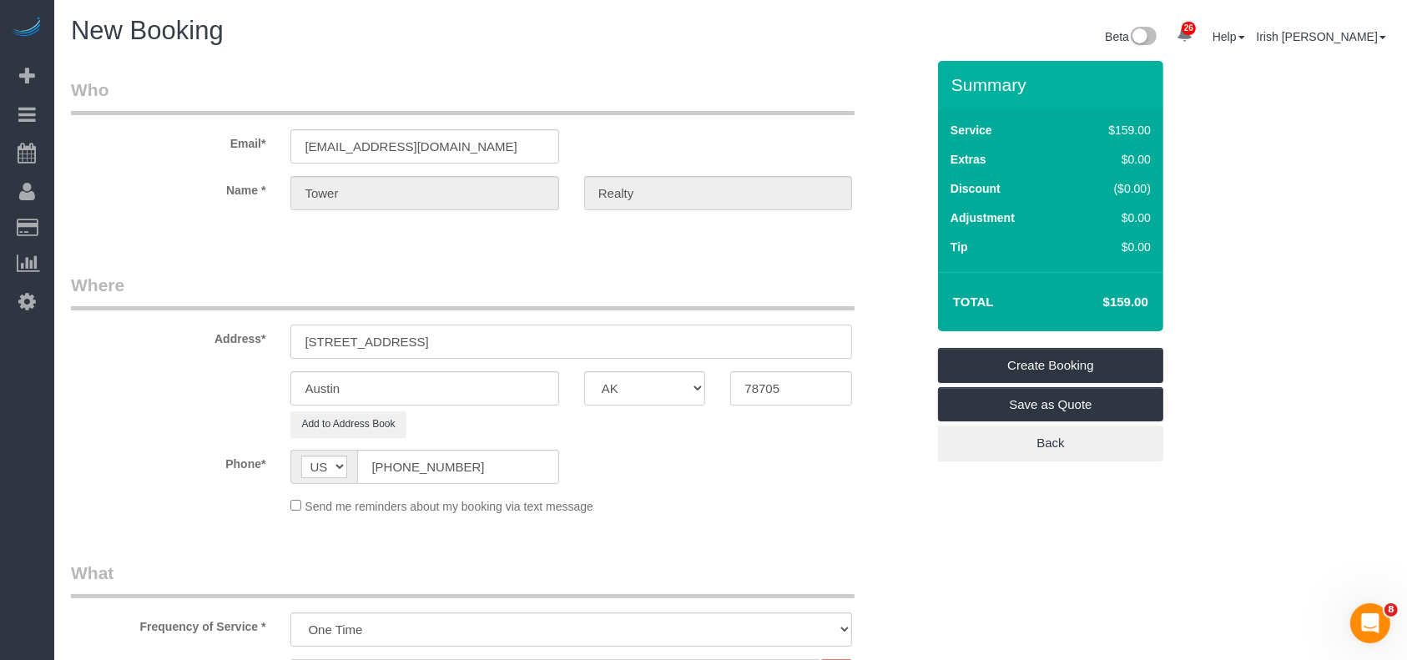
drag, startPoint x: 556, startPoint y: 350, endPoint x: 428, endPoint y: 345, distance: 128.5
click at [428, 345] on input "711 W 32nd St #151, Austin, TX 78705" at bounding box center [570, 342] width 561 height 34
drag, startPoint x: 423, startPoint y: 340, endPoint x: 437, endPoint y: 340, distance: 14.2
click at [437, 340] on input "711 W 32nd St #151, A" at bounding box center [570, 342] width 561 height 34
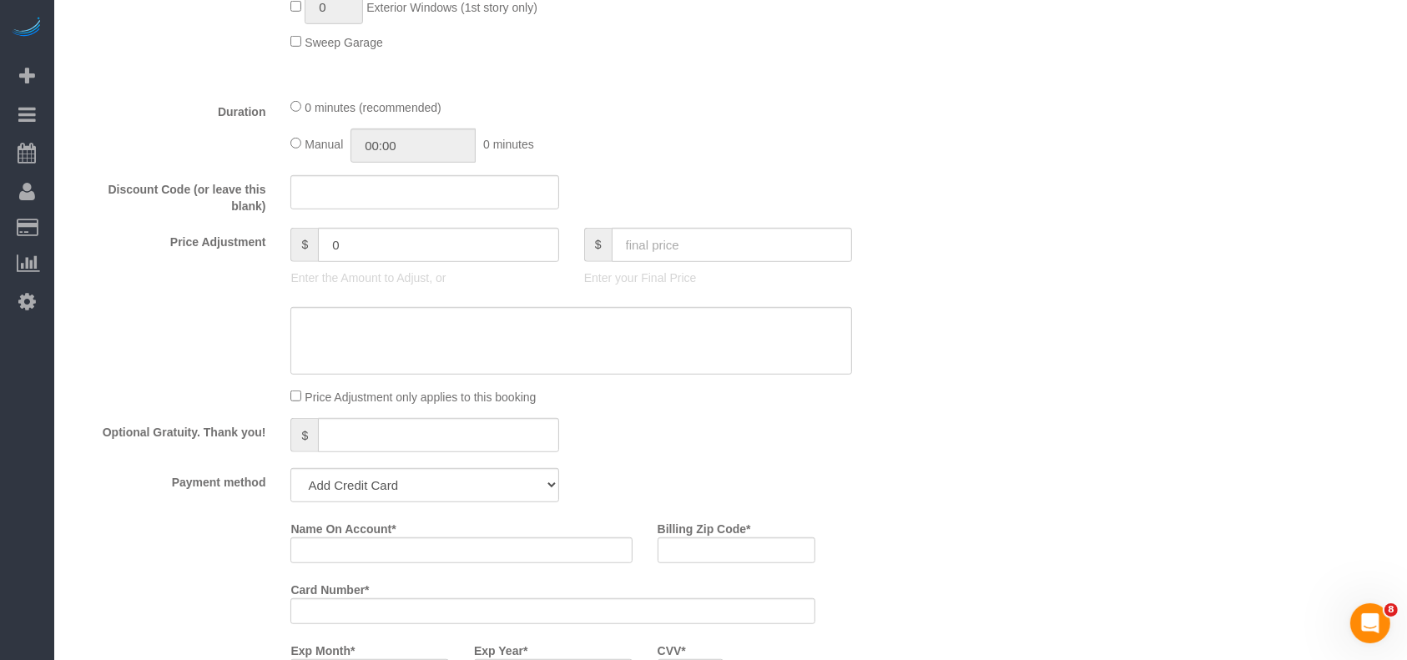
scroll to position [1223, 0]
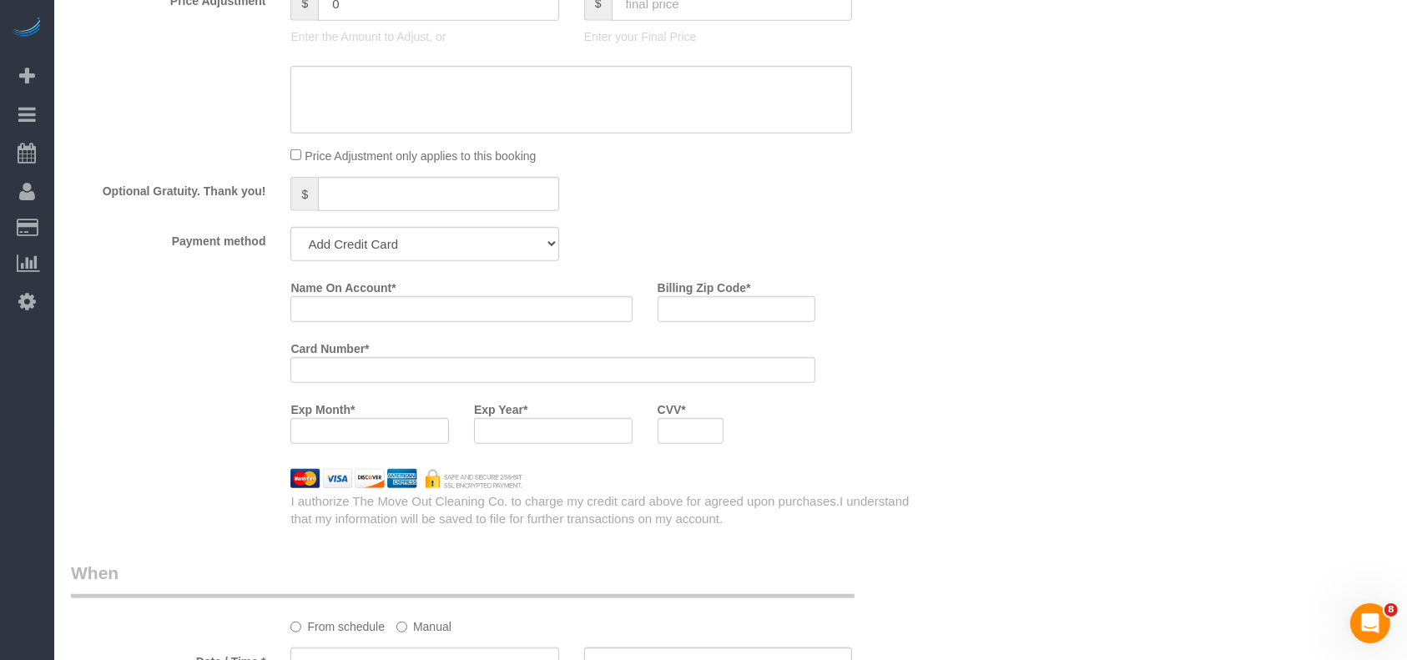
type input "711 W 32nd St #151,"
click at [440, 247] on select "Add Credit Card Cash Check Paypal" at bounding box center [424, 244] width 268 height 34
select select "string:check"
click at [290, 231] on select "Add Credit Card Cash Check Paypal" at bounding box center [424, 244] width 268 height 34
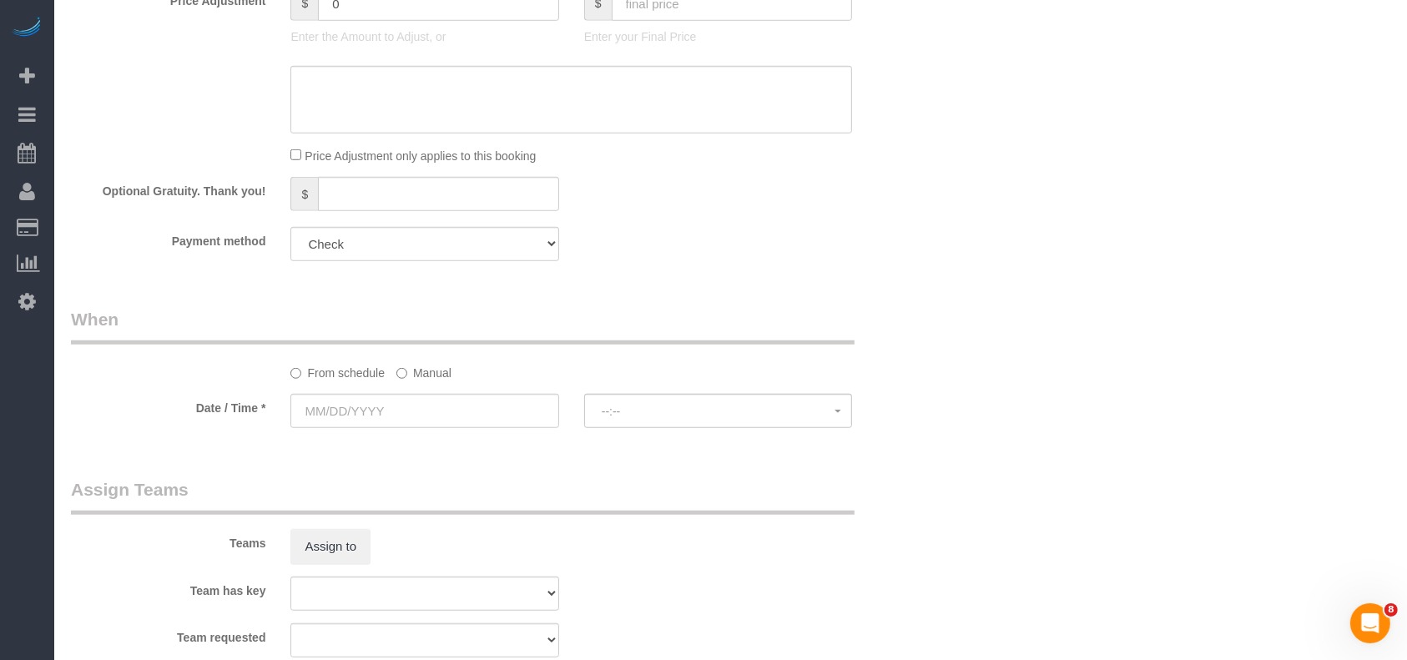
click at [415, 378] on label "Manual" at bounding box center [423, 370] width 55 height 23
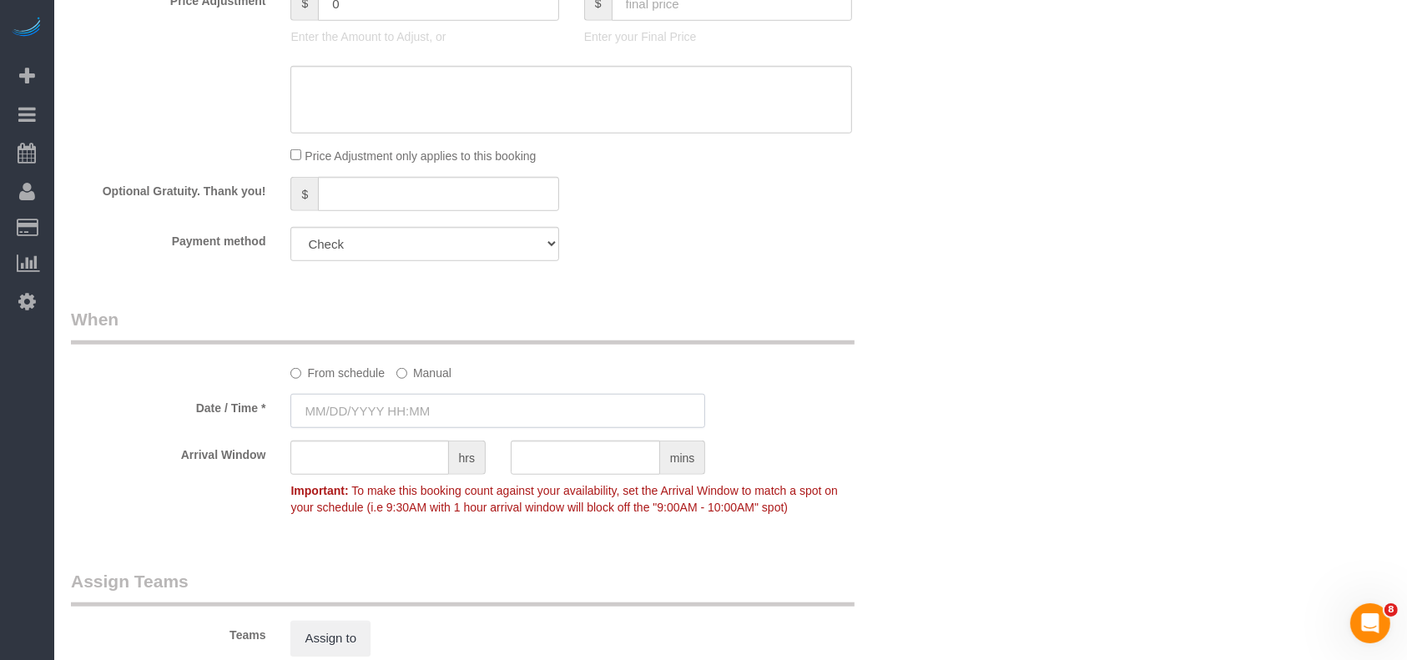
click at [383, 409] on input "text" at bounding box center [497, 411] width 415 height 34
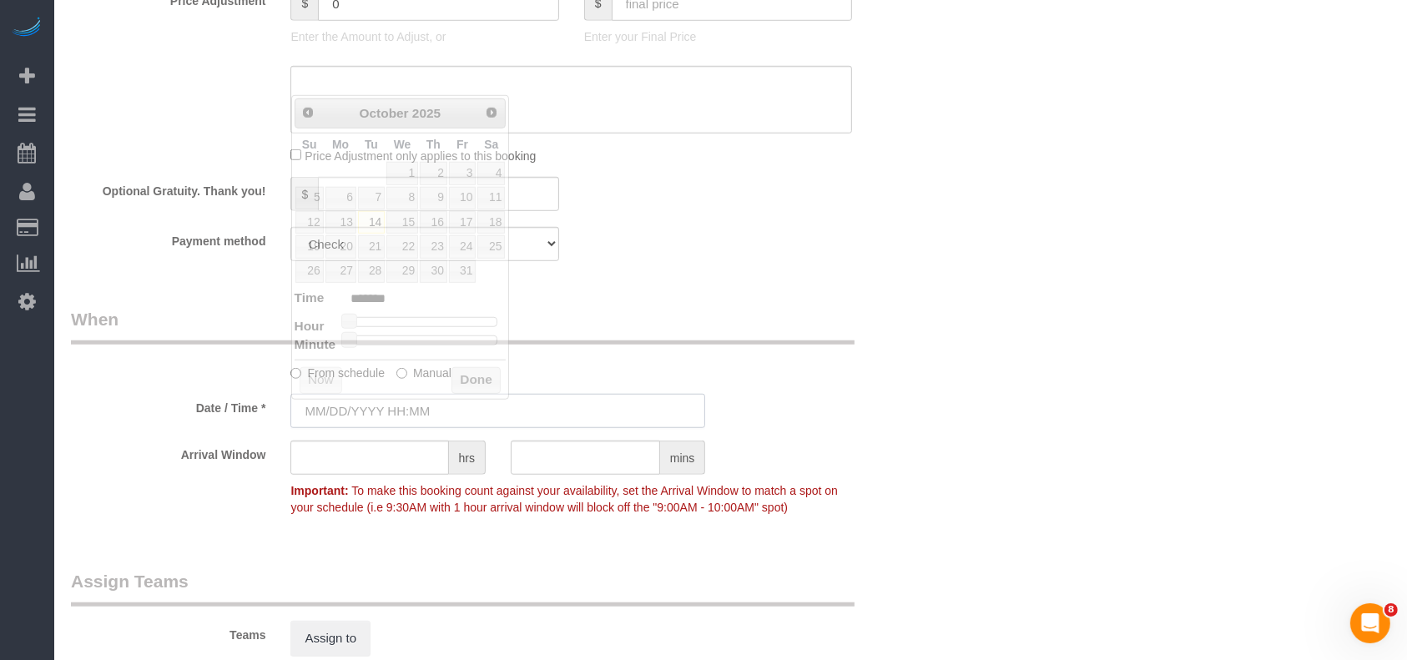
type input "[DATE] 8:00AM"
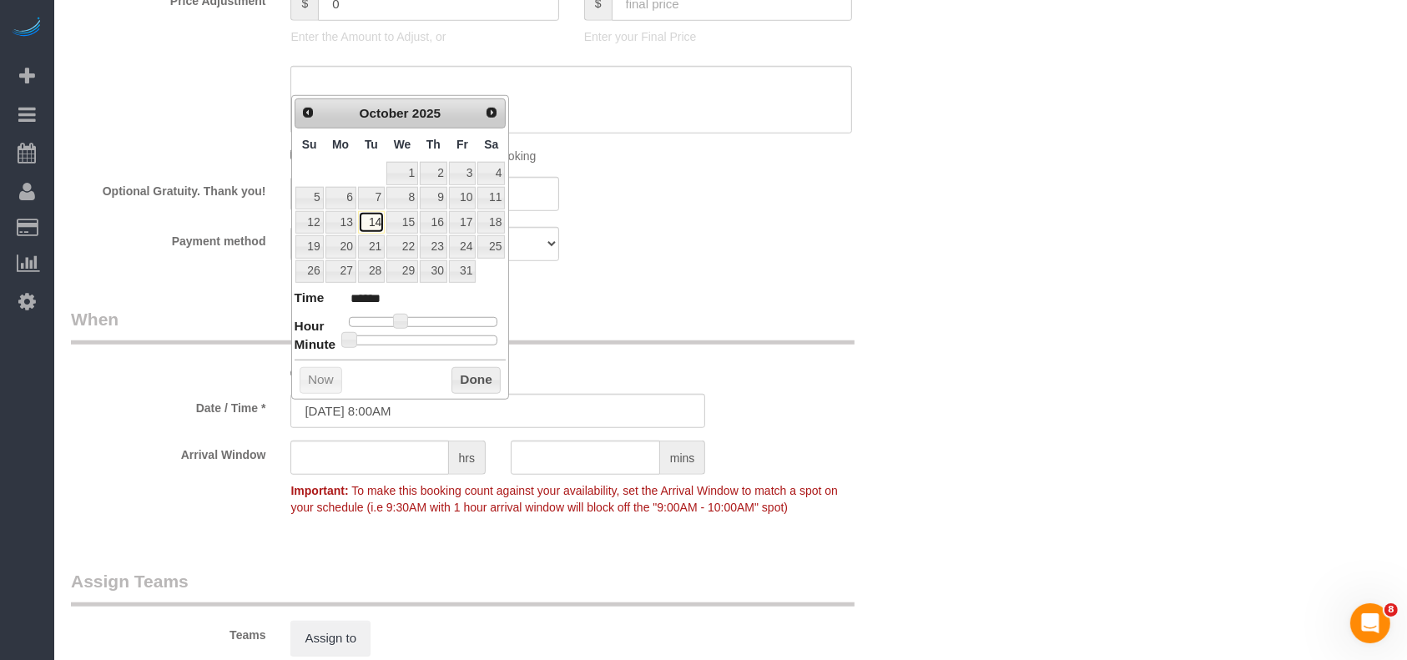
click at [365, 216] on link "14" at bounding box center [371, 222] width 27 height 23
click at [476, 385] on button "Done" at bounding box center [475, 380] width 49 height 27
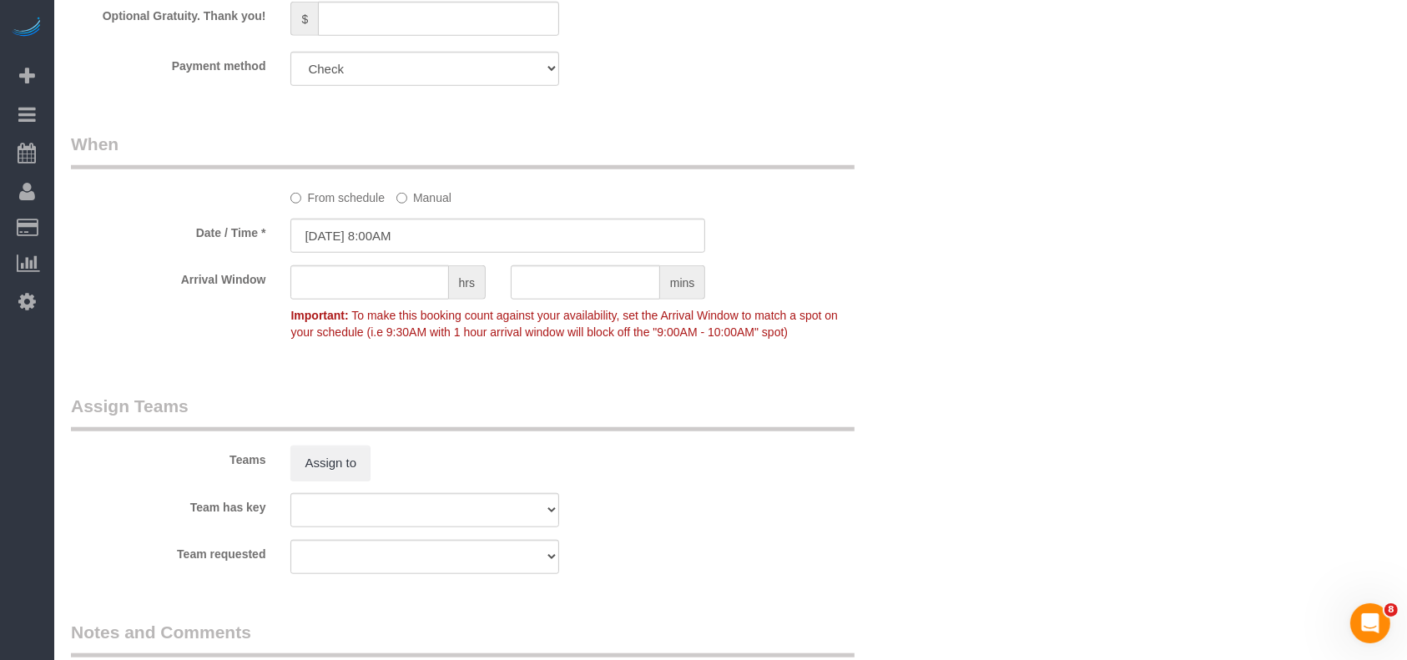
scroll to position [1668, 0]
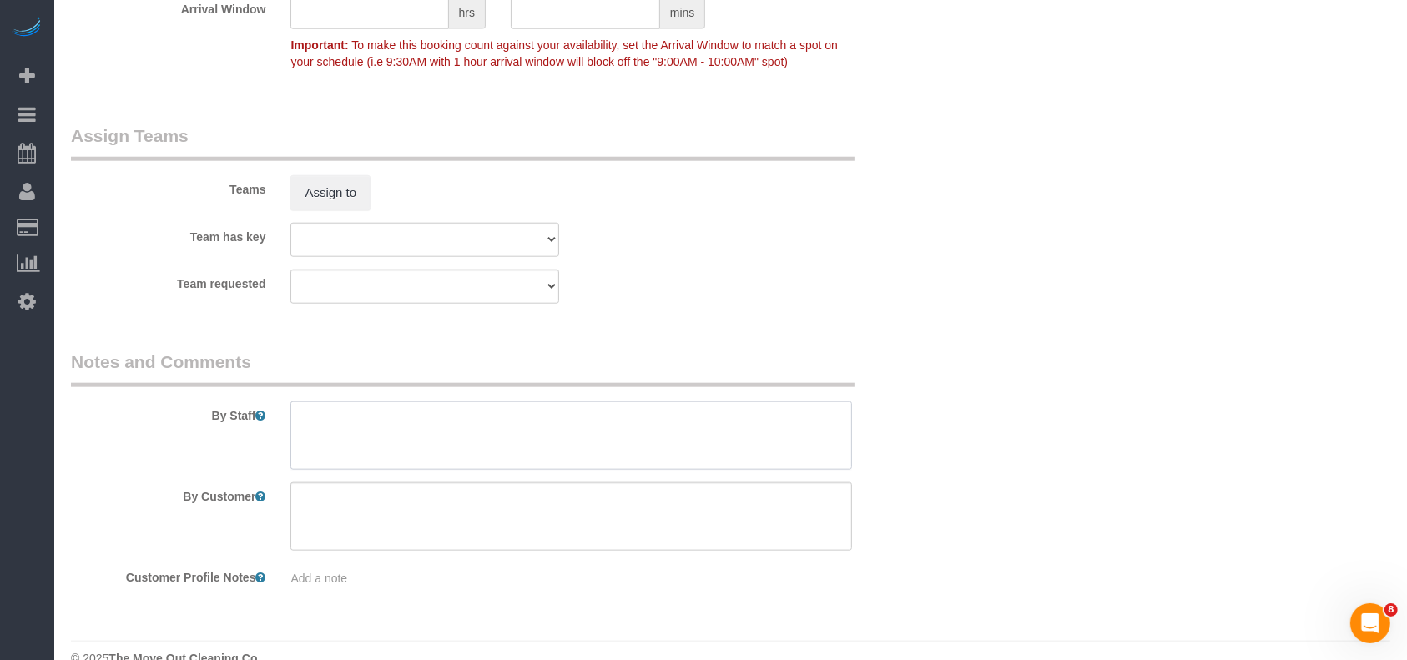
click at [406, 437] on textarea at bounding box center [570, 435] width 561 height 68
paste textarea "1109"
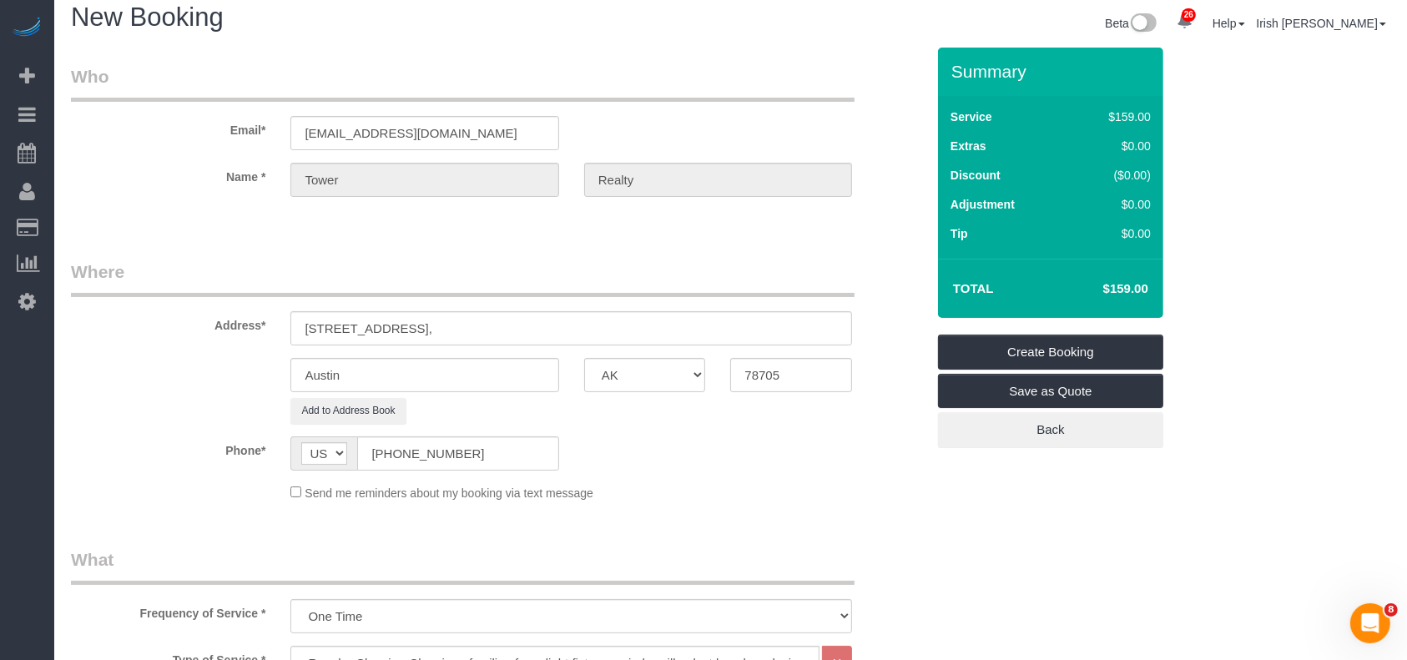
scroll to position [0, 0]
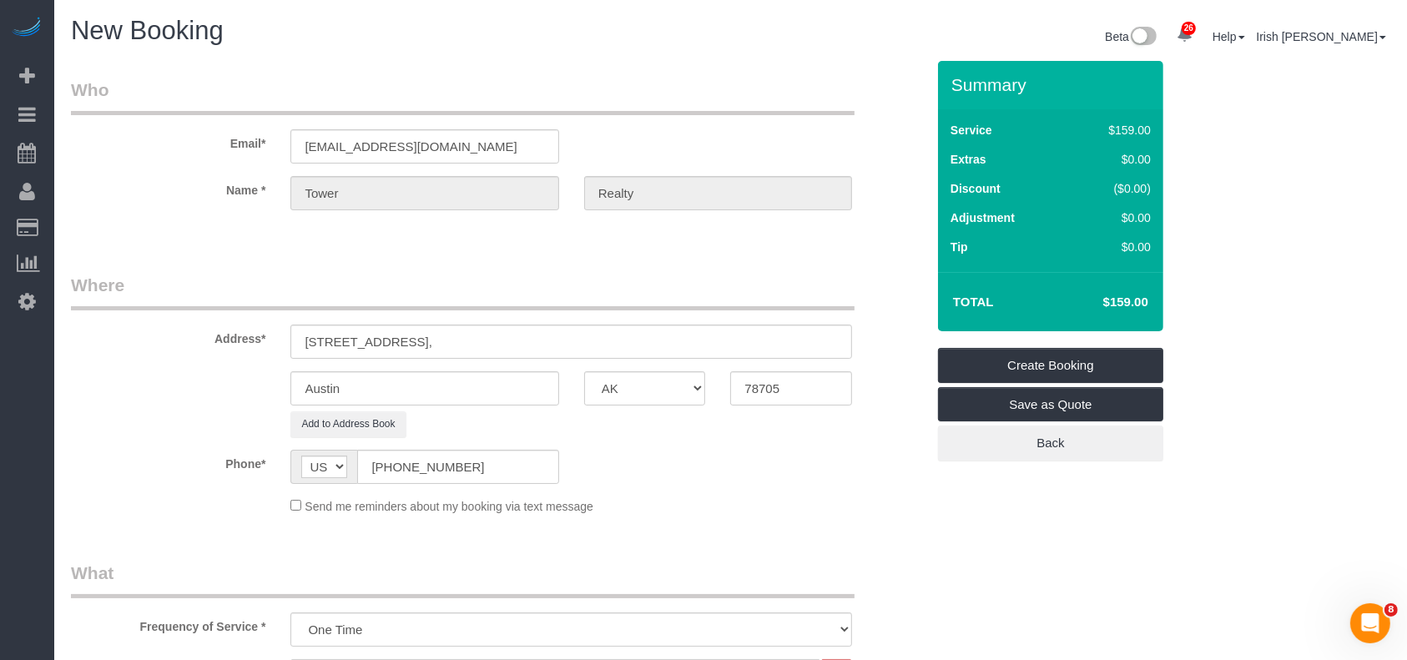
type textarea "Code 1109"
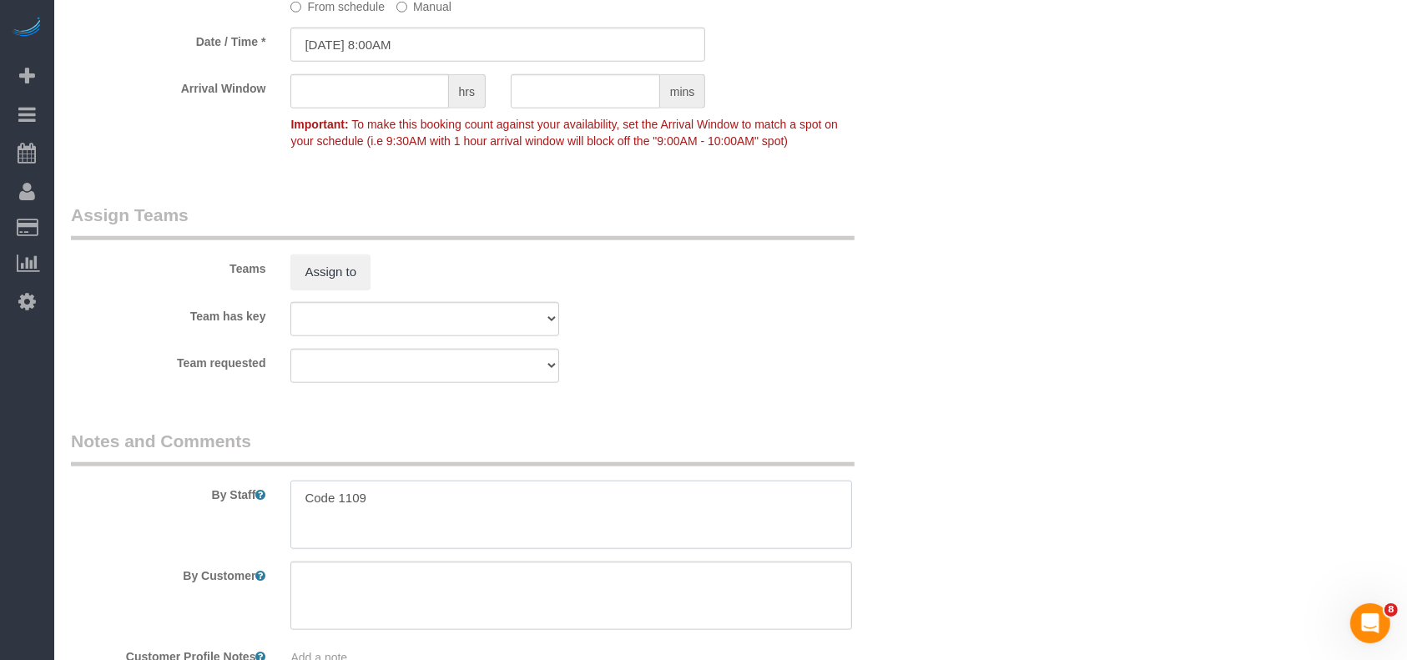
scroll to position [1701, 0]
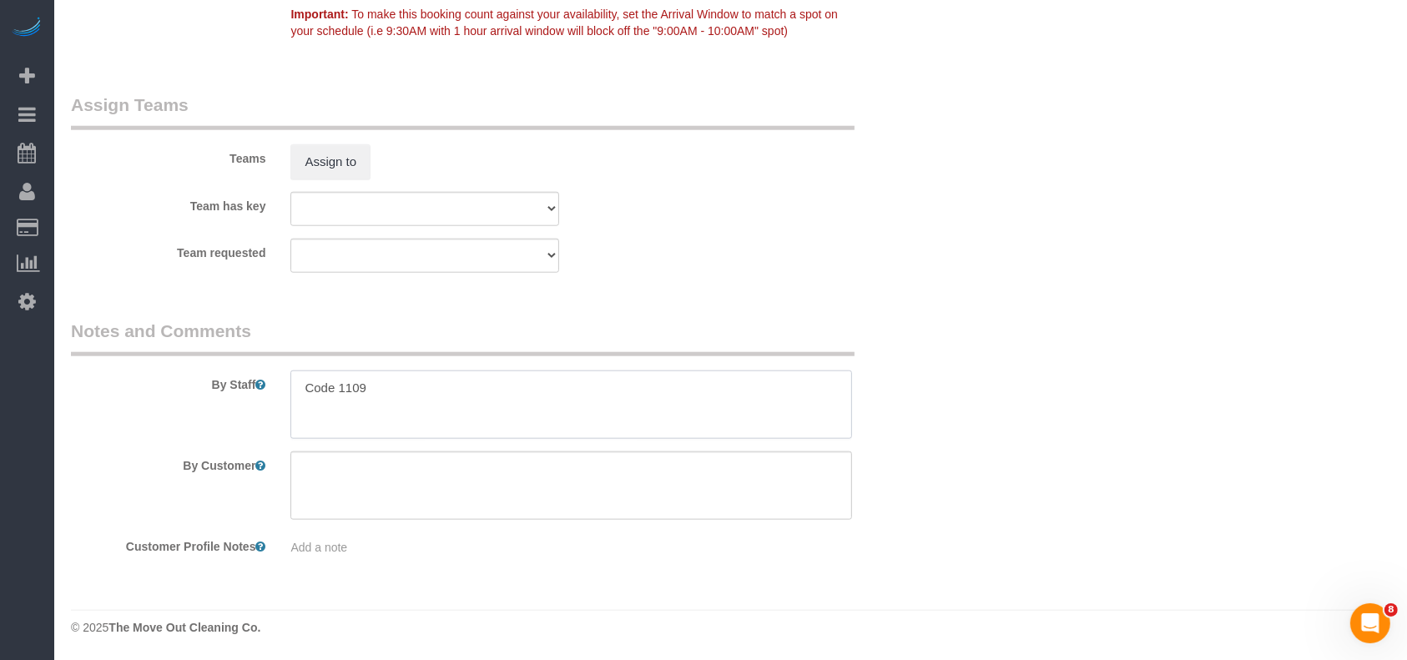
drag, startPoint x: 220, startPoint y: 403, endPoint x: 17, endPoint y: 390, distance: 203.9
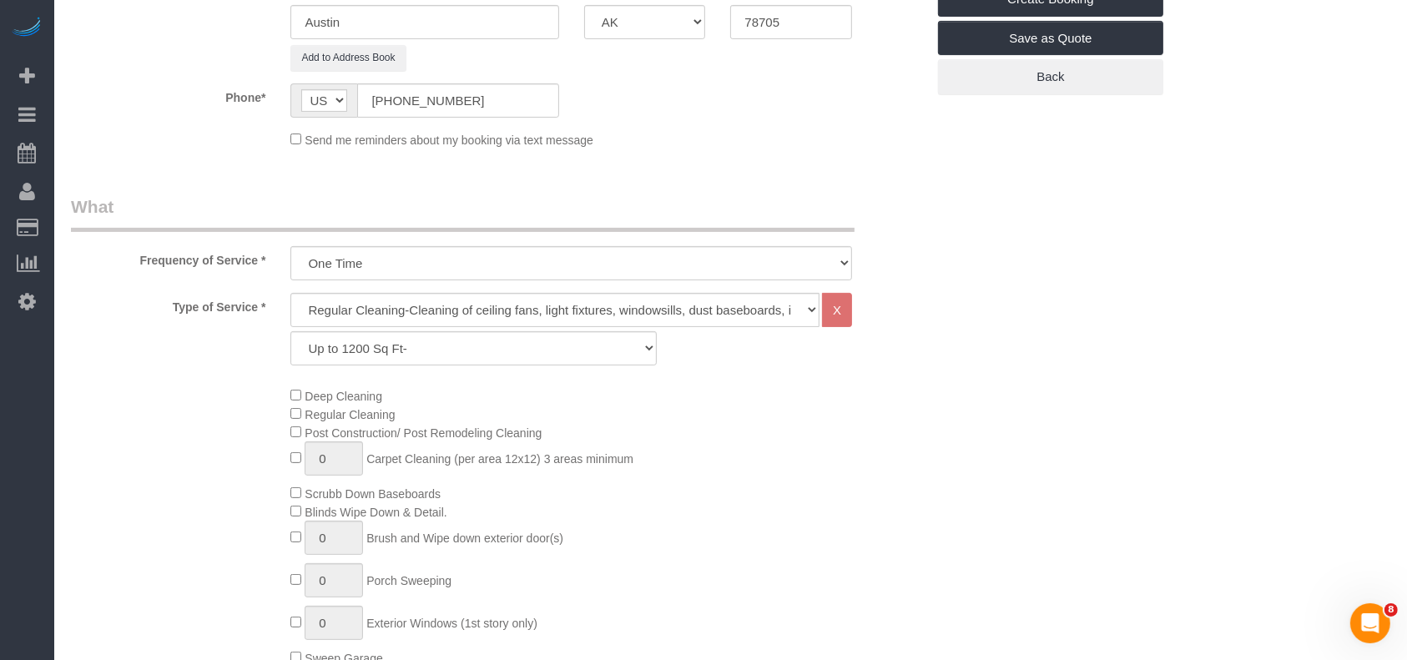
scroll to position [33, 0]
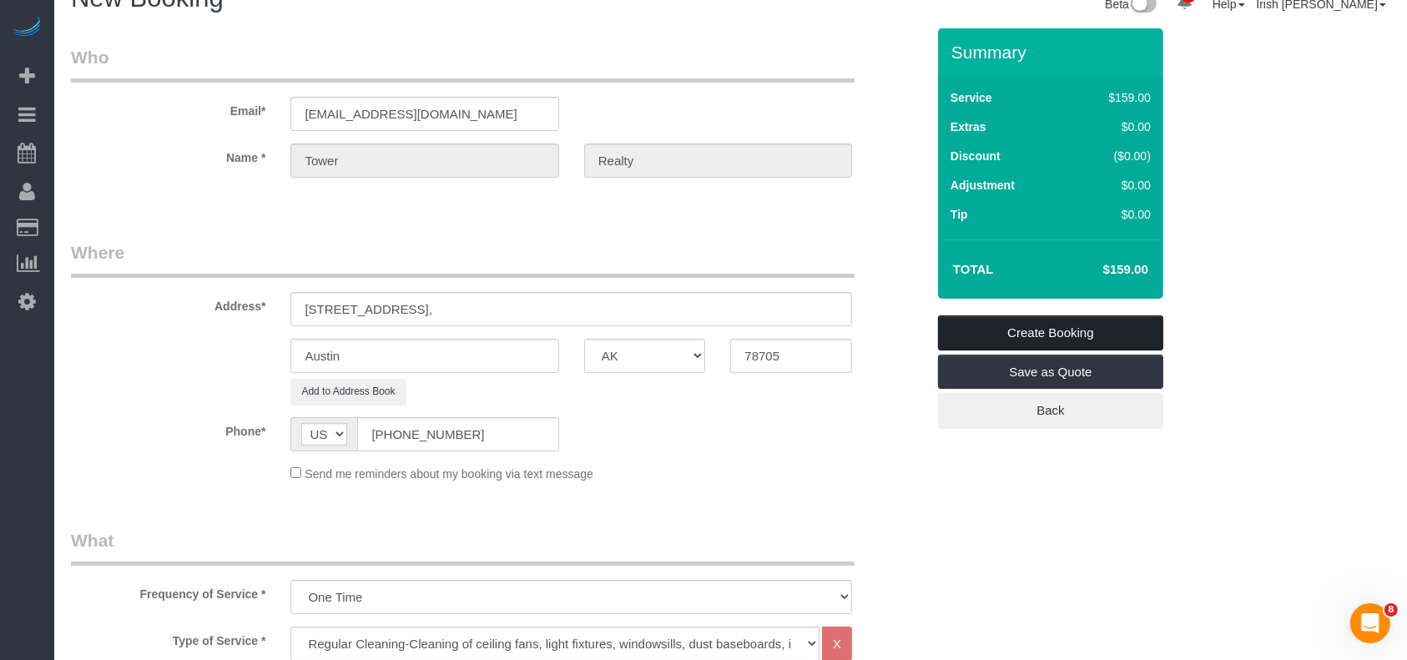
click at [1044, 330] on link "Create Booking" at bounding box center [1050, 332] width 225 height 35
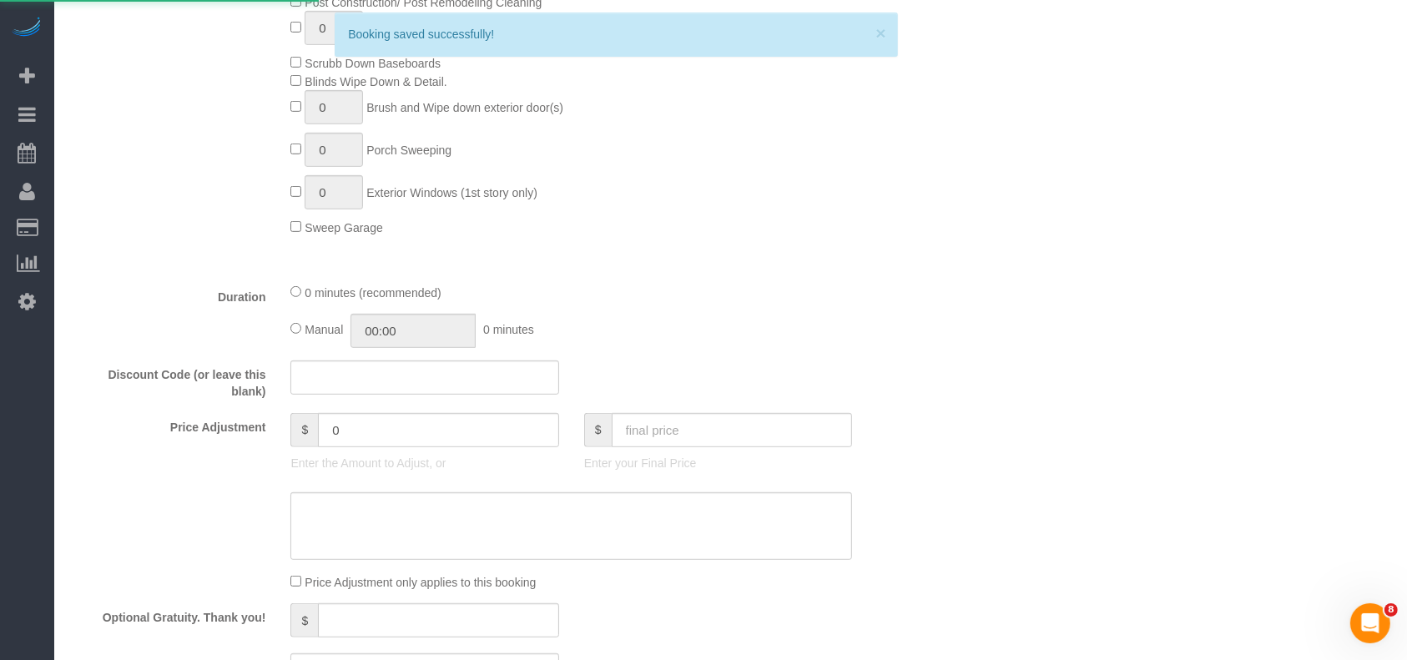
scroll to position [813, 0]
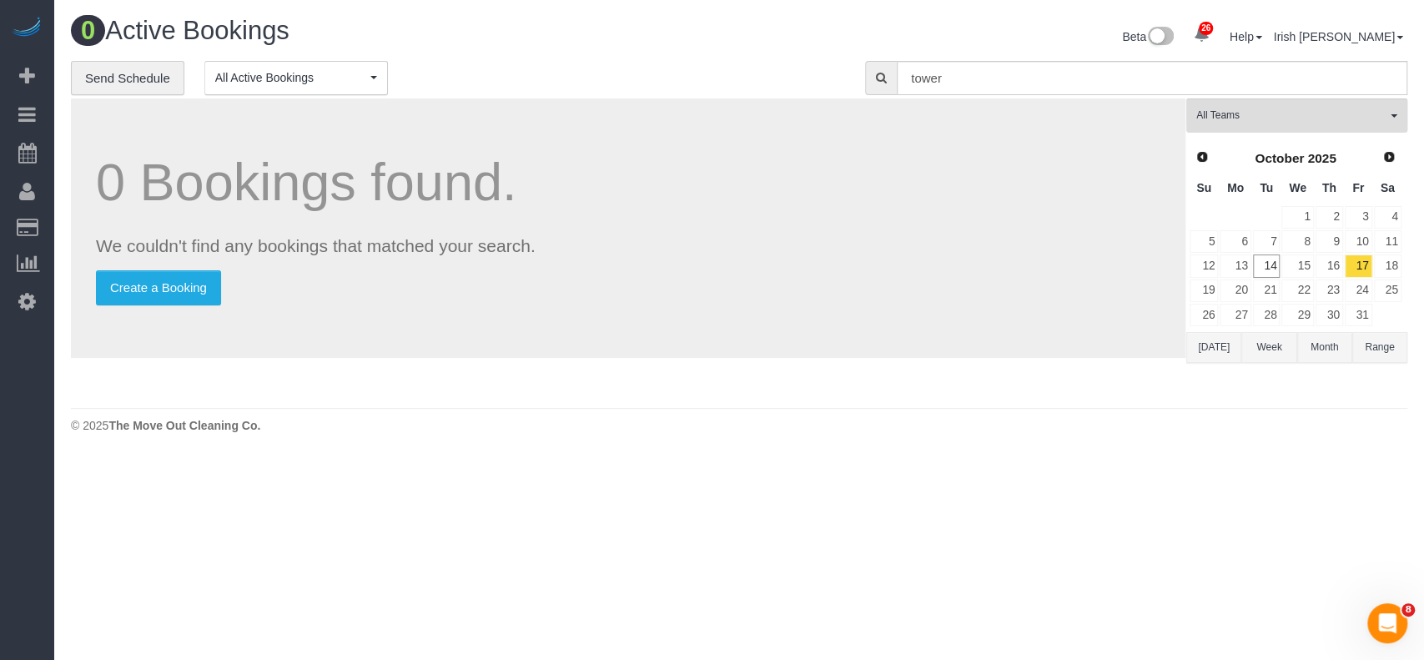
click at [1222, 345] on button "[DATE]" at bounding box center [1213, 347] width 55 height 31
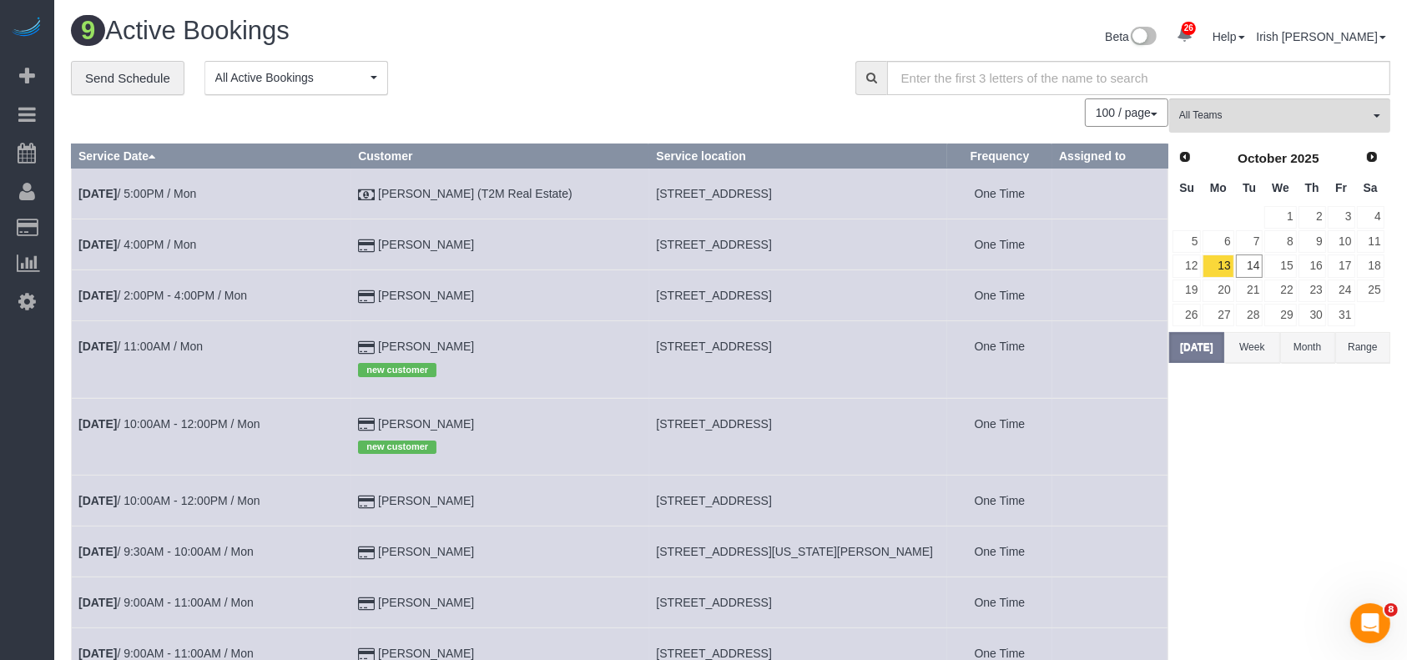
drag, startPoint x: 463, startPoint y: 347, endPoint x: 400, endPoint y: 343, distance: 62.7
click at [400, 343] on td "Sarah Ly new customer" at bounding box center [500, 359] width 298 height 77
copy td "[PERSON_NAME]"
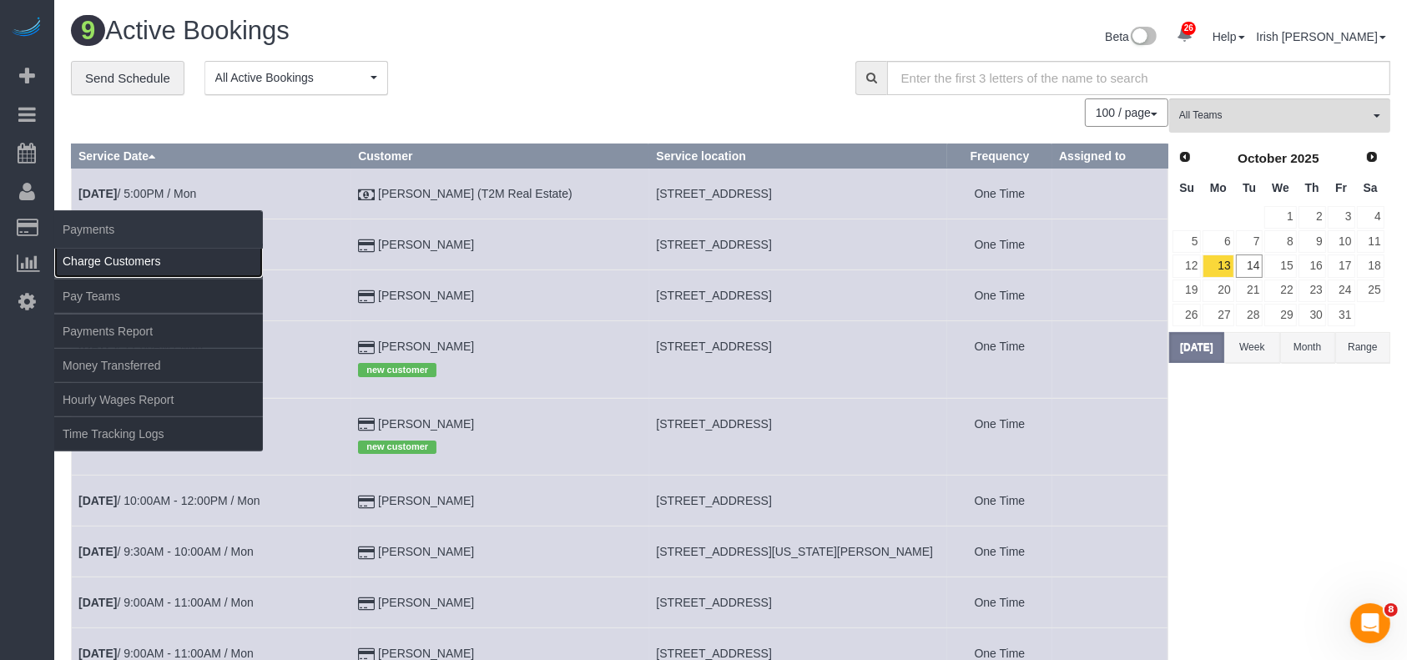
click at [83, 258] on link "Charge Customers" at bounding box center [158, 260] width 209 height 33
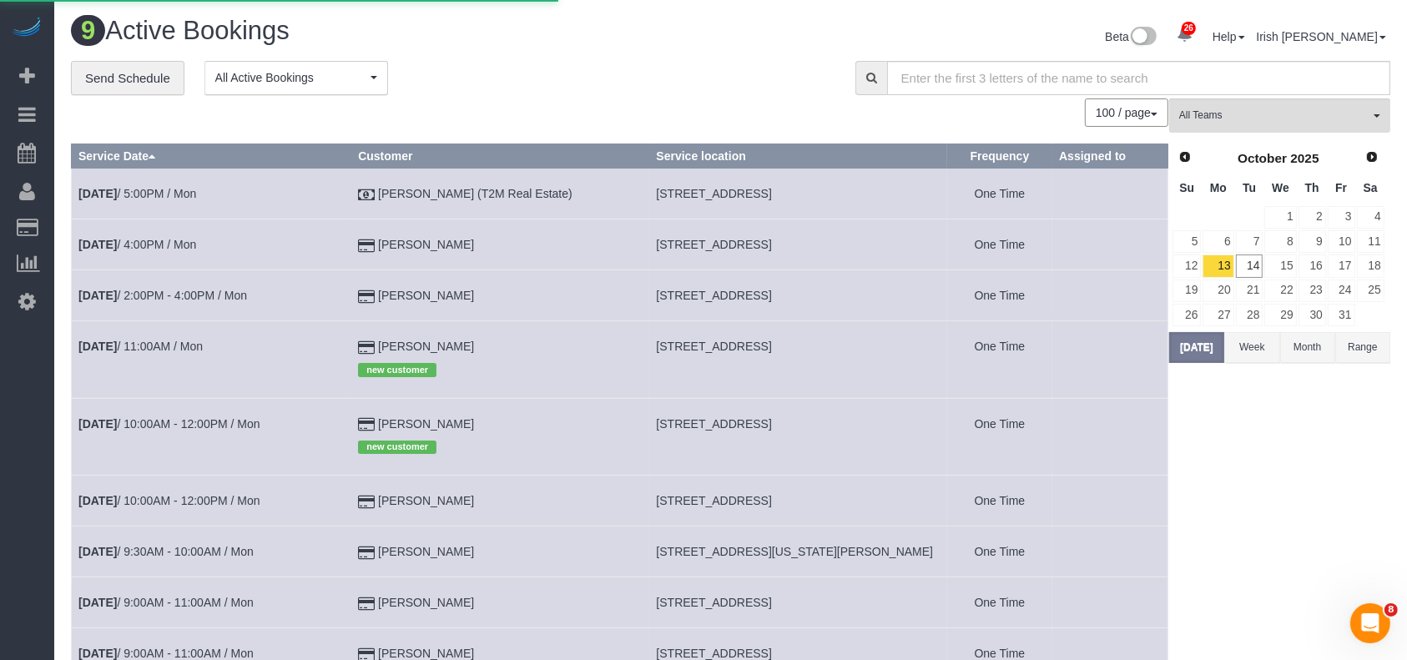
select select
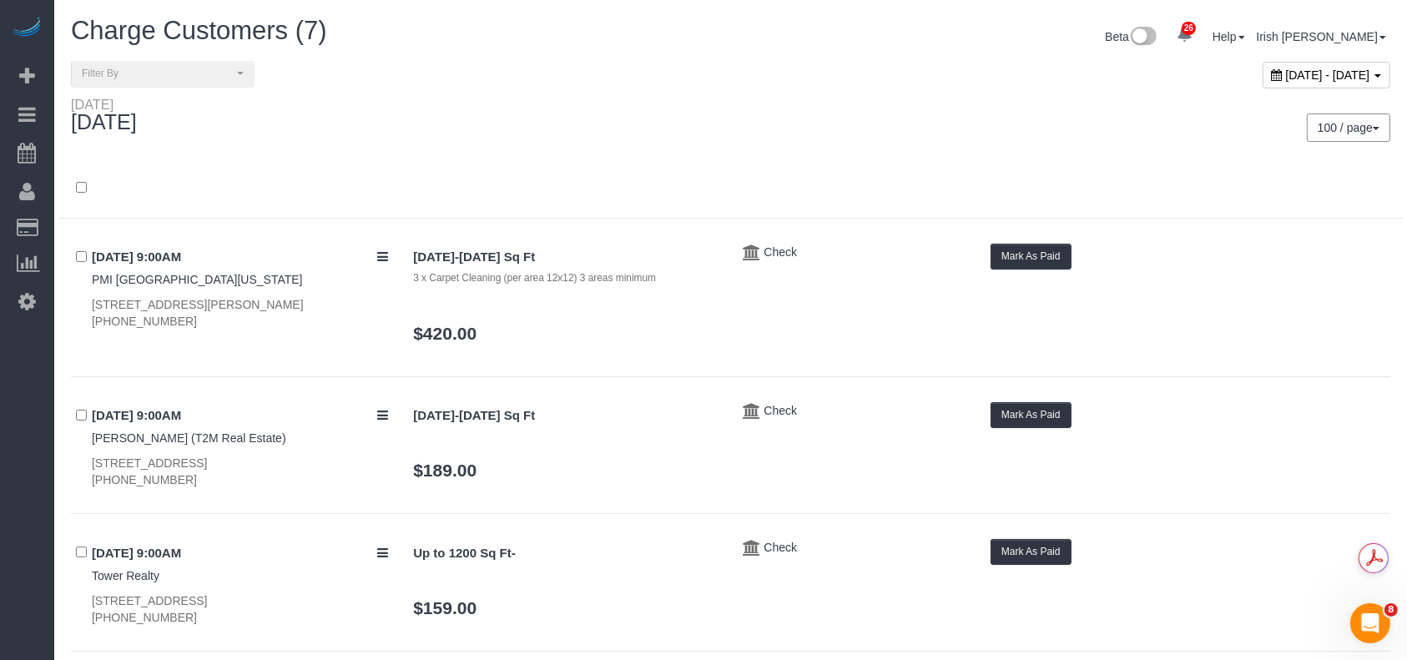
click at [1286, 73] on span "[DATE] - [DATE]" at bounding box center [1328, 74] width 84 height 13
type input "**********"
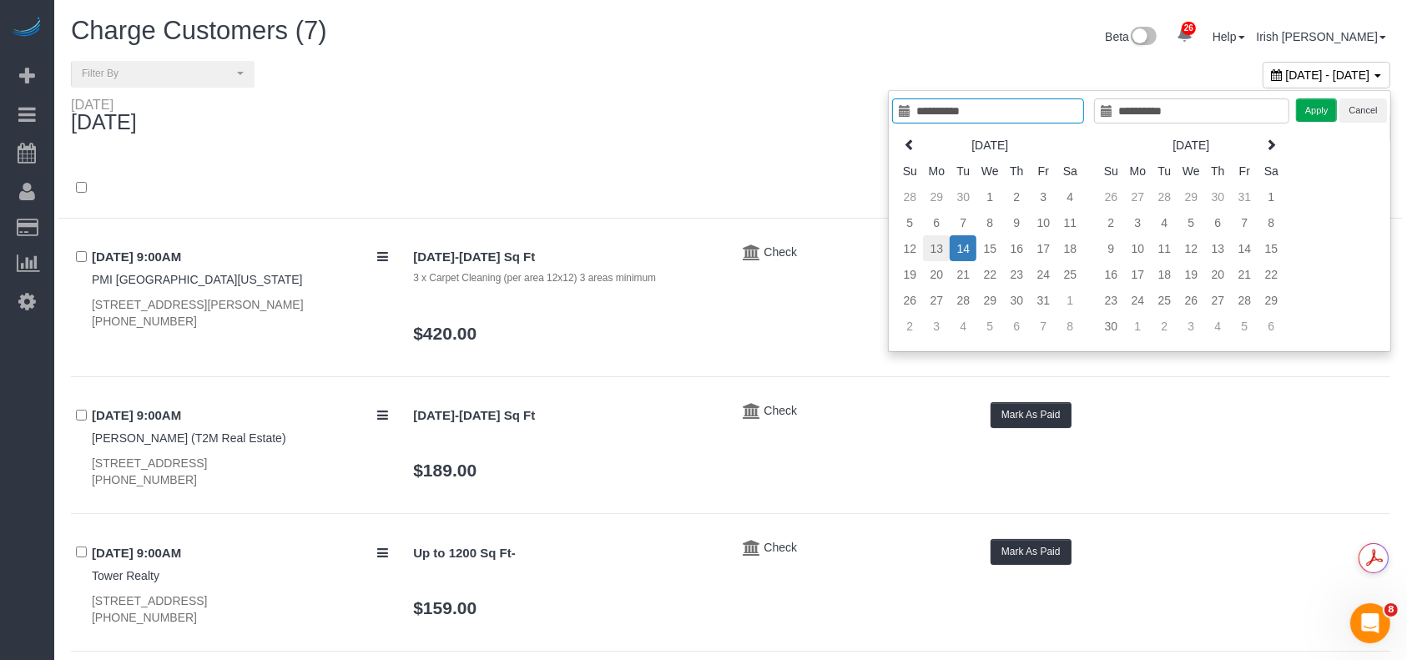
type input "**********"
click at [941, 241] on td "13" at bounding box center [936, 248] width 27 height 26
type input "**********"
click at [1315, 103] on button "Apply" at bounding box center [1317, 110] width 42 height 24
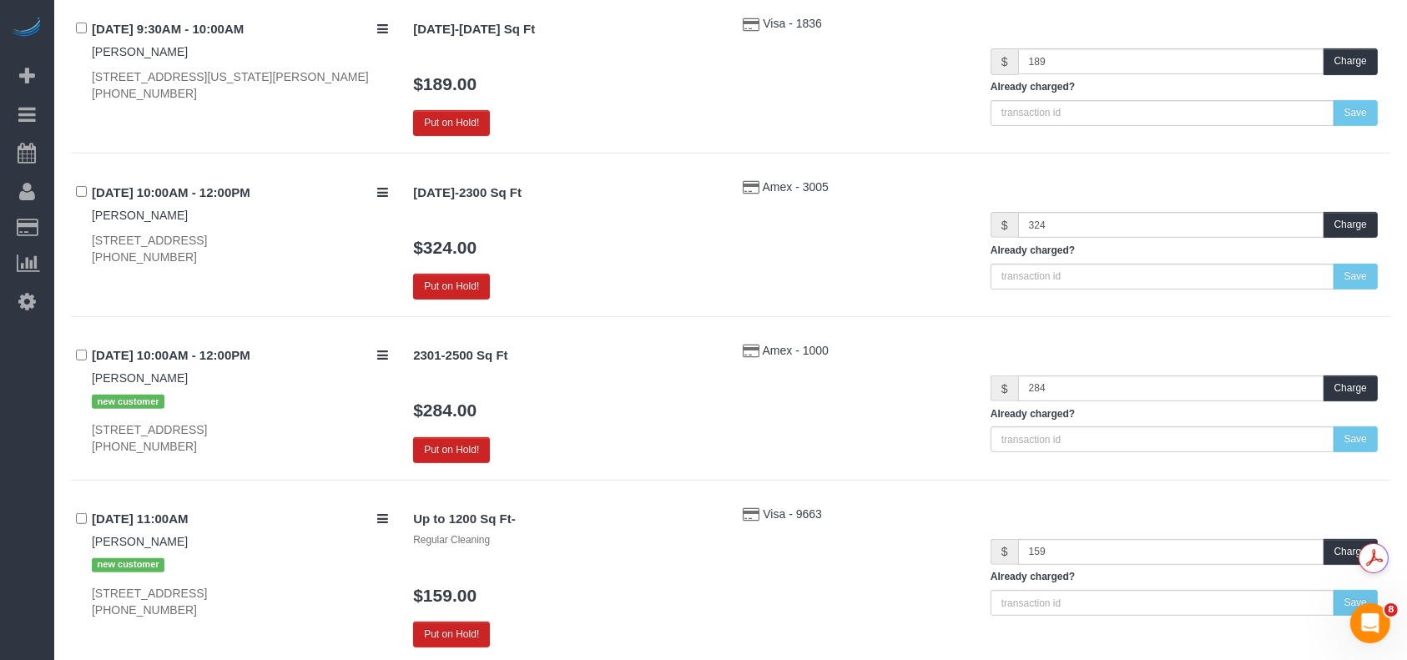
scroll to position [667, 0]
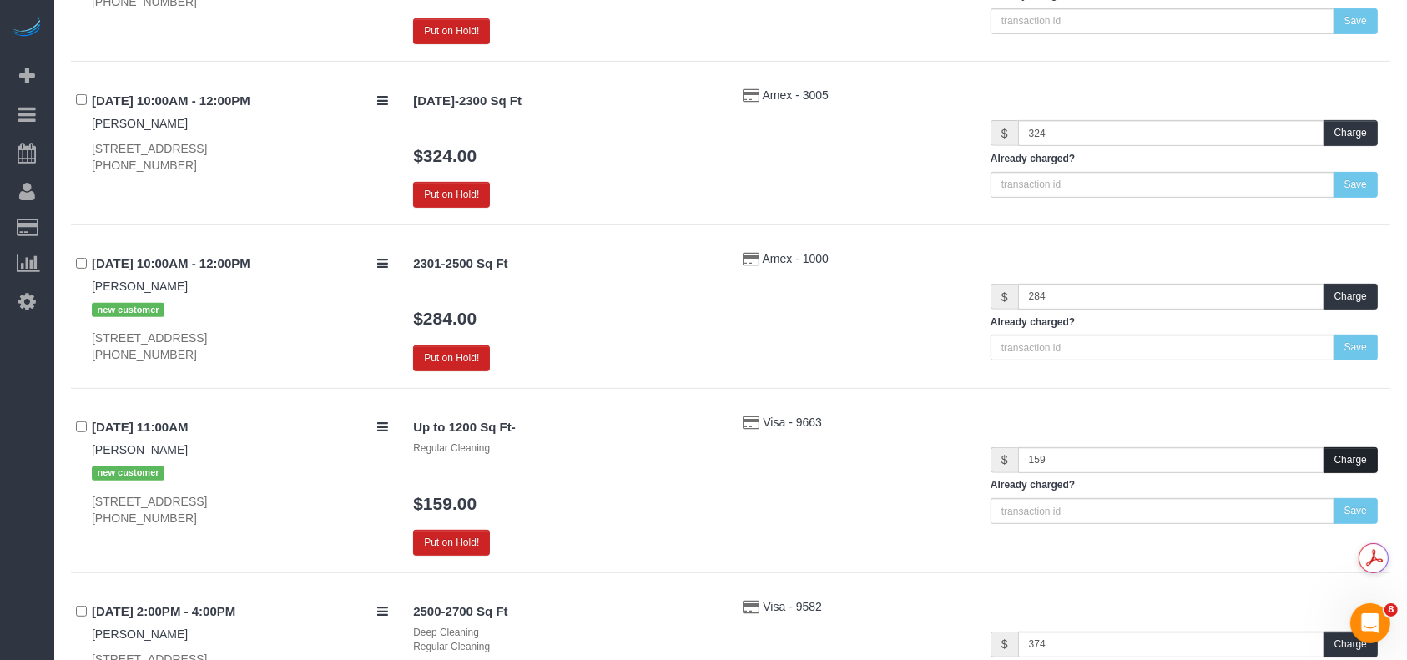
click at [1341, 447] on button "Charge" at bounding box center [1350, 460] width 54 height 26
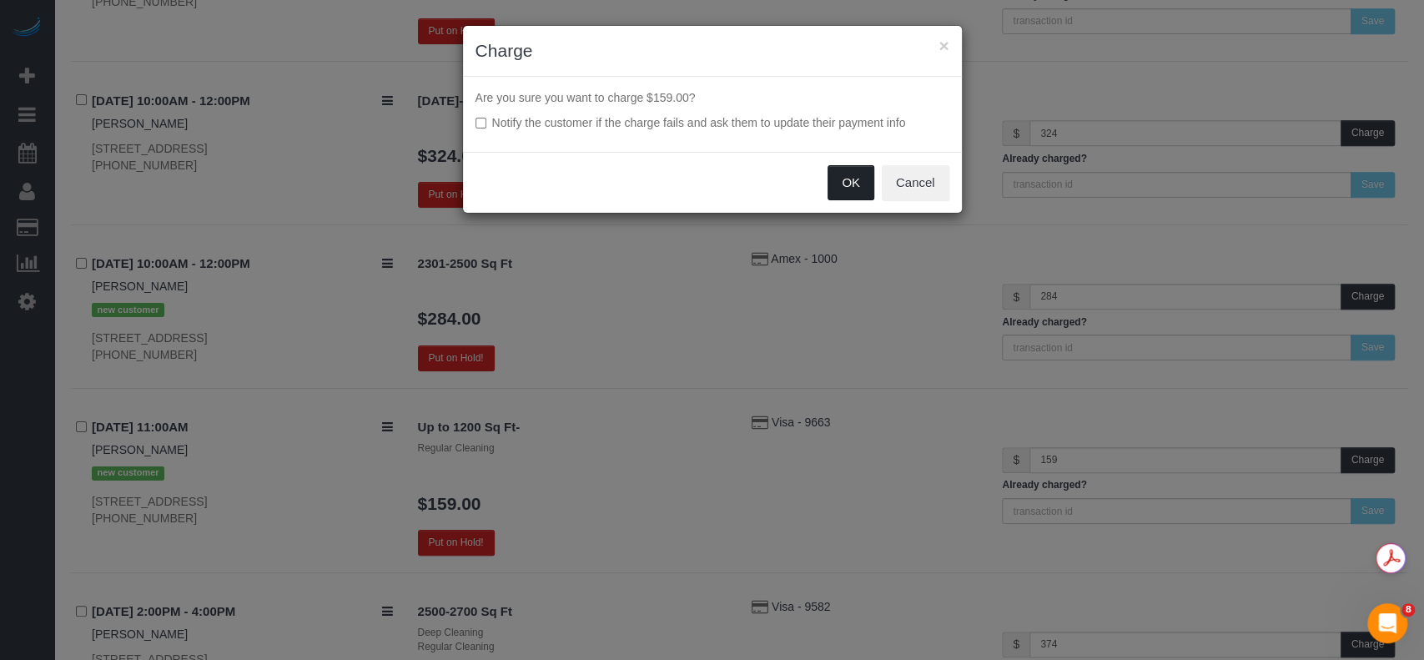
click at [848, 186] on button "OK" at bounding box center [851, 182] width 47 height 35
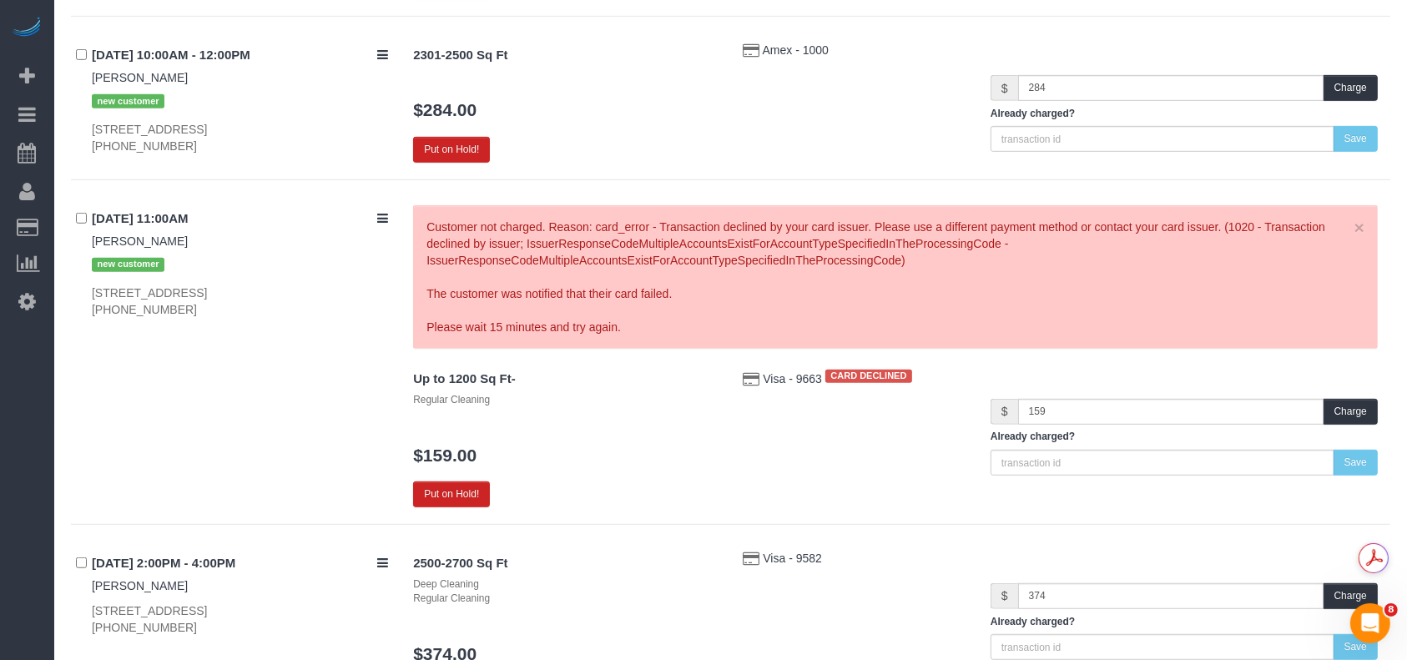
scroll to position [889, 0]
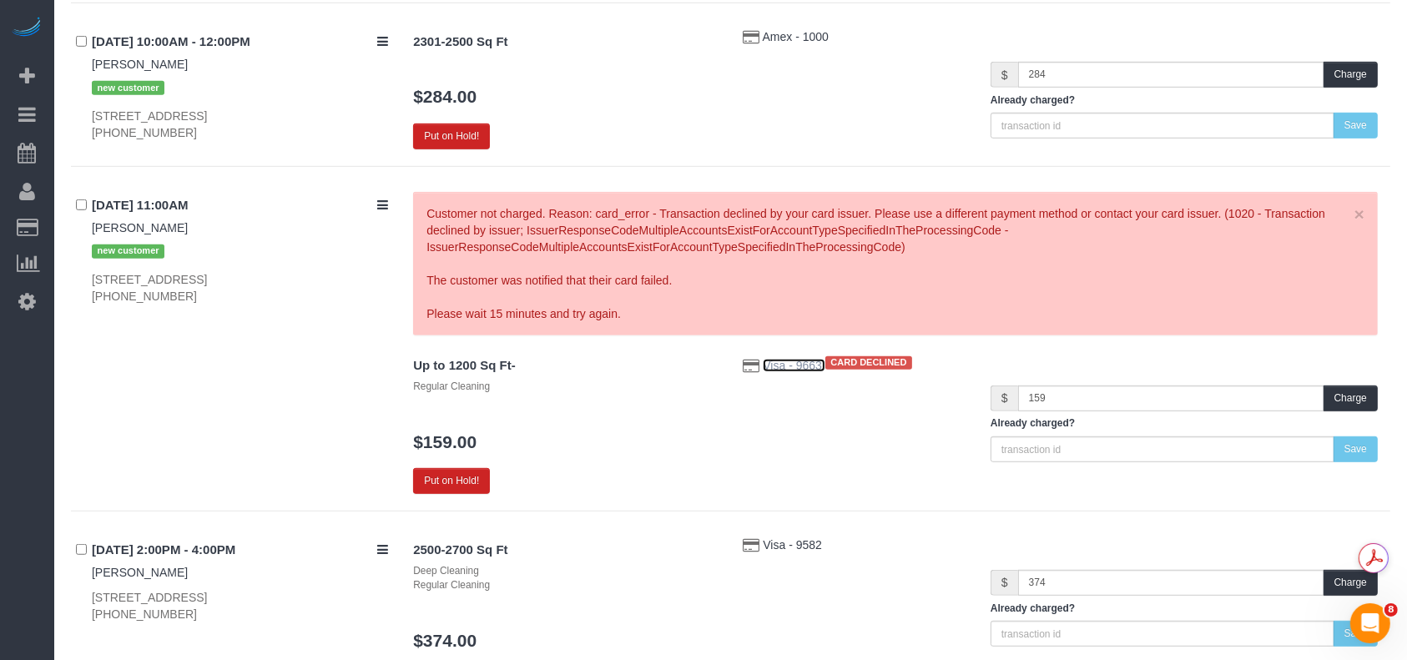
click at [793, 361] on span "Visa - 9663" at bounding box center [793, 365] width 62 height 13
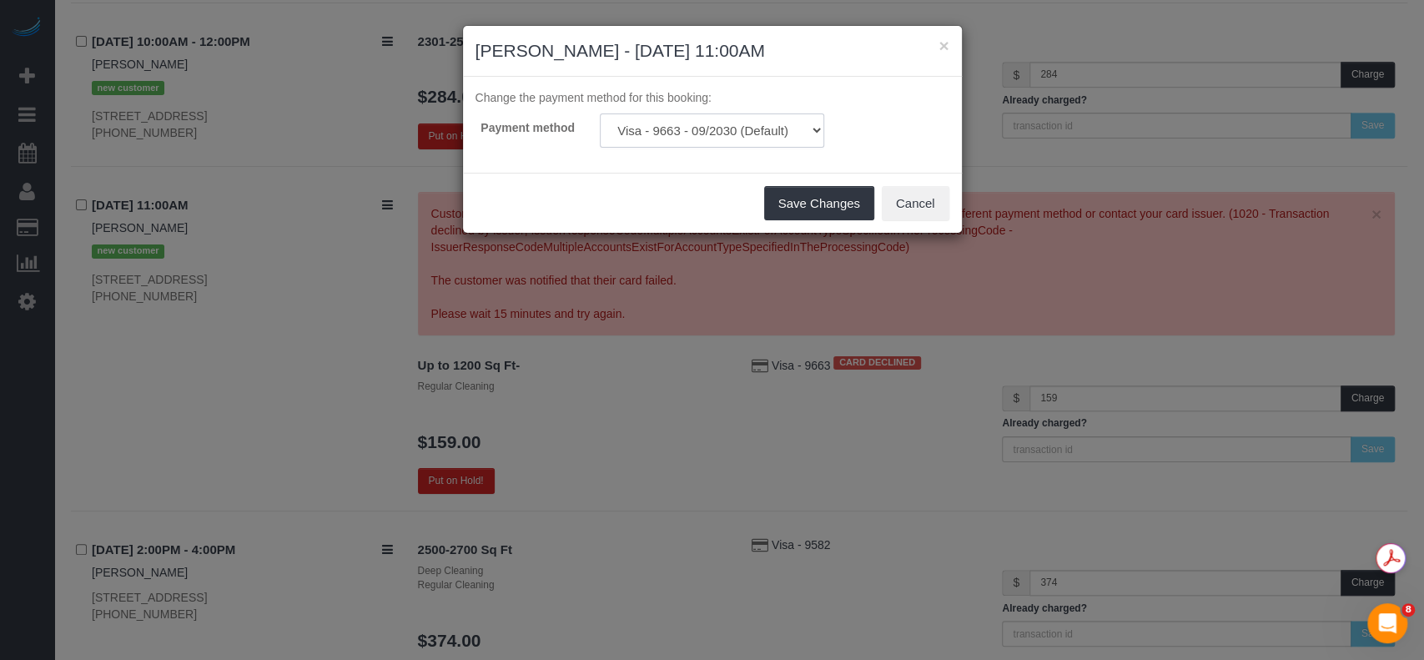
click at [755, 119] on select "Visa - 9663 - 09/2030 (Default) Add Credit Card ─────────────── Cash Check Payp…" at bounding box center [712, 130] width 224 height 34
click at [674, 410] on div "× Sarah Ly - 10/13/2025 11:00AM Change the payment method for this booking: Pay…" at bounding box center [712, 330] width 1424 height 660
click at [915, 200] on button "Cancel" at bounding box center [916, 203] width 68 height 35
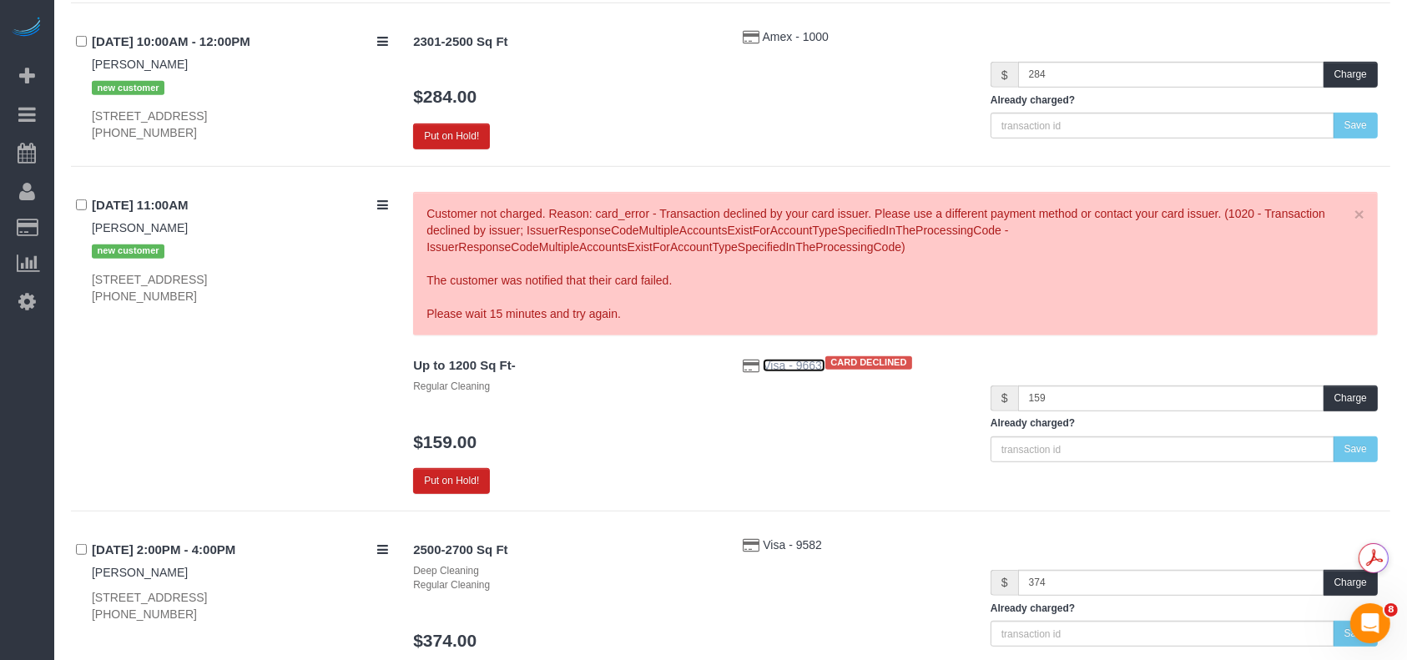
click at [794, 365] on span "Visa - 9663" at bounding box center [793, 365] width 62 height 13
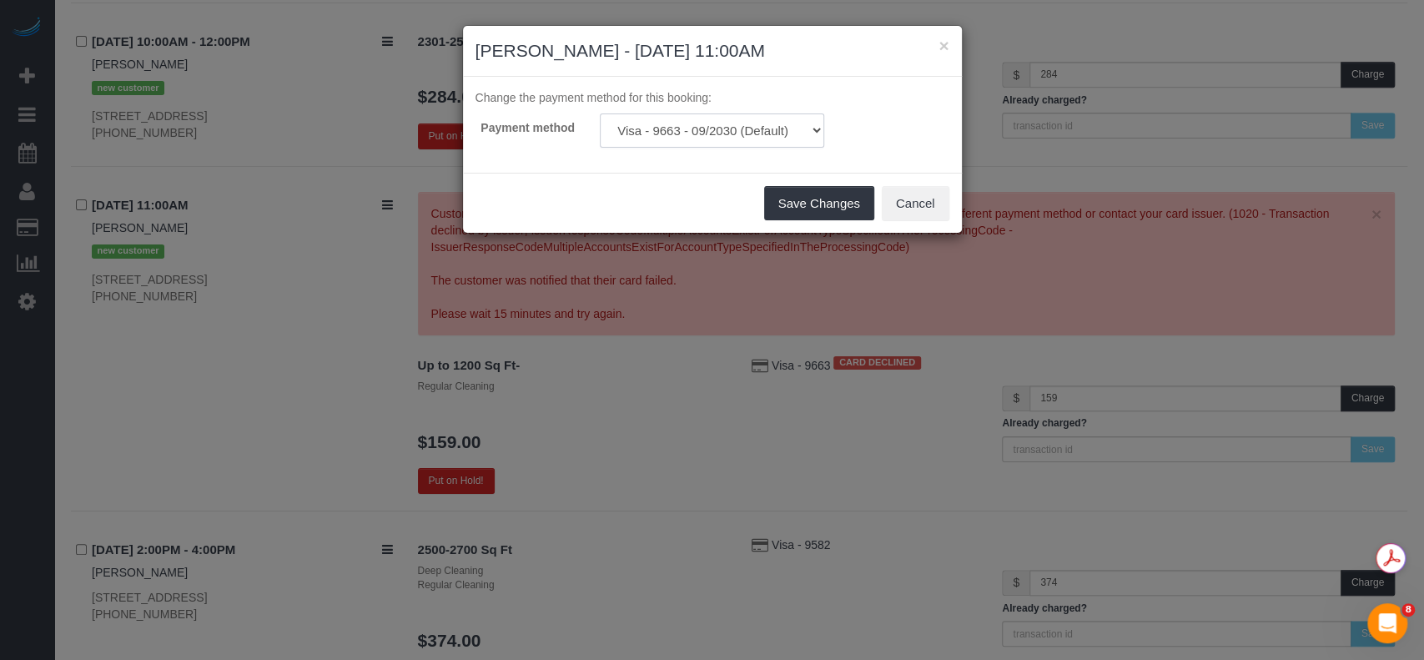
click at [702, 124] on select "Visa - 9663 - 09/2030 (Default) Add Credit Card ─────────────── Cash Check Payp…" at bounding box center [712, 130] width 224 height 34
click at [940, 42] on button "×" at bounding box center [944, 46] width 10 height 18
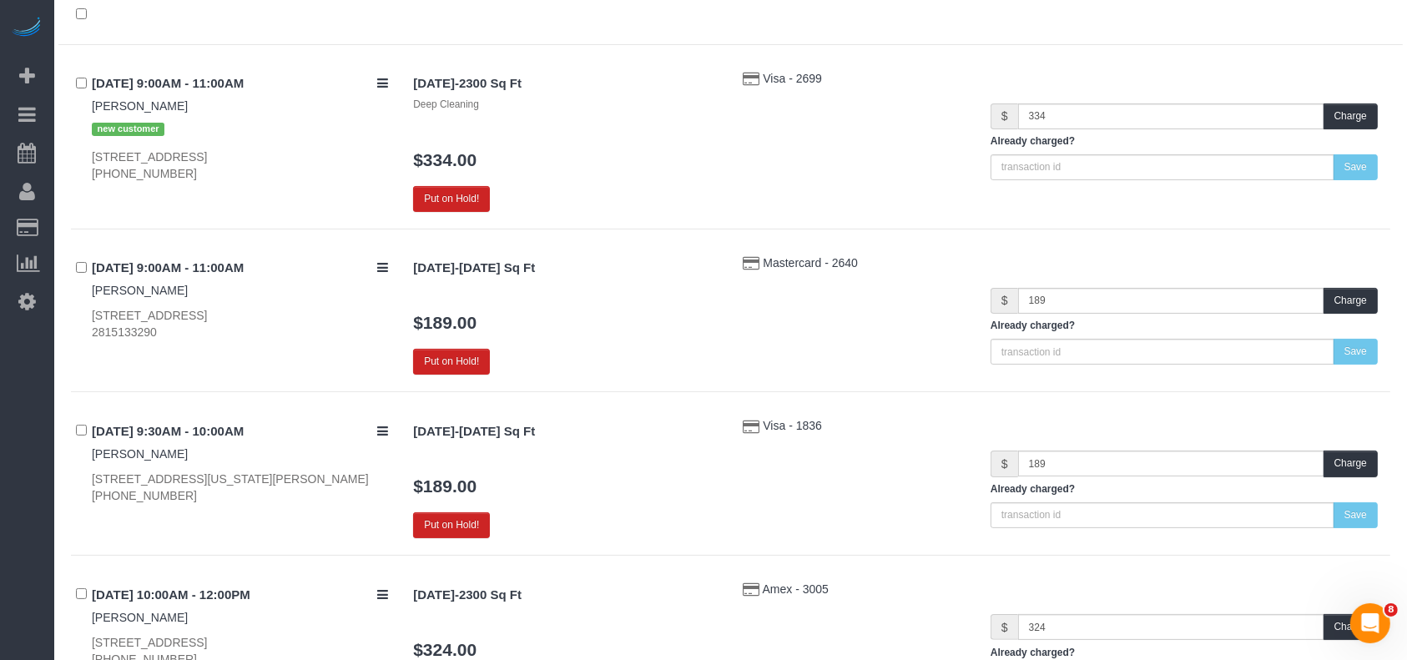
scroll to position [142, 0]
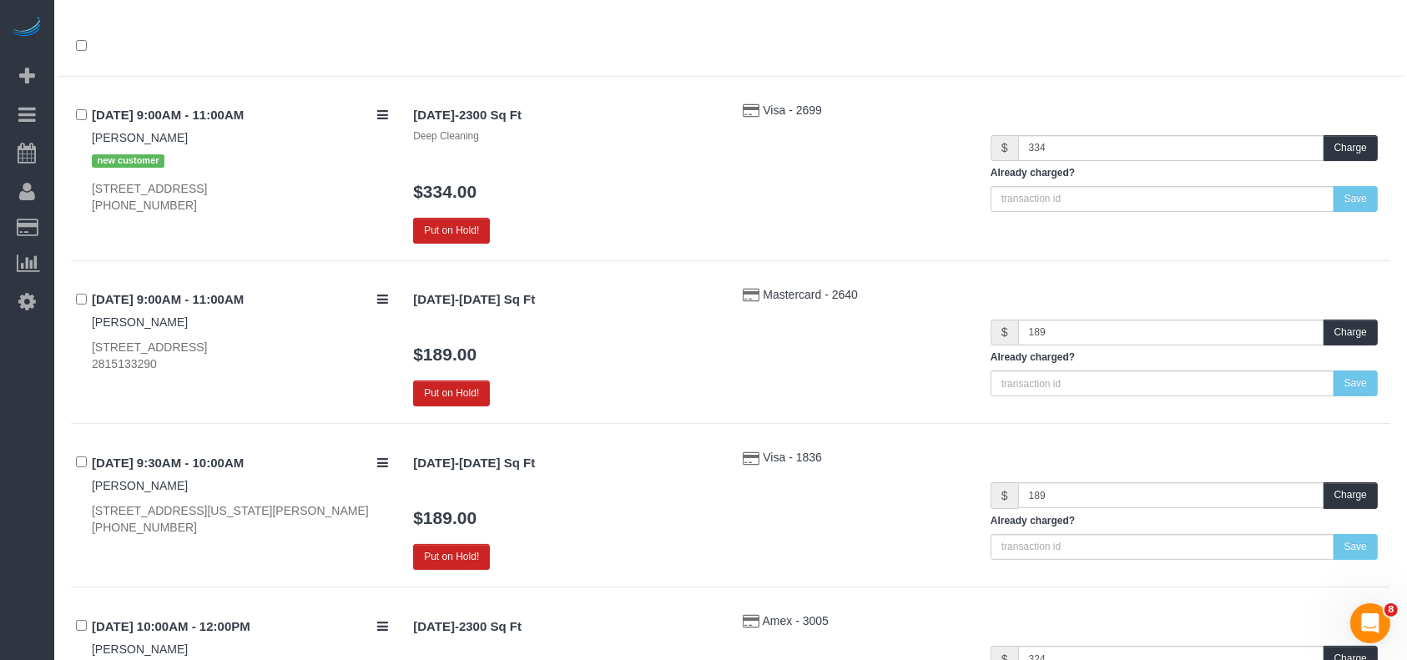
click at [131, 202] on div "4006 River Falls, San Antonio, TX 78259 (949) 798-9570" at bounding box center [240, 196] width 296 height 33
copy div "(949) 798-9570"
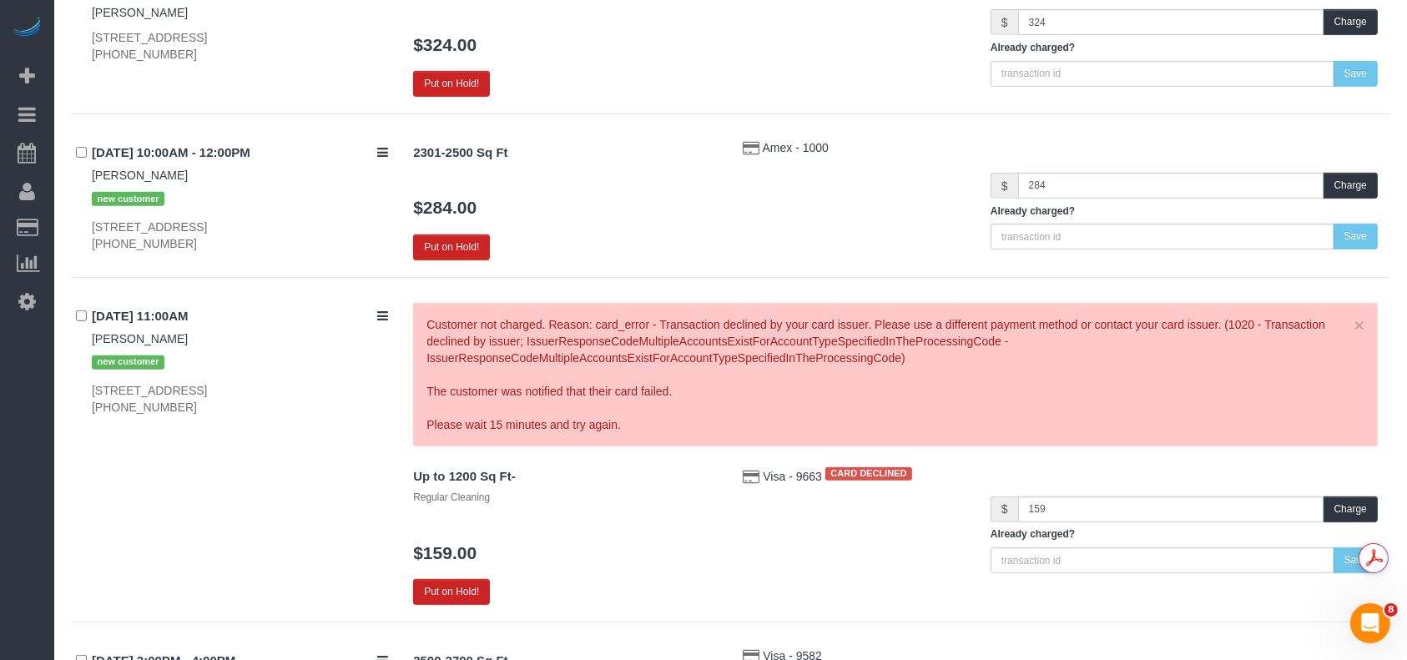
scroll to position [809, 0]
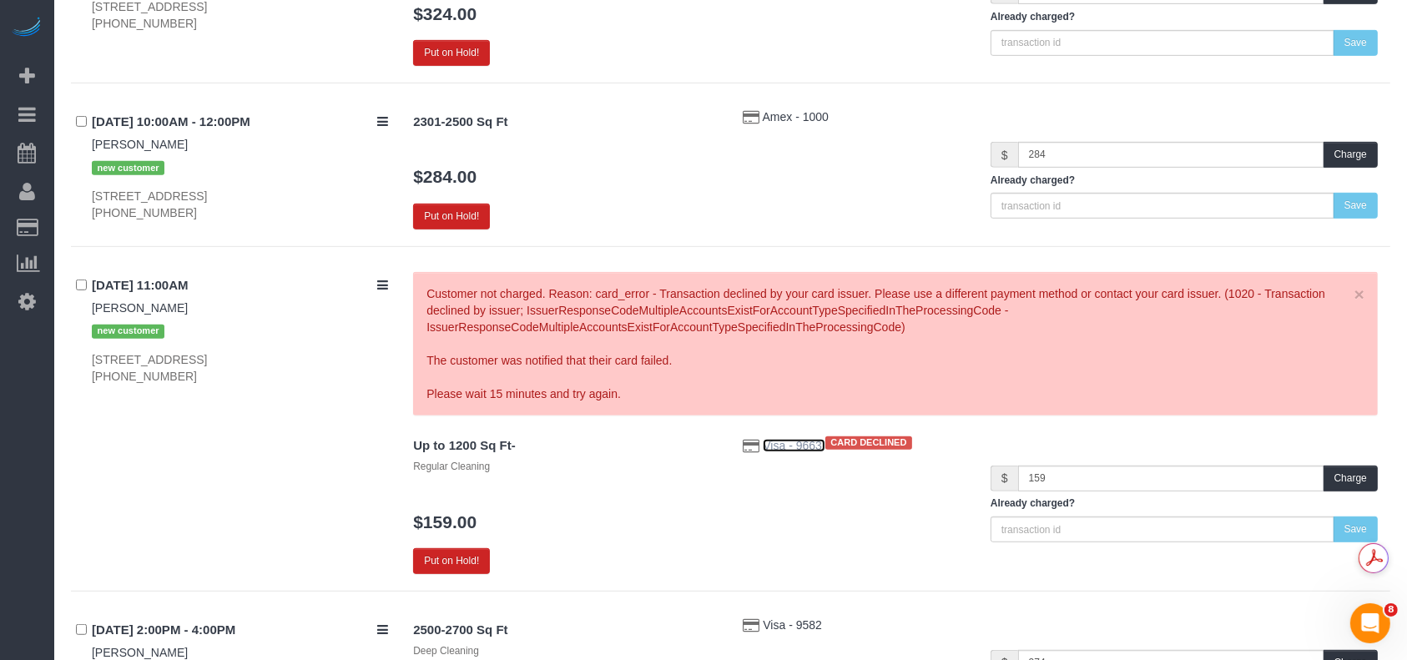
click at [775, 440] on span "Visa - 9663" at bounding box center [793, 445] width 62 height 13
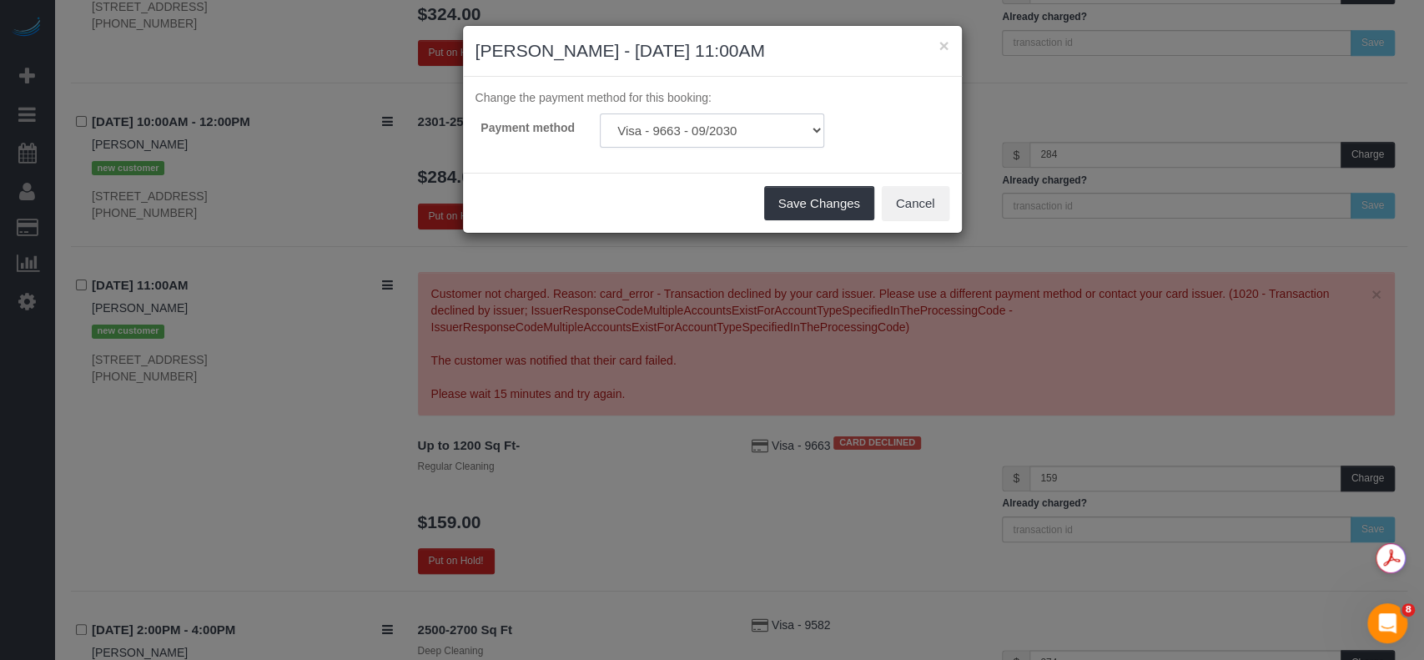
click at [711, 125] on select "Visa - 9663 - 09/2030 (Default) Visa - 9663 - 09/2030 Add Credit Card ─────────…" at bounding box center [712, 130] width 224 height 34
click at [600, 113] on select "Visa - 9663 - 09/2030 (Default) Visa - 9663 - 09/2030 Add Credit Card ─────────…" at bounding box center [712, 130] width 224 height 34
click at [788, 200] on button "Save Changes" at bounding box center [819, 203] width 110 height 35
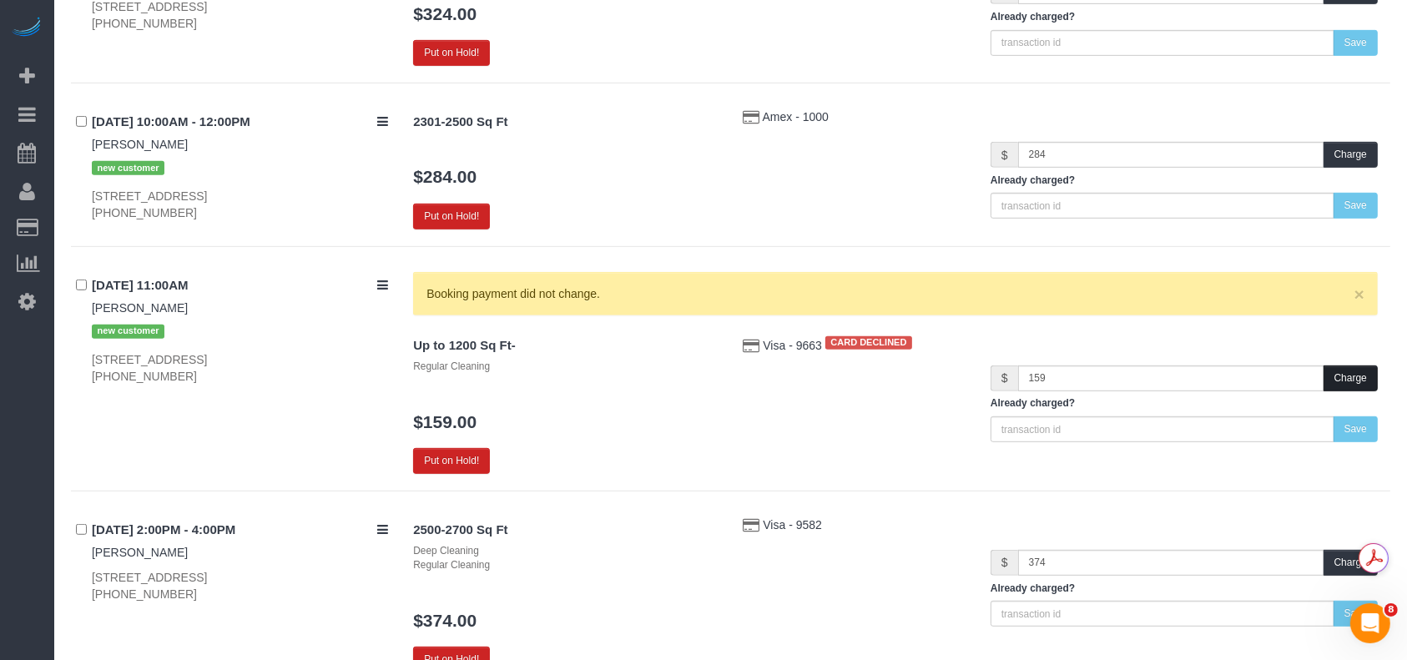
click at [1347, 370] on button "Charge" at bounding box center [1350, 378] width 54 height 26
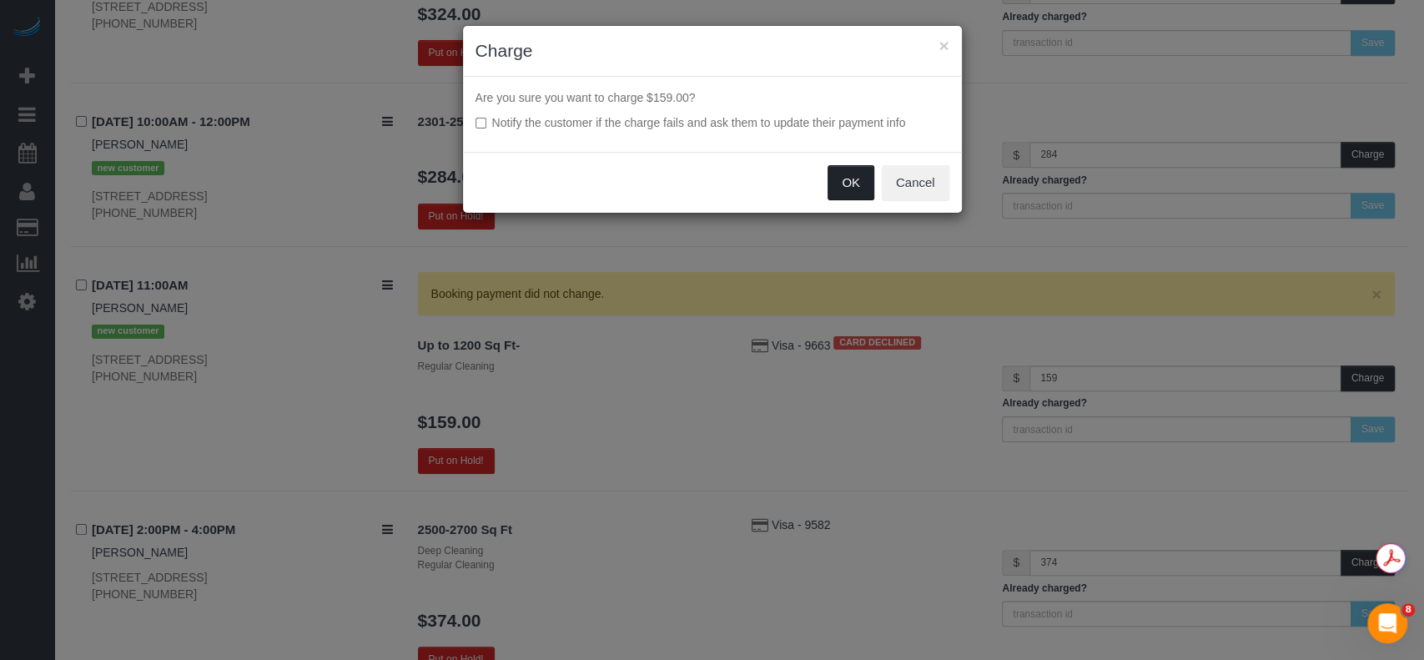
click at [848, 180] on button "OK" at bounding box center [851, 182] width 47 height 35
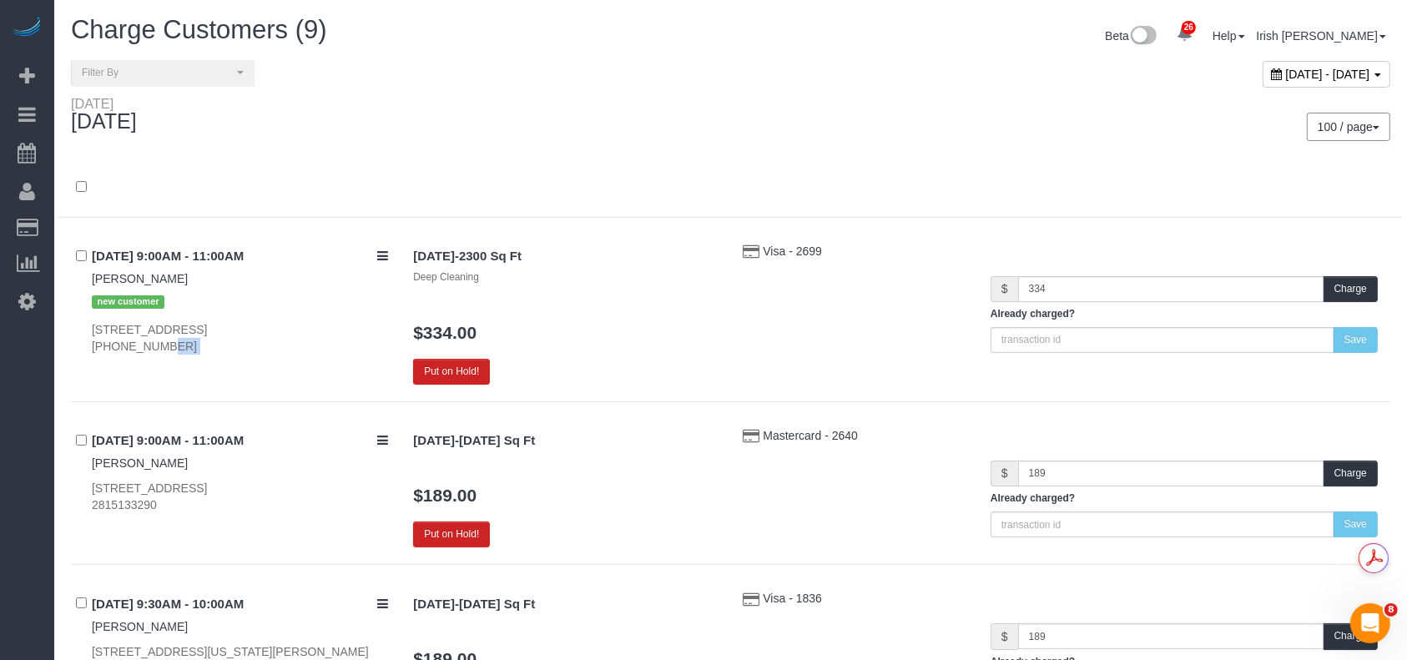
scroll to position [0, 0]
click at [1335, 286] on button "Charge" at bounding box center [1350, 290] width 54 height 26
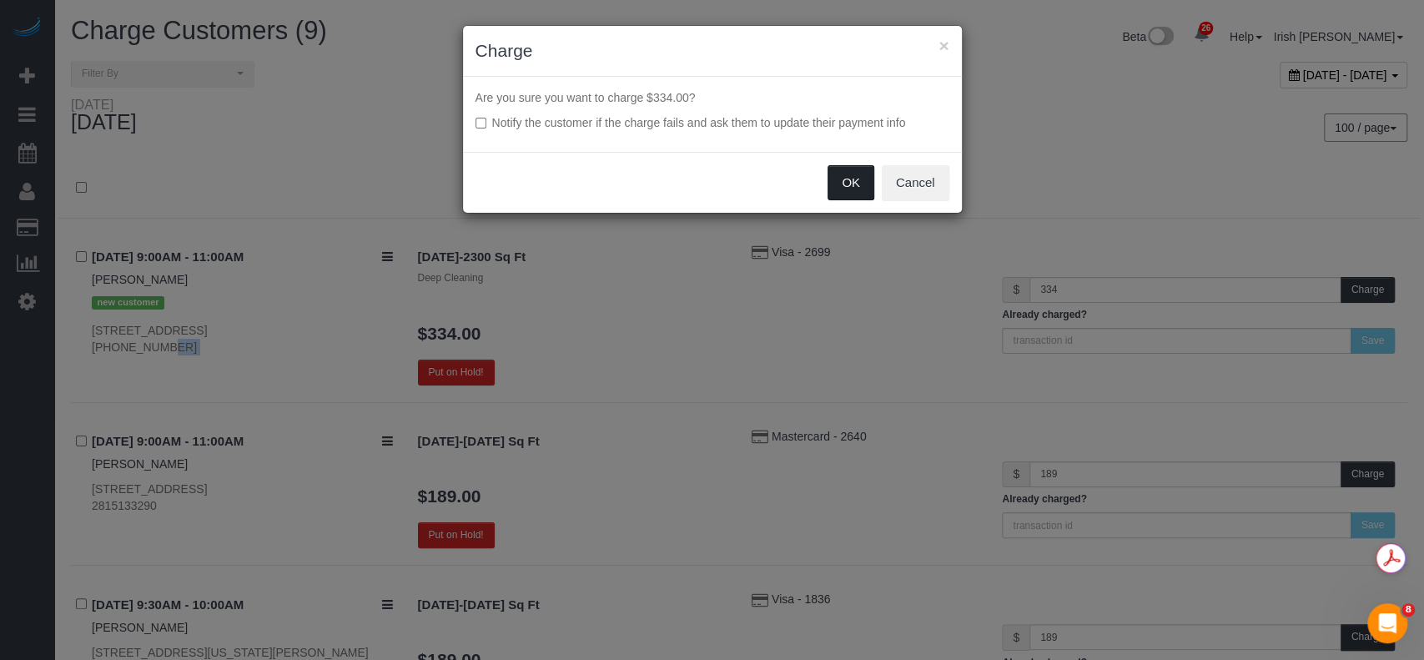
click at [850, 190] on button "OK" at bounding box center [851, 182] width 47 height 35
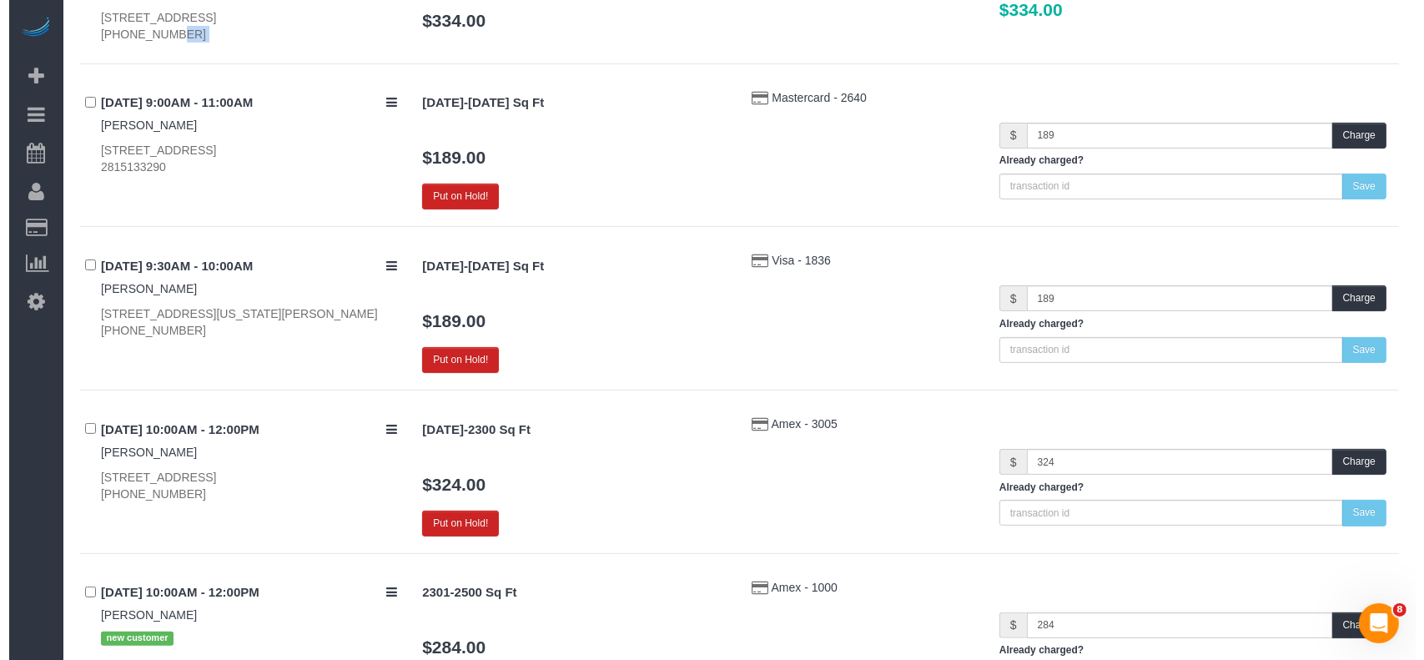
scroll to position [334, 0]
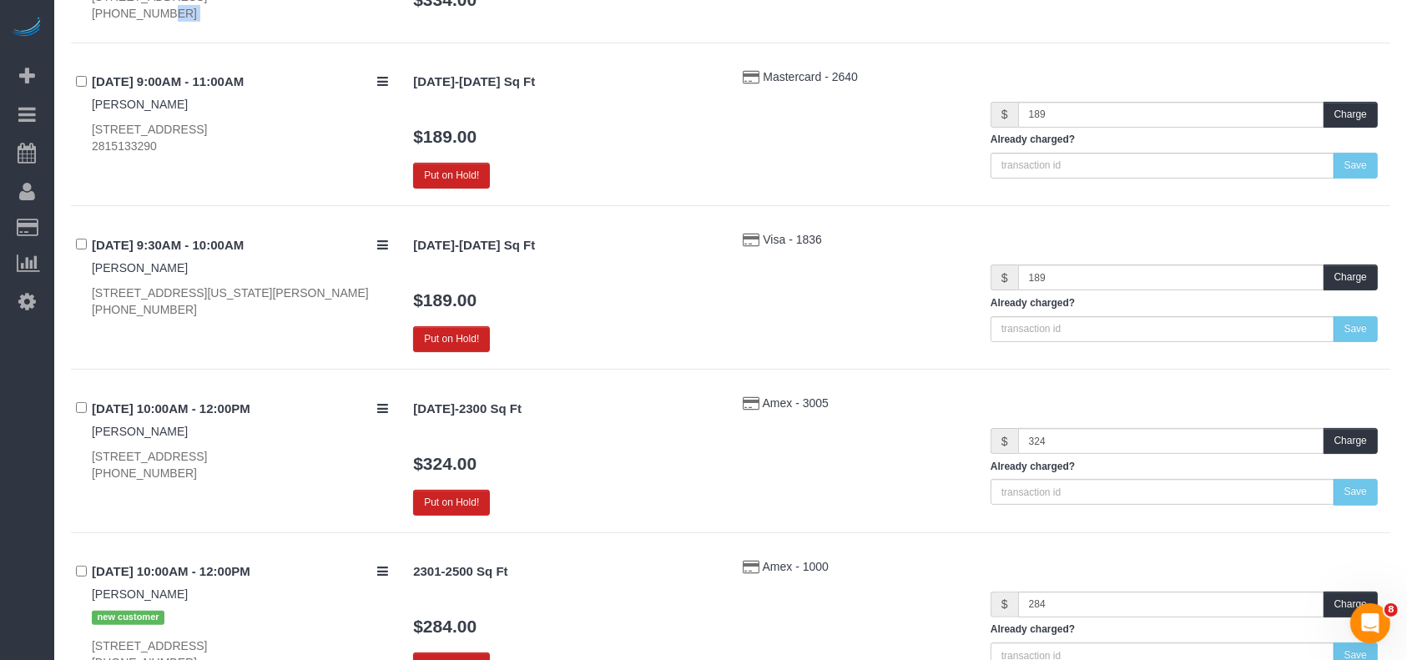
drag, startPoint x: 87, startPoint y: 310, endPoint x: 214, endPoint y: 320, distance: 128.0
click at [207, 317] on div "10/13/2025 9:30AM - 10:00AM Micah Young 575 S Virginia Hills Dr, 403, Mckinney,…" at bounding box center [236, 274] width 330 height 87
copy div "(832) 776-7175"
click at [1352, 271] on button "Charge" at bounding box center [1350, 277] width 54 height 26
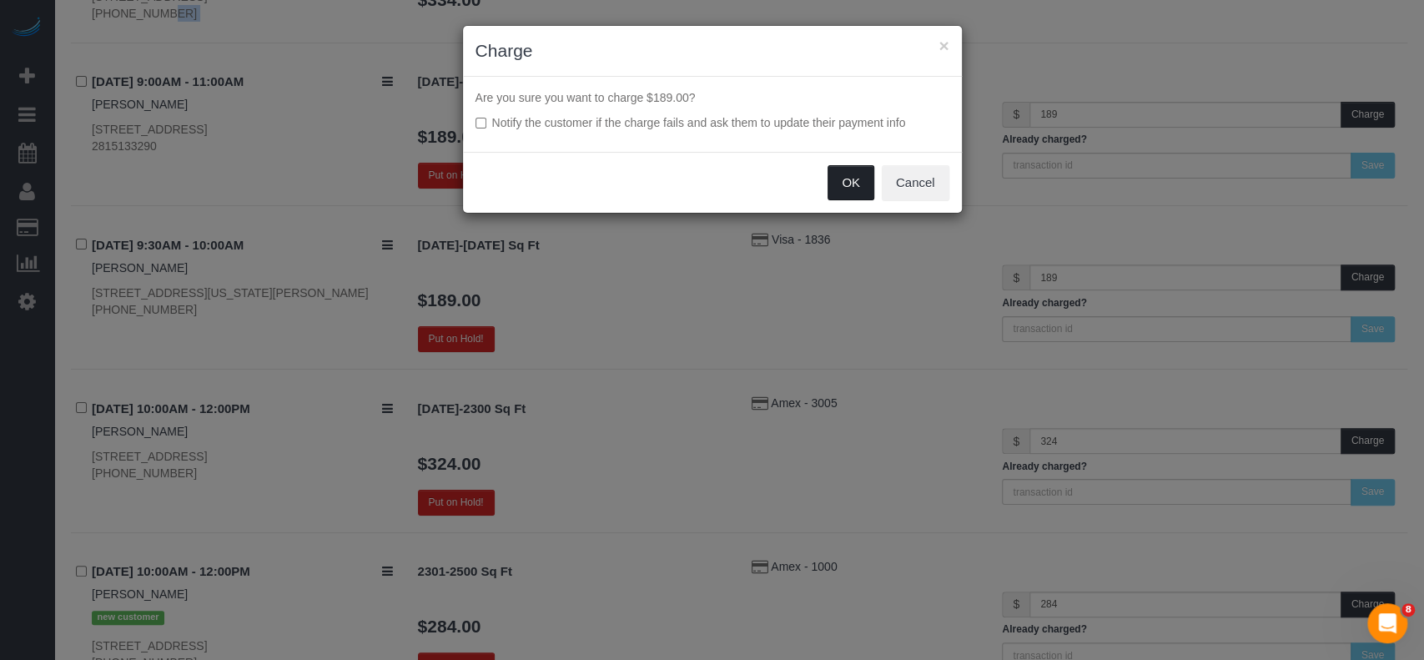
click at [847, 188] on button "OK" at bounding box center [851, 182] width 47 height 35
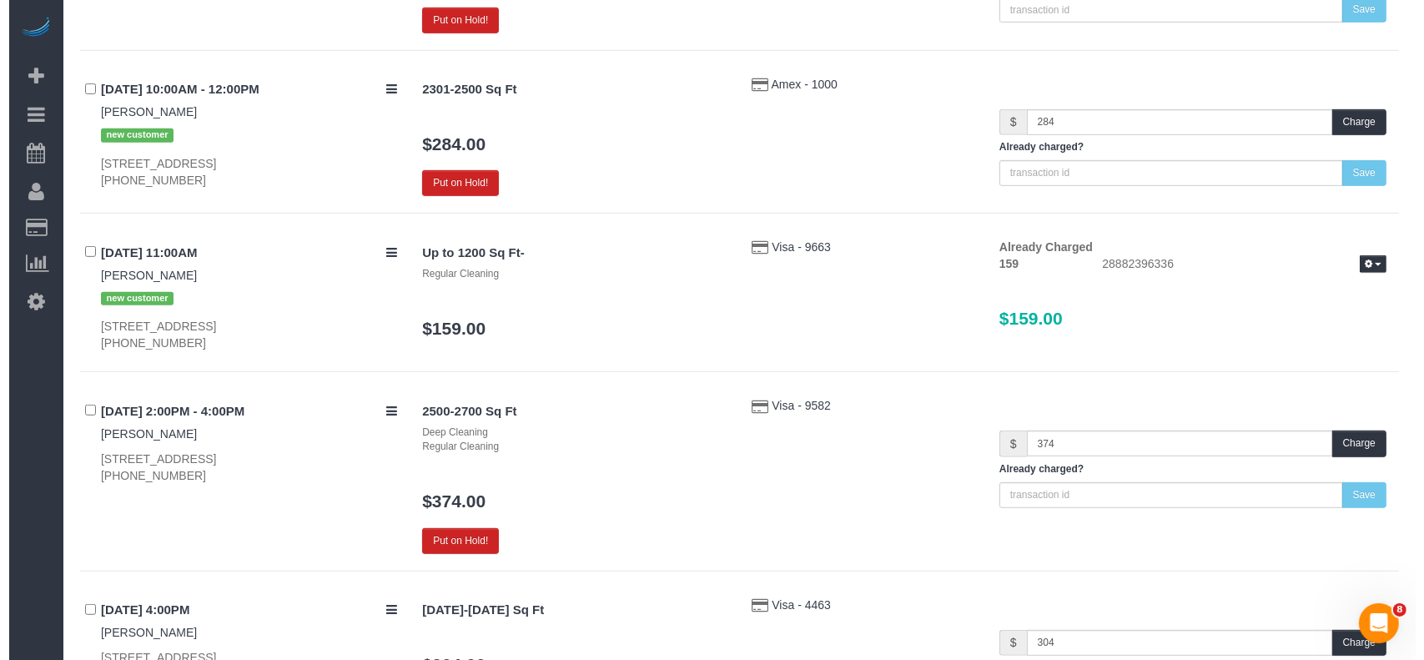
scroll to position [1001, 0]
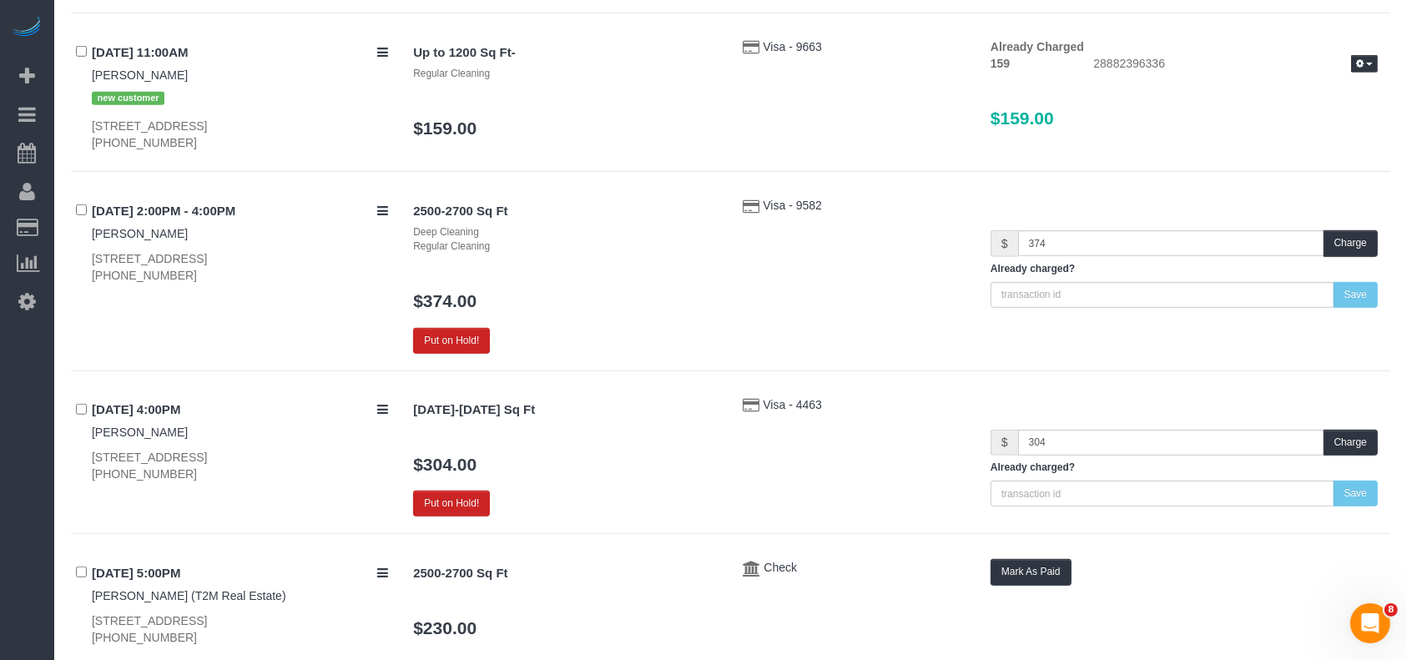
drag, startPoint x: 143, startPoint y: 270, endPoint x: 78, endPoint y: 266, distance: 65.2
click at [78, 266] on div "10/13/2025 2:00PM - 4:00PM Courtney Slater 9319 Chiswell Rd., Dallas, TX 75238 …" at bounding box center [236, 240] width 330 height 87
click at [113, 278] on div "9319 Chiswell Rd., Dallas, TX 75238 (214) 912-0203" at bounding box center [240, 266] width 296 height 33
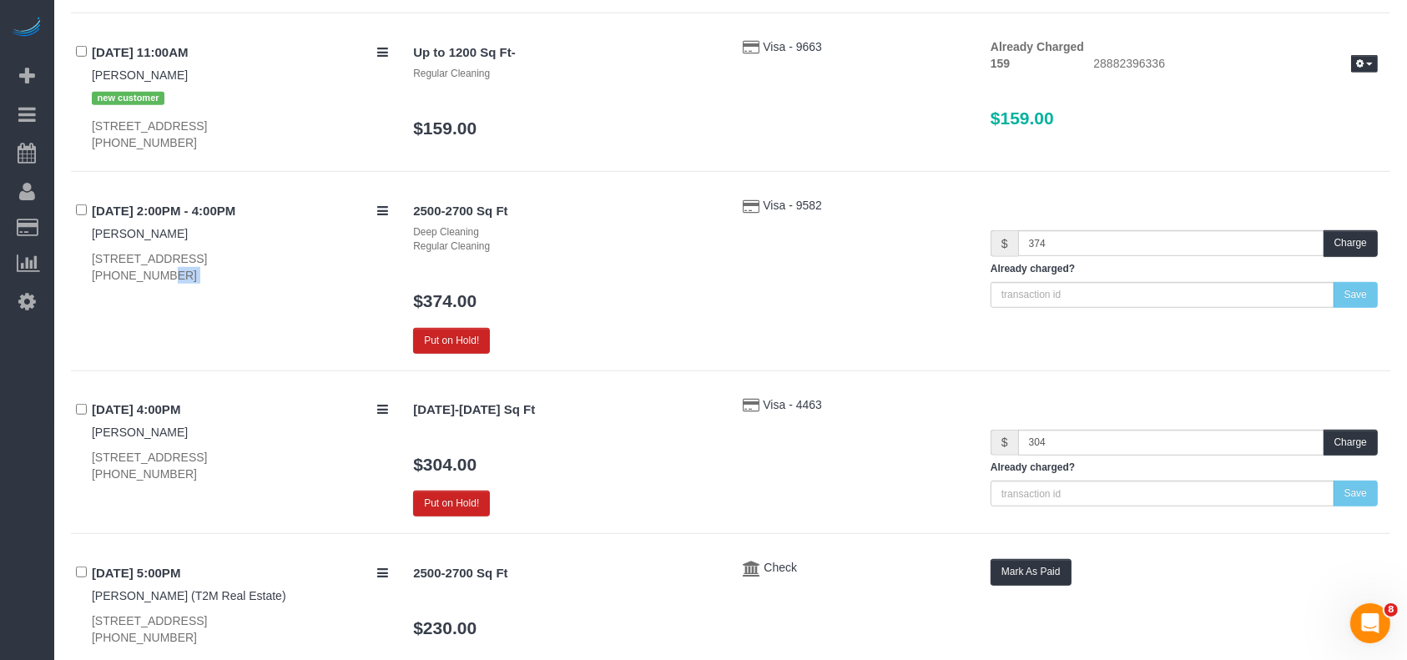
copy div "[PHONE_NUMBER]"
click at [1351, 244] on button "Charge" at bounding box center [1350, 243] width 54 height 26
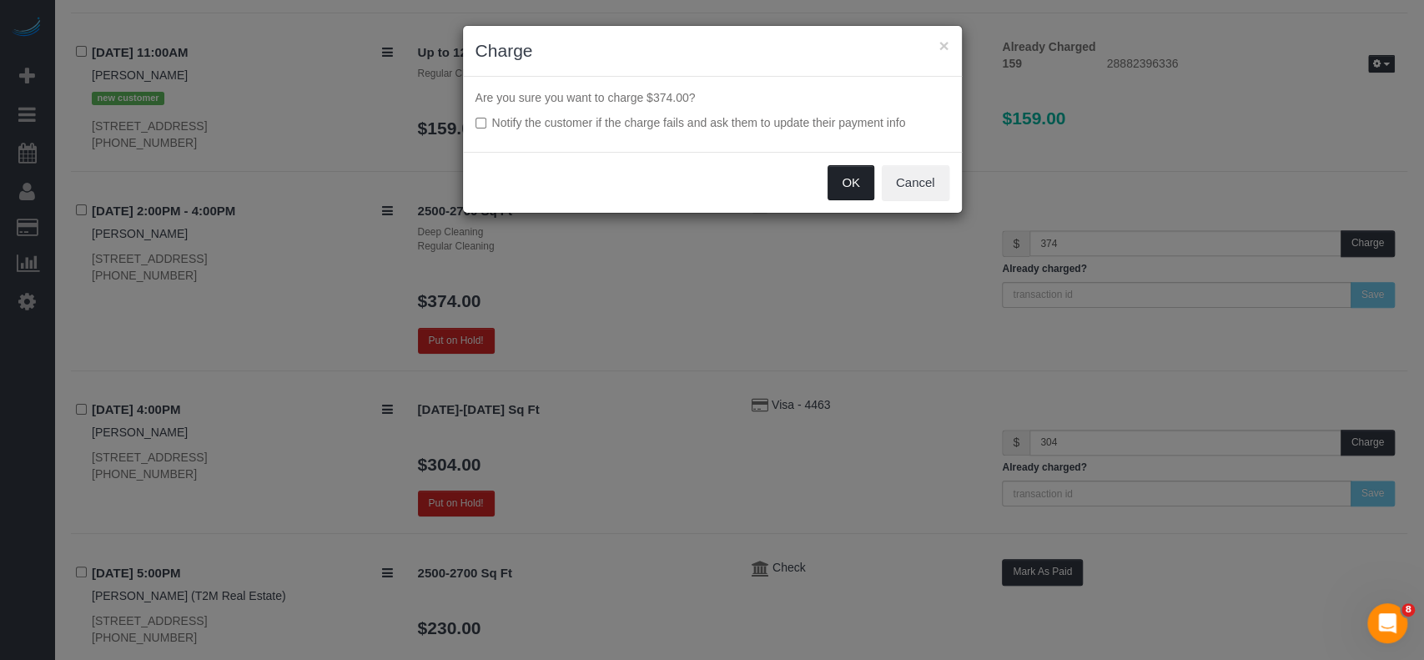
drag, startPoint x: 879, startPoint y: 184, endPoint x: 861, endPoint y: 189, distance: 19.3
click at [871, 189] on div "OK Cancel" at bounding box center [712, 182] width 499 height 61
click at [848, 189] on button "OK" at bounding box center [851, 182] width 47 height 35
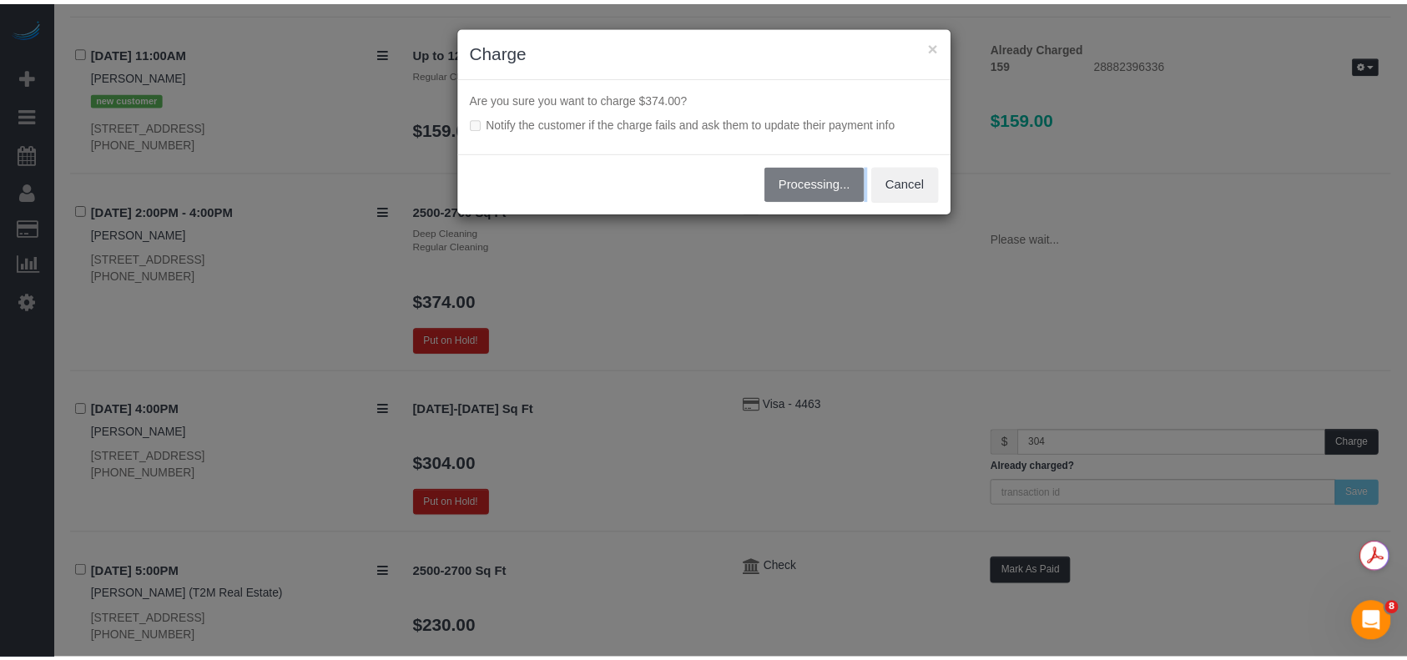
scroll to position [0, 0]
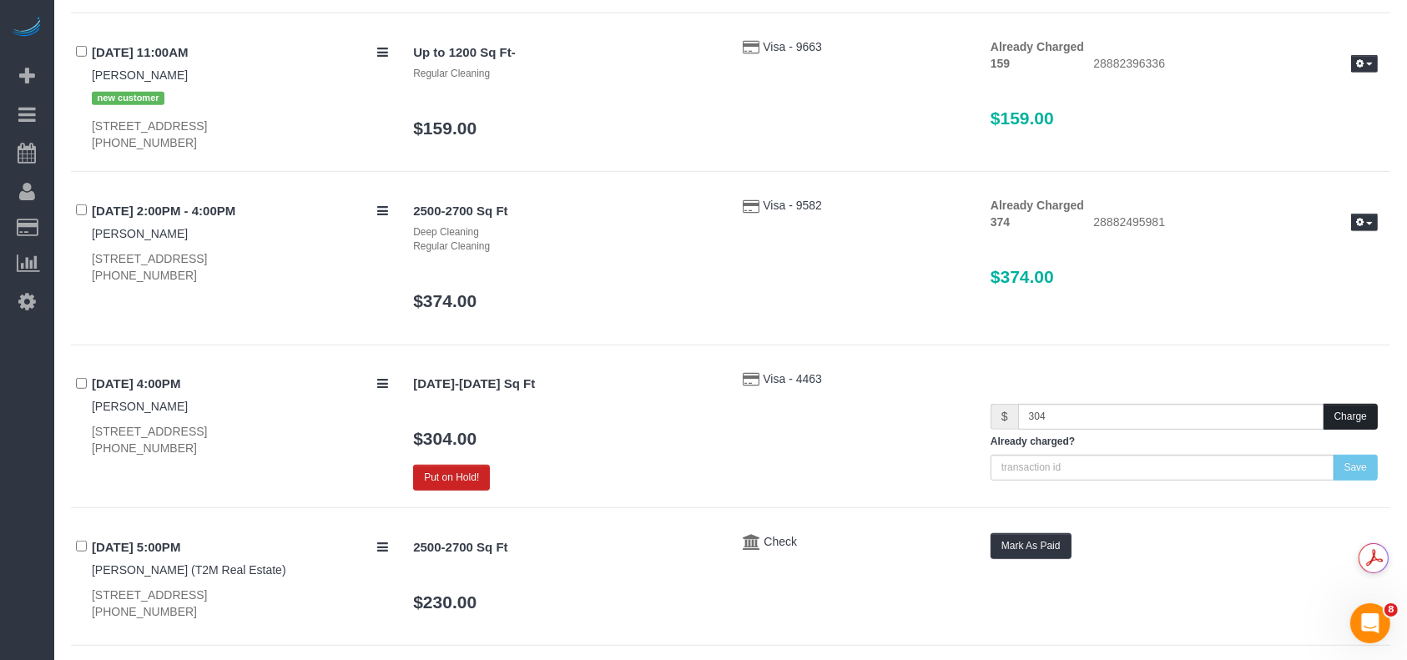
click at [1341, 413] on button "Charge" at bounding box center [1350, 417] width 54 height 26
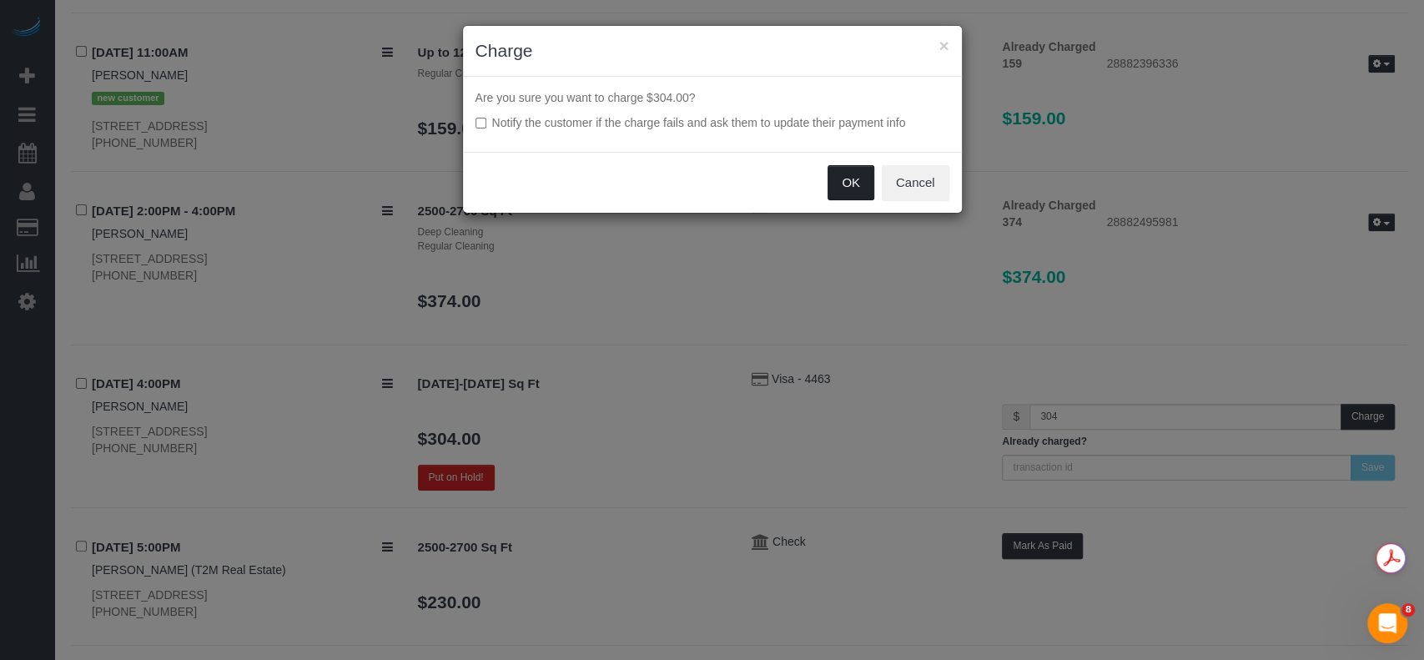
click at [857, 187] on button "OK" at bounding box center [851, 182] width 47 height 35
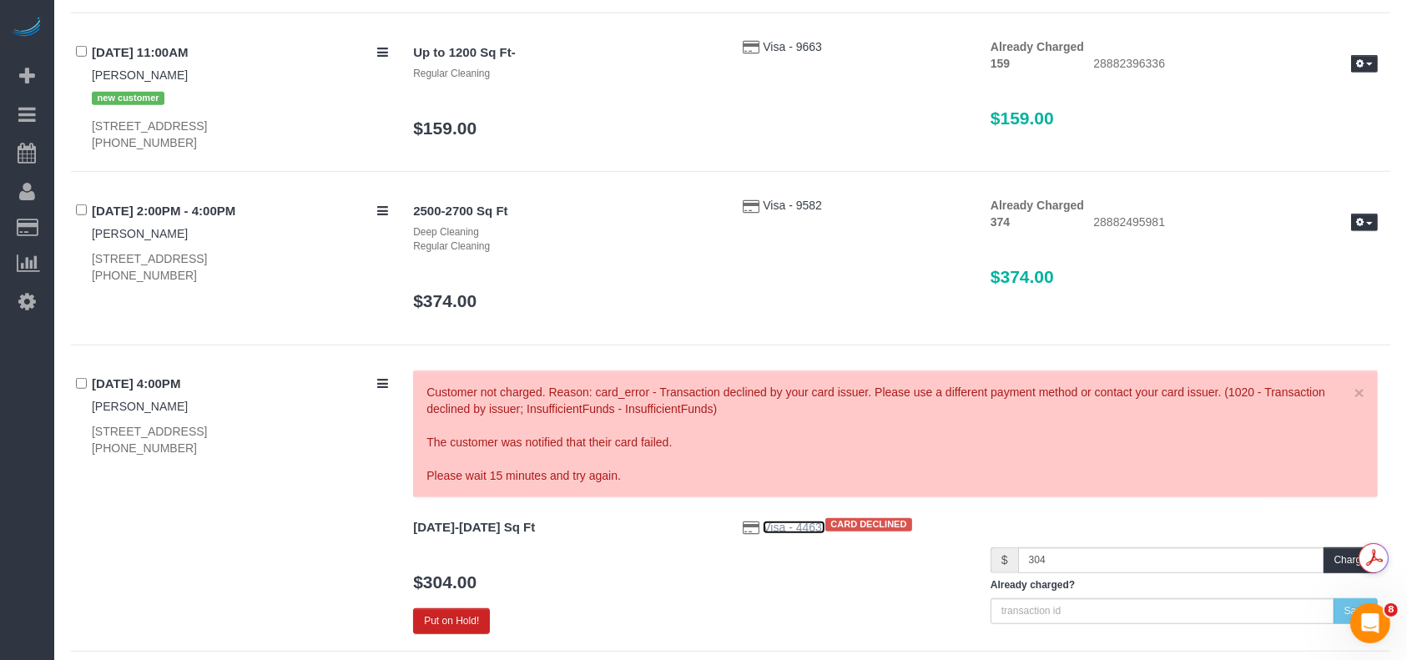
click at [795, 529] on span "Visa - 4463" at bounding box center [793, 527] width 62 height 13
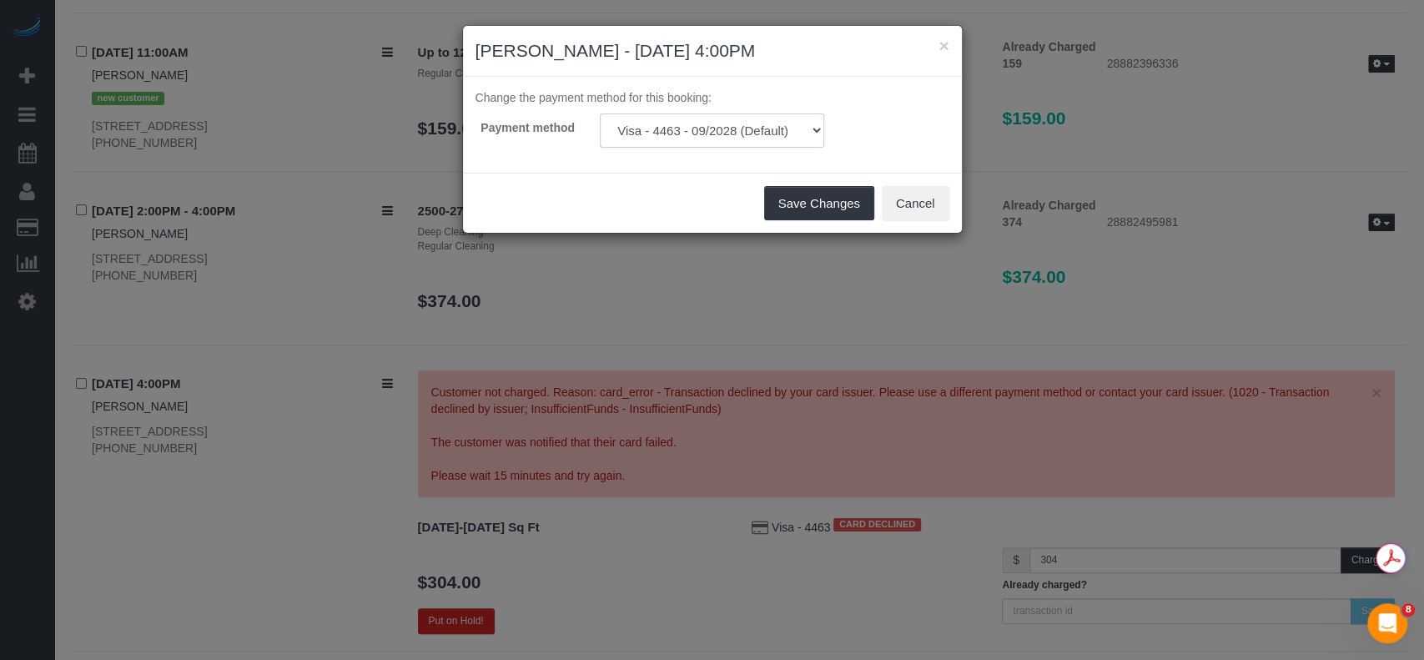
click at [698, 123] on select "Visa - 4463 - 09/2028 (Default) Visa - 4945 - 08/2028 Add Credit Card ─────────…" at bounding box center [712, 130] width 224 height 34
drag, startPoint x: 719, startPoint y: 125, endPoint x: 699, endPoint y: 145, distance: 28.3
click at [719, 125] on select "Visa - 4463 - 09/2028 (Default) Visa - 4945 - 08/2028 Add Credit Card ─────────…" at bounding box center [712, 130] width 224 height 34
select select "string:fspay"
click at [600, 113] on select "Visa - 4463 - 09/2028 (Default) Visa - 4945 - 08/2028 Add Credit Card ─────────…" at bounding box center [712, 130] width 224 height 34
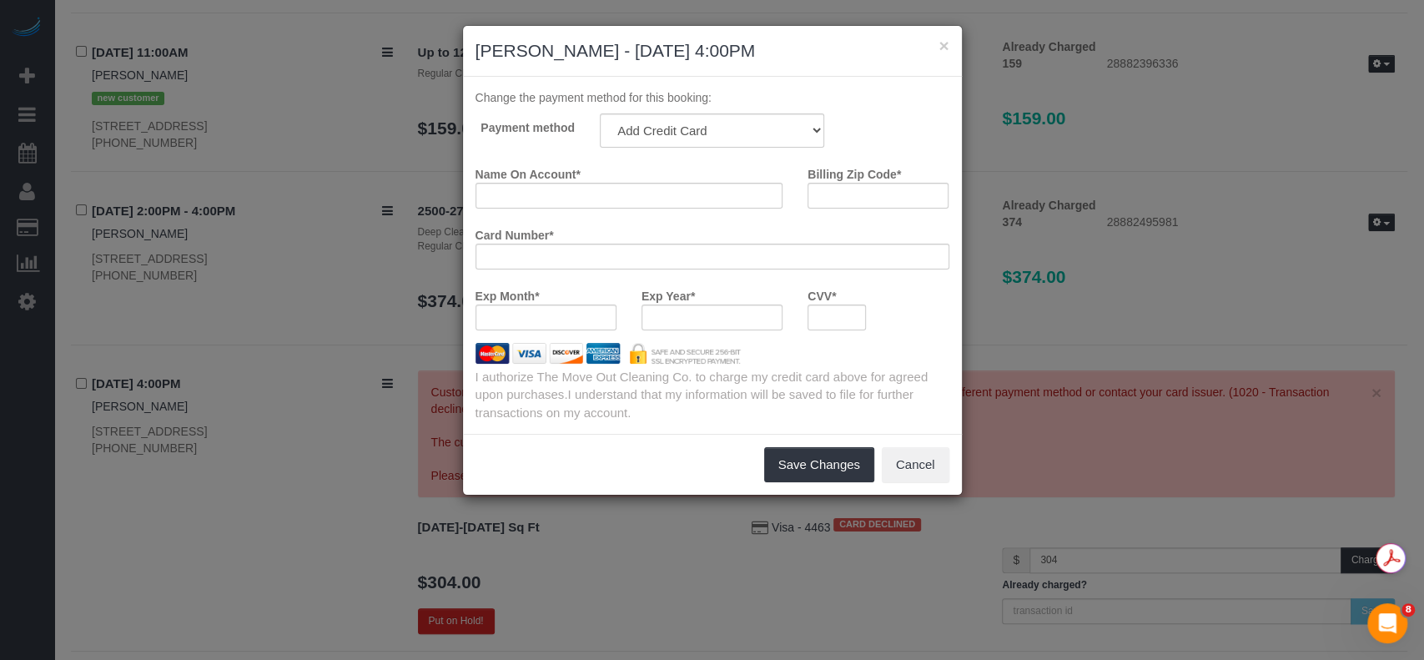
click at [697, 306] on div at bounding box center [712, 317] width 141 height 26
click at [546, 197] on input "Name On Account *" at bounding box center [630, 196] width 308 height 26
type input "o"
type input "[PERSON_NAME]"
click at [835, 204] on input "Billing Zip Code *" at bounding box center [878, 196] width 141 height 26
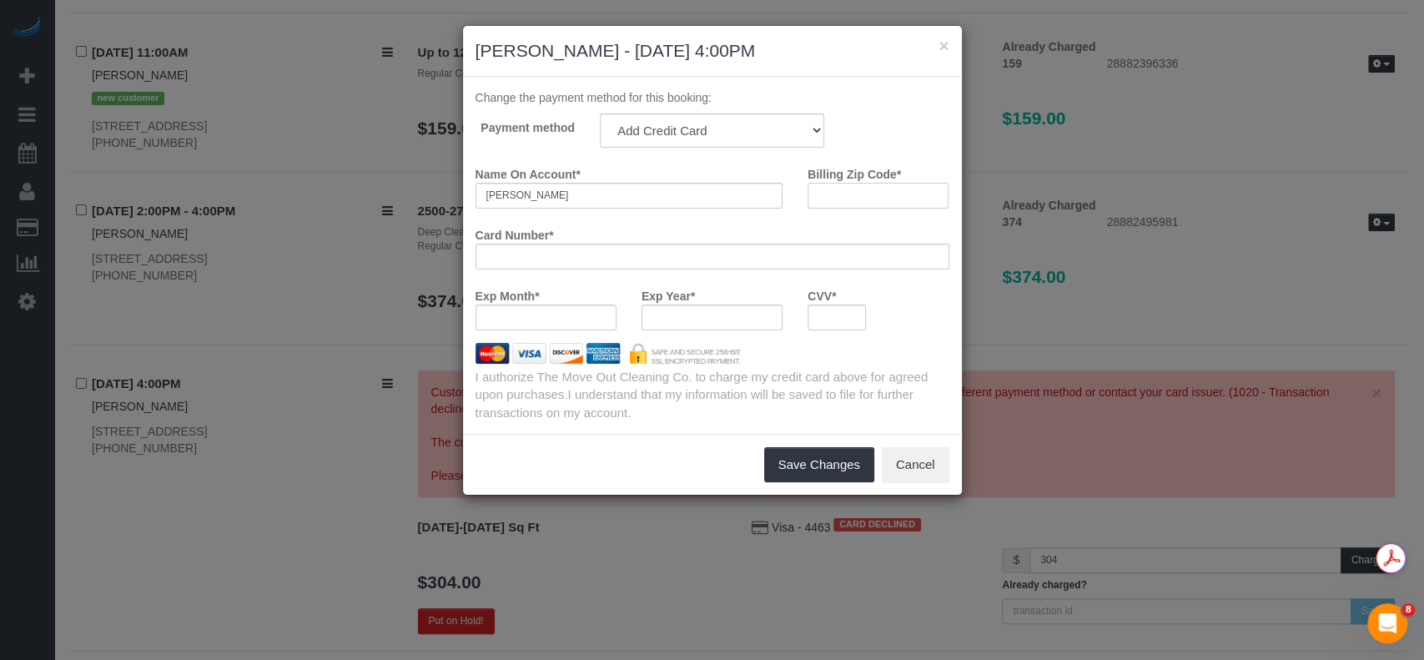
paste input "77080"
type input "77080"
click at [801, 466] on button "Save Changes" at bounding box center [819, 464] width 110 height 35
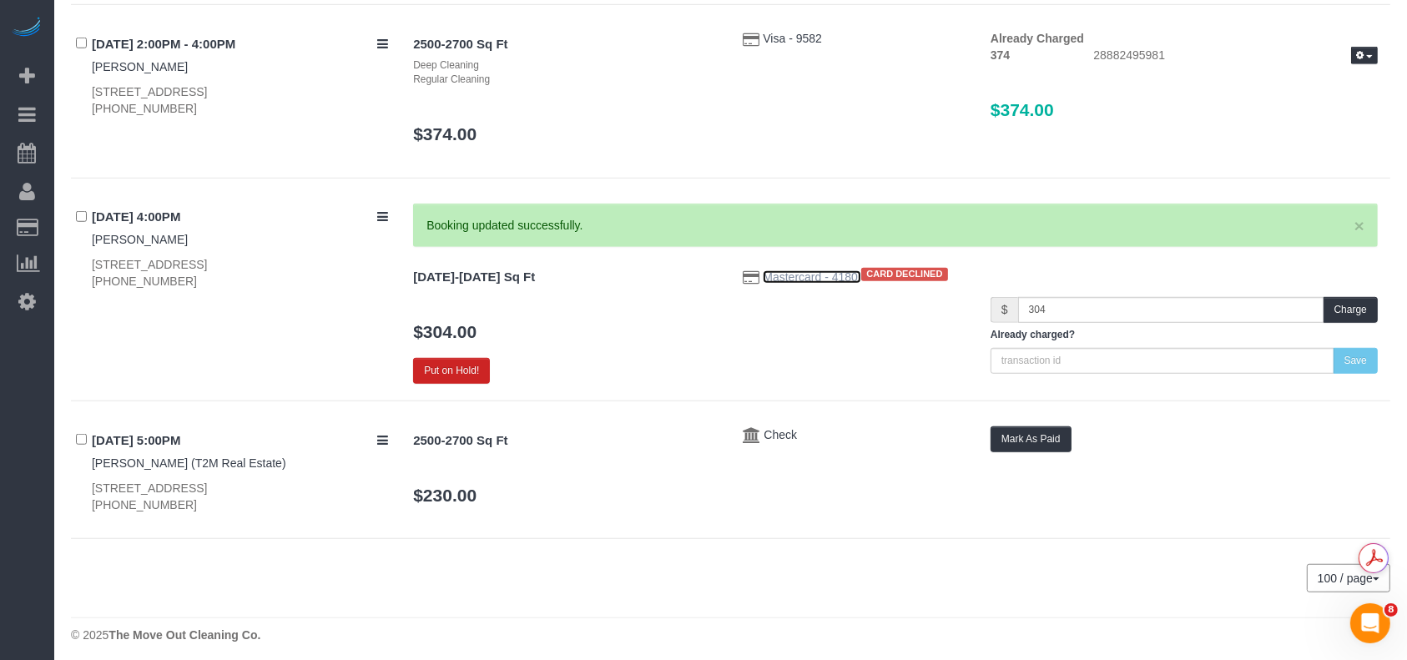
scroll to position [1174, 0]
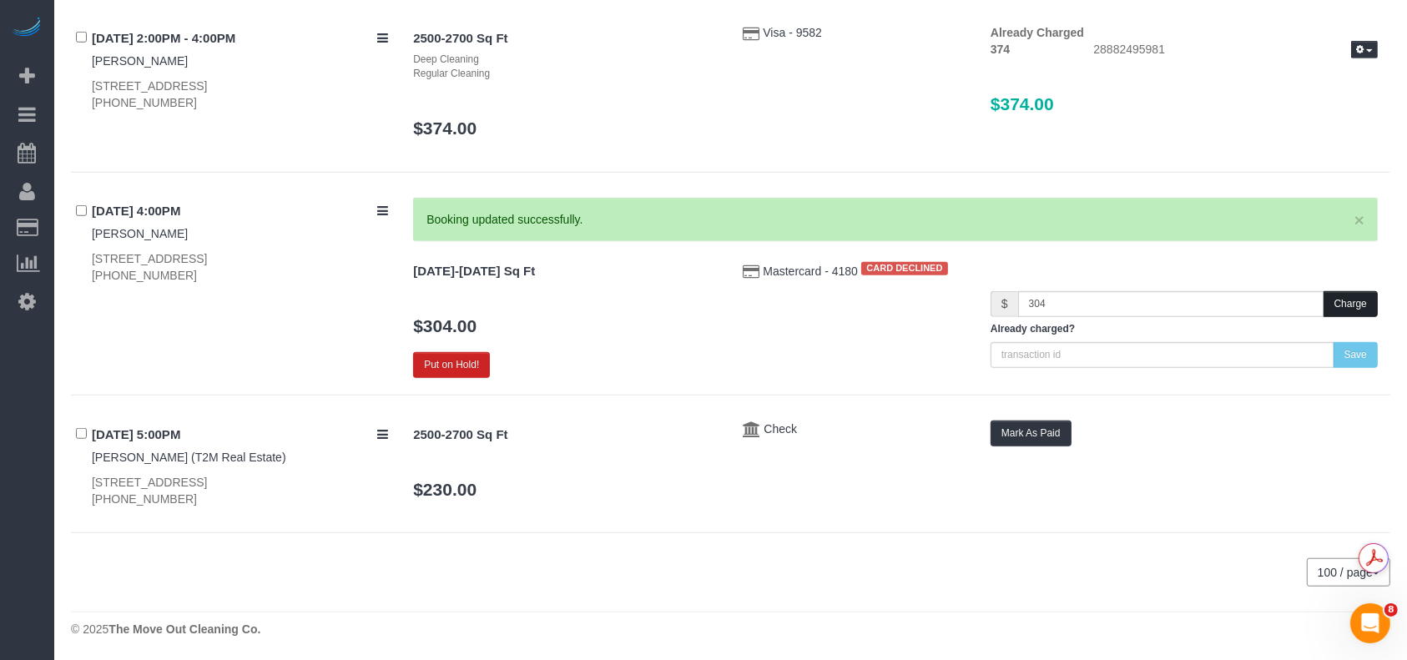
click at [1341, 297] on button "Charge" at bounding box center [1350, 304] width 54 height 26
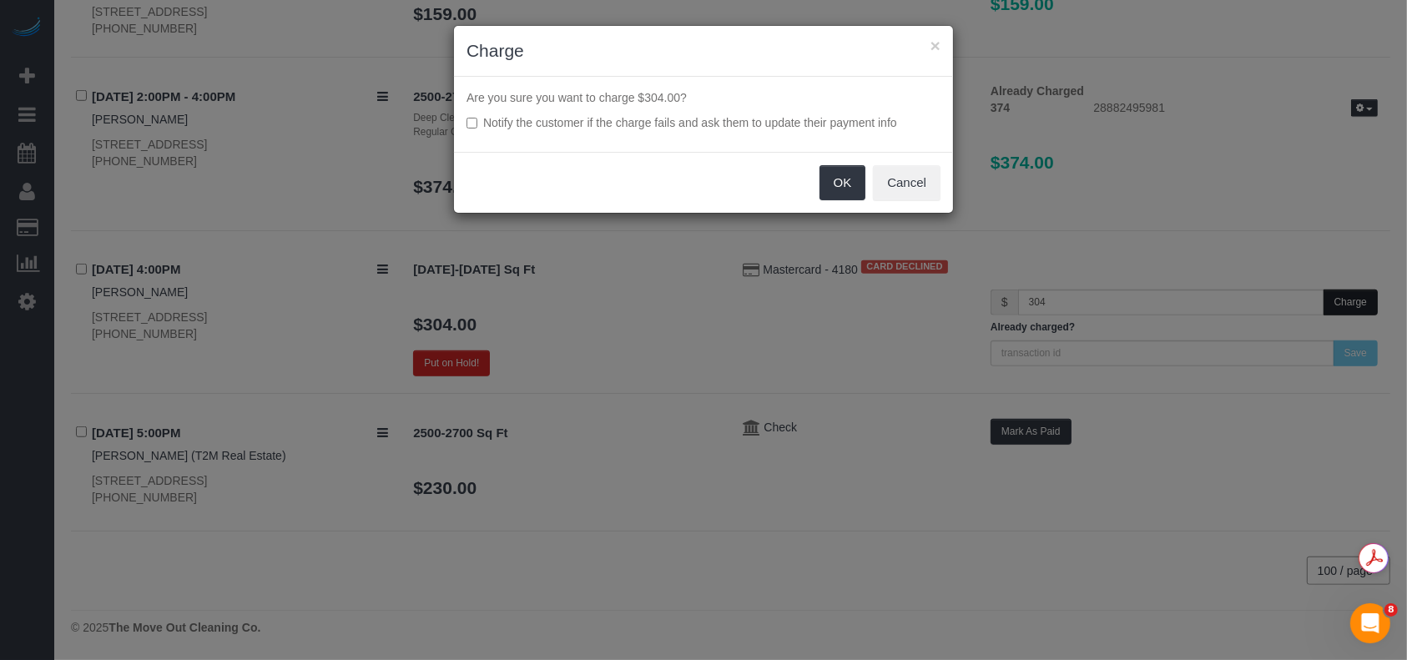
scroll to position [1114, 0]
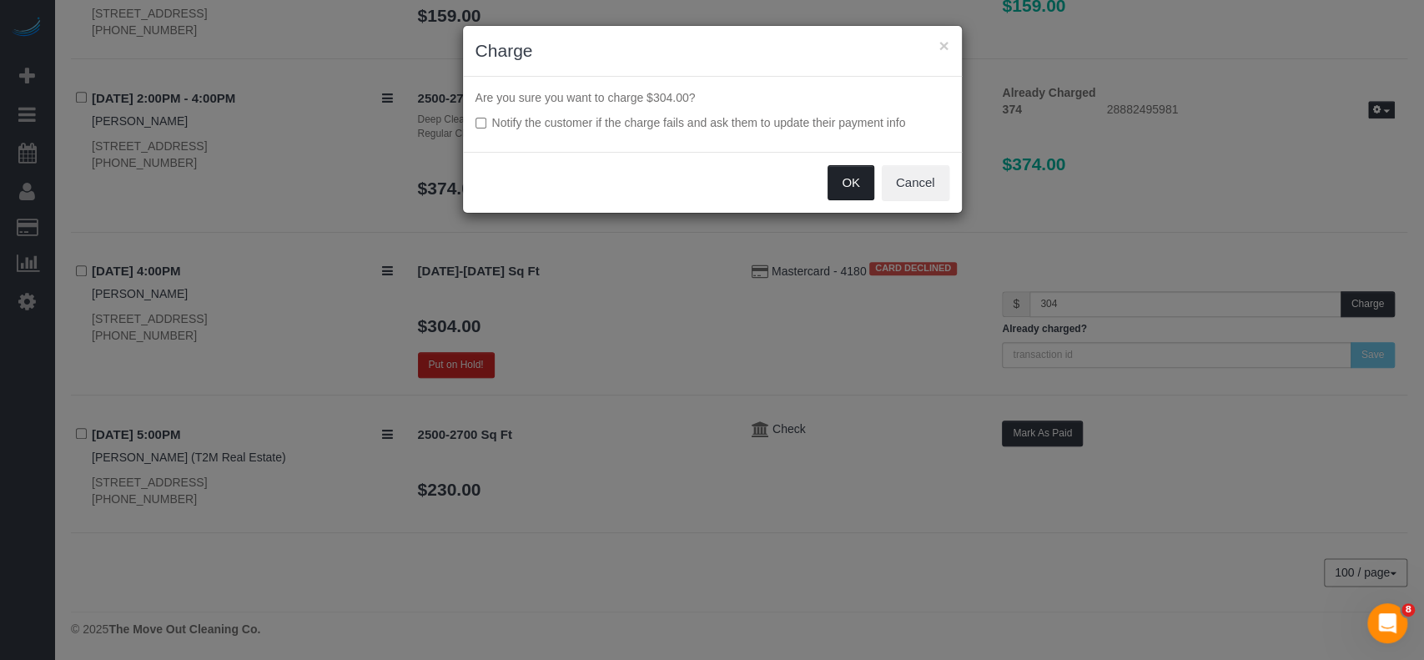
click at [843, 179] on button "OK" at bounding box center [851, 182] width 47 height 35
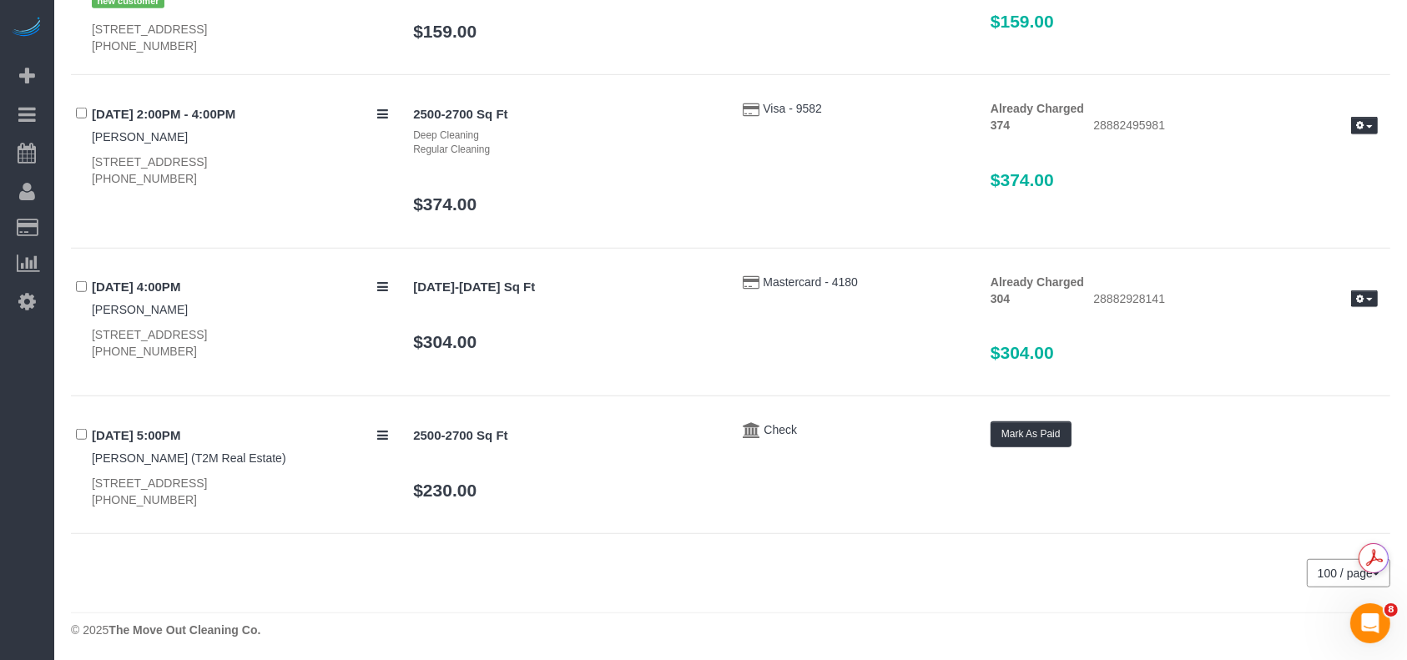
scroll to position [0, 0]
click at [238, 475] on div "7814 Coolspring Dr,, San Antonio, TX 78253 (210) 504-6544" at bounding box center [240, 491] width 296 height 33
copy div "[STREET_ADDRESS]"
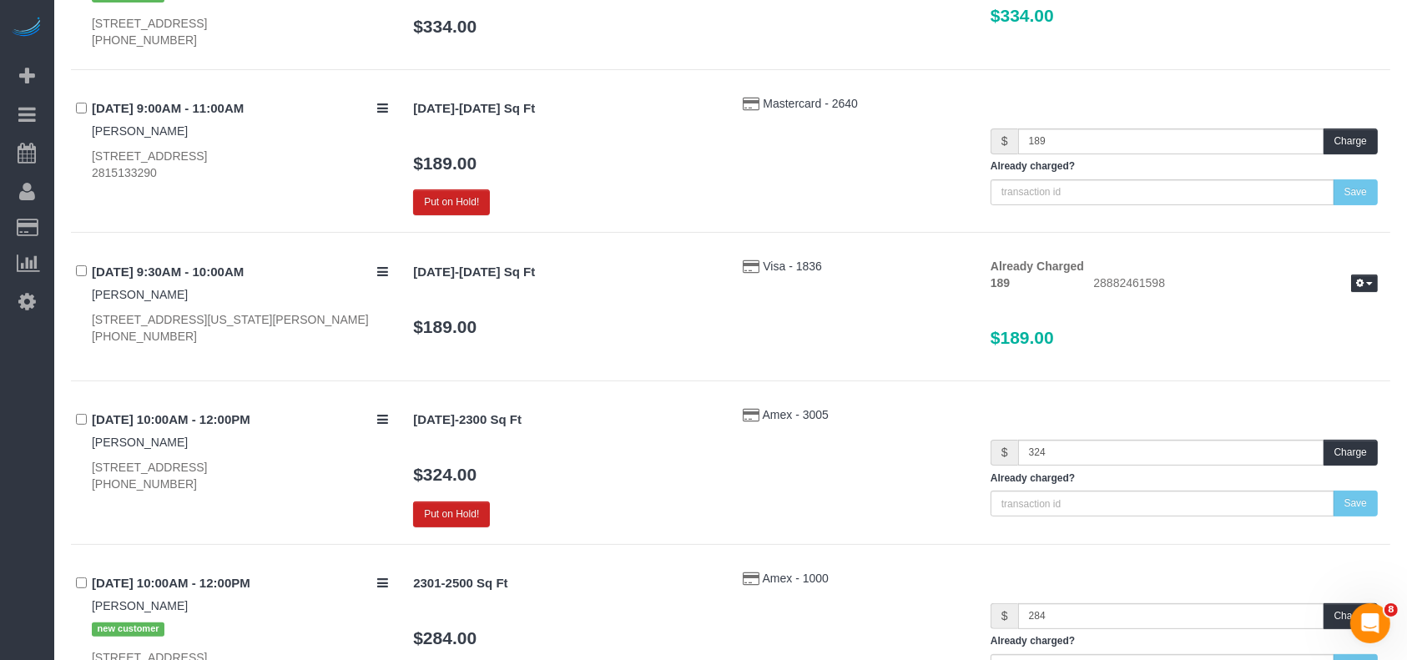
scroll to position [97, 0]
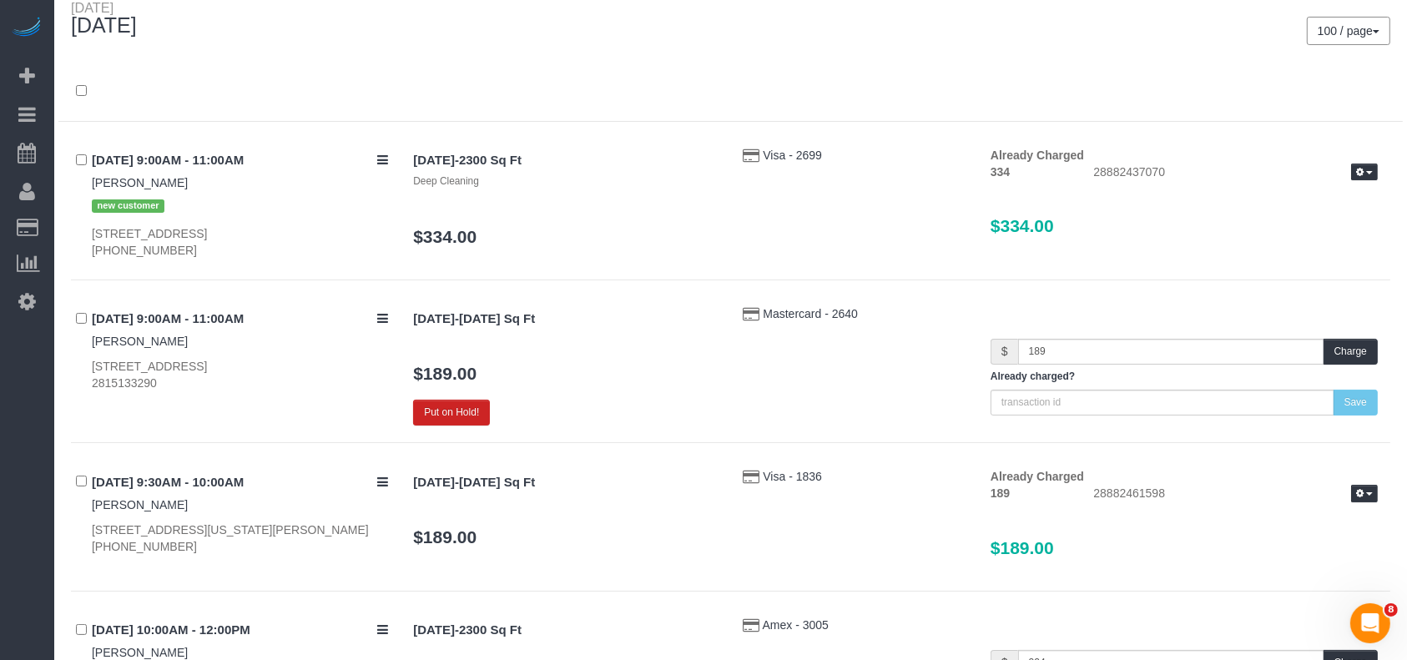
click at [118, 384] on div "16854 Carrollton Creek Lane, Houston, TX 77084 2815133290" at bounding box center [240, 374] width 296 height 33
copy div "2815133290"
